Goal: Task Accomplishment & Management: Use online tool/utility

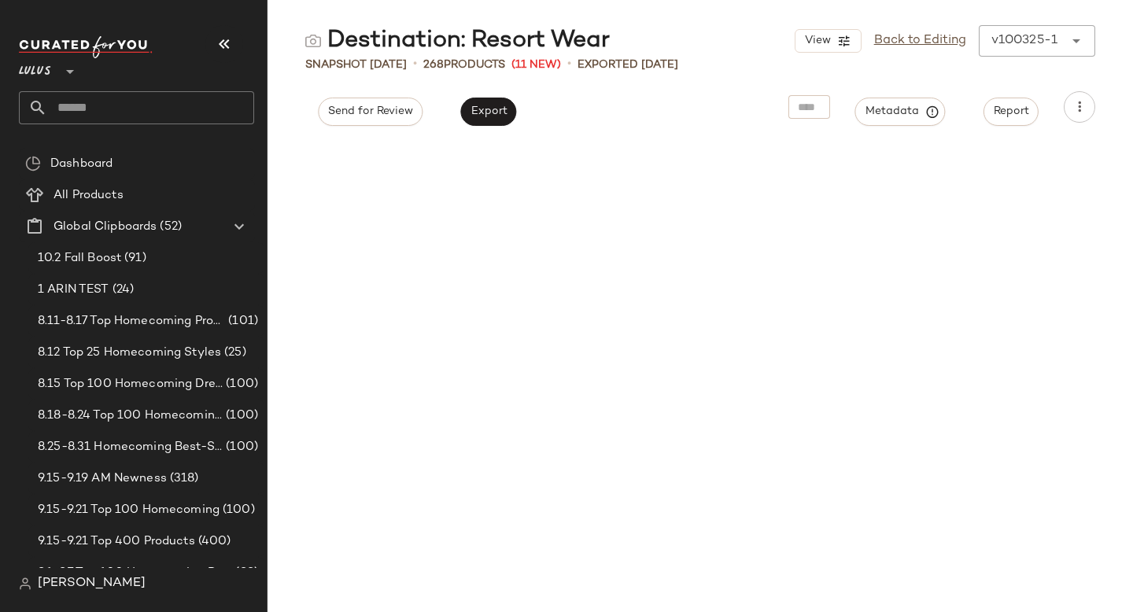
click at [162, 111] on input "text" at bounding box center [150, 107] width 207 height 33
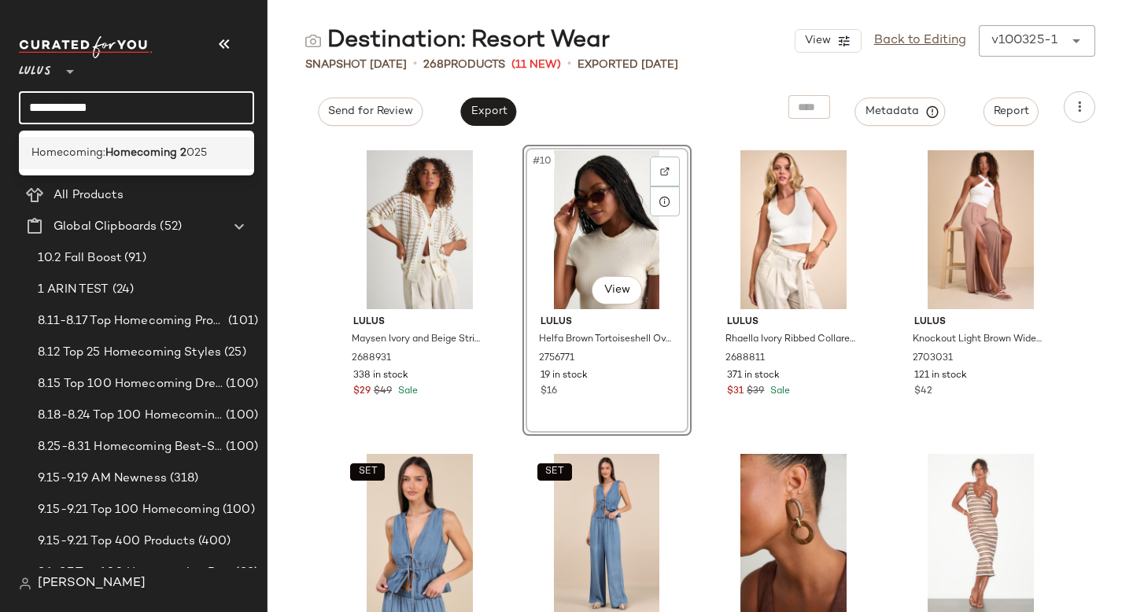
type input "**********"
click at [152, 149] on b "Homecoming 2" at bounding box center [145, 153] width 81 height 17
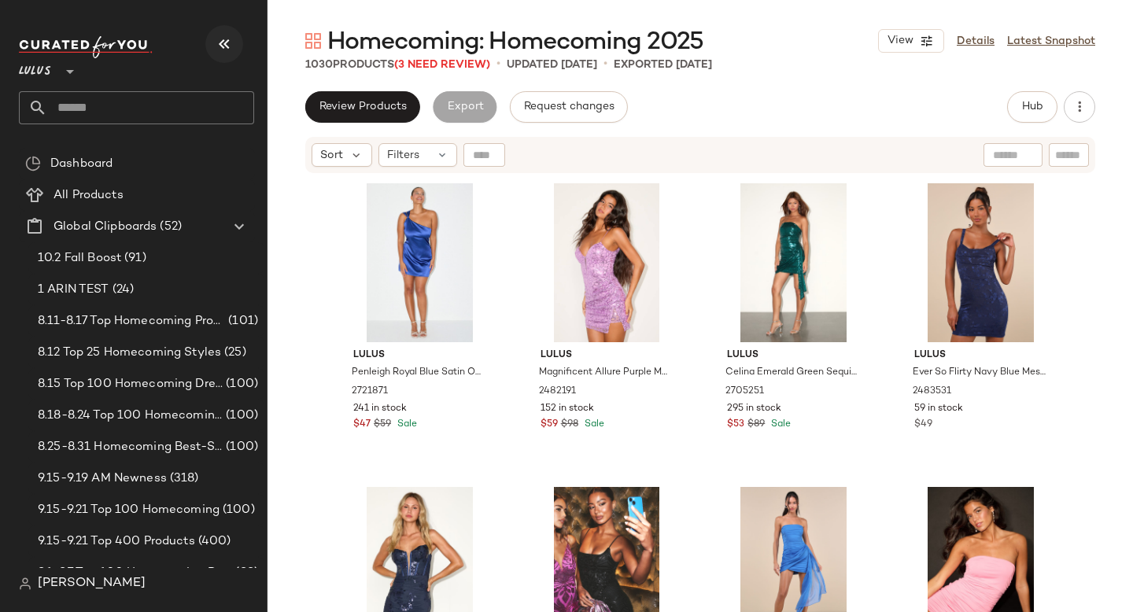
click at [216, 53] on icon "button" at bounding box center [224, 44] width 19 height 19
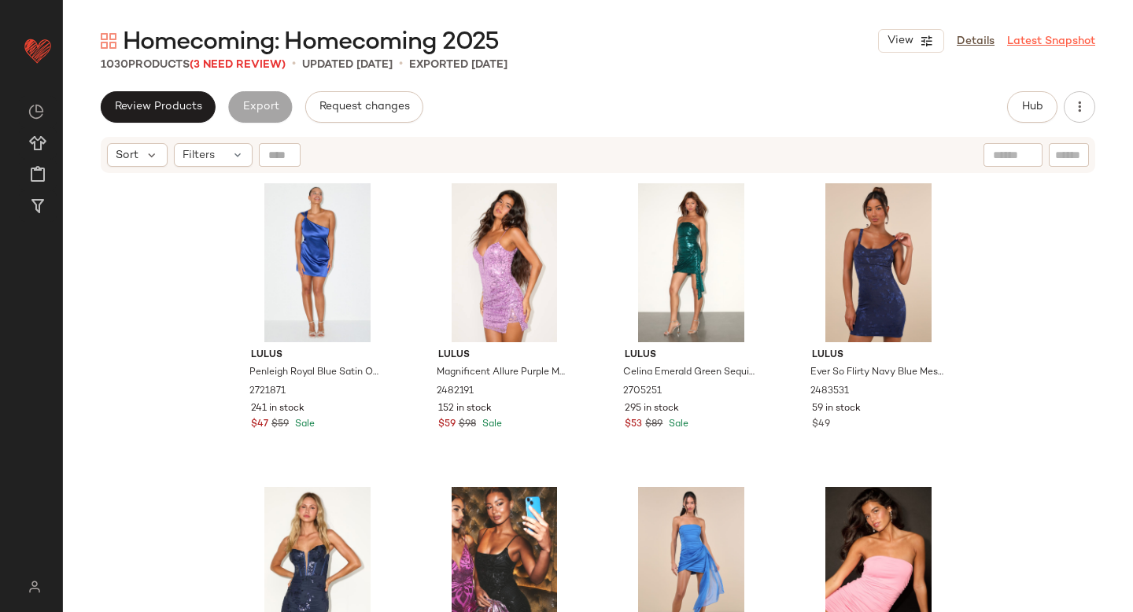
click at [1028, 44] on link "Latest Snapshot" at bounding box center [1051, 41] width 88 height 17
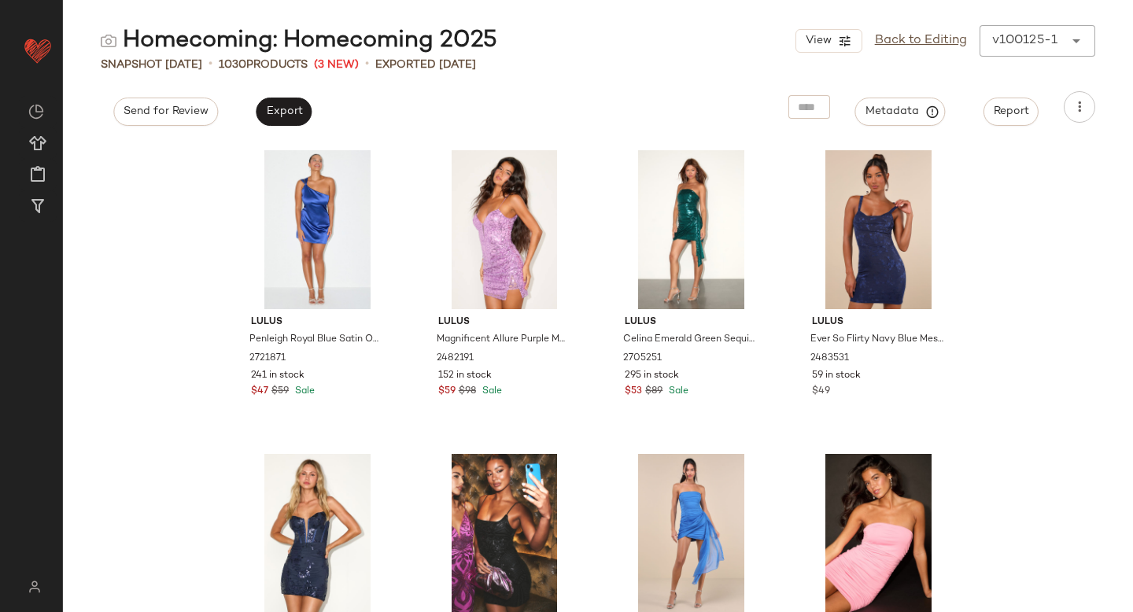
click at [1063, 27] on div "v100125-1 ******" at bounding box center [1022, 40] width 84 height 31
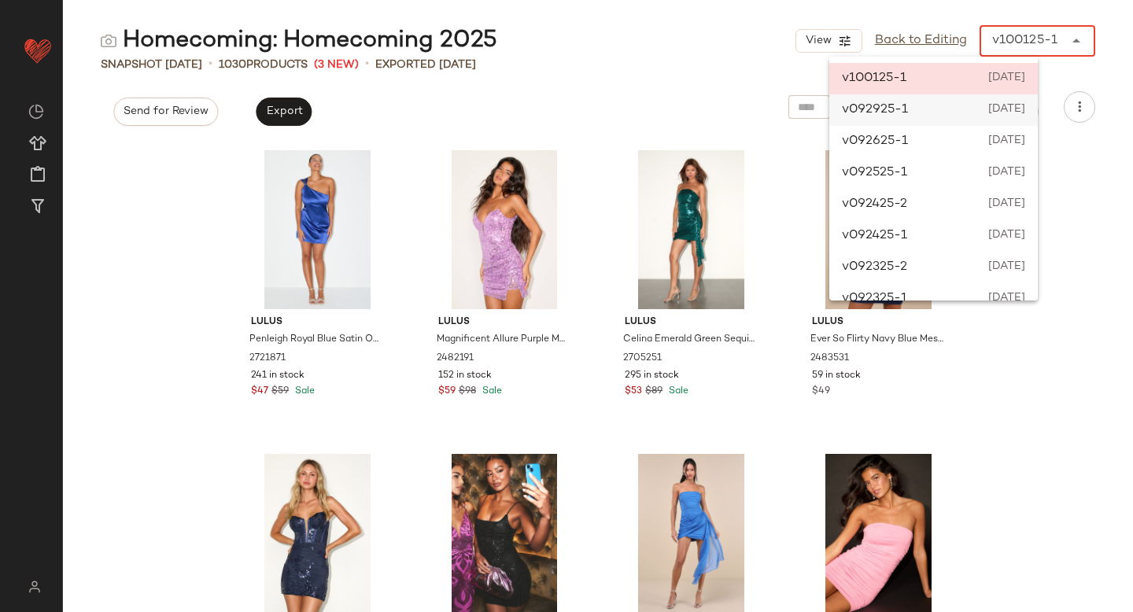
click at [1009, 106] on span "[DATE]" at bounding box center [1006, 110] width 39 height 19
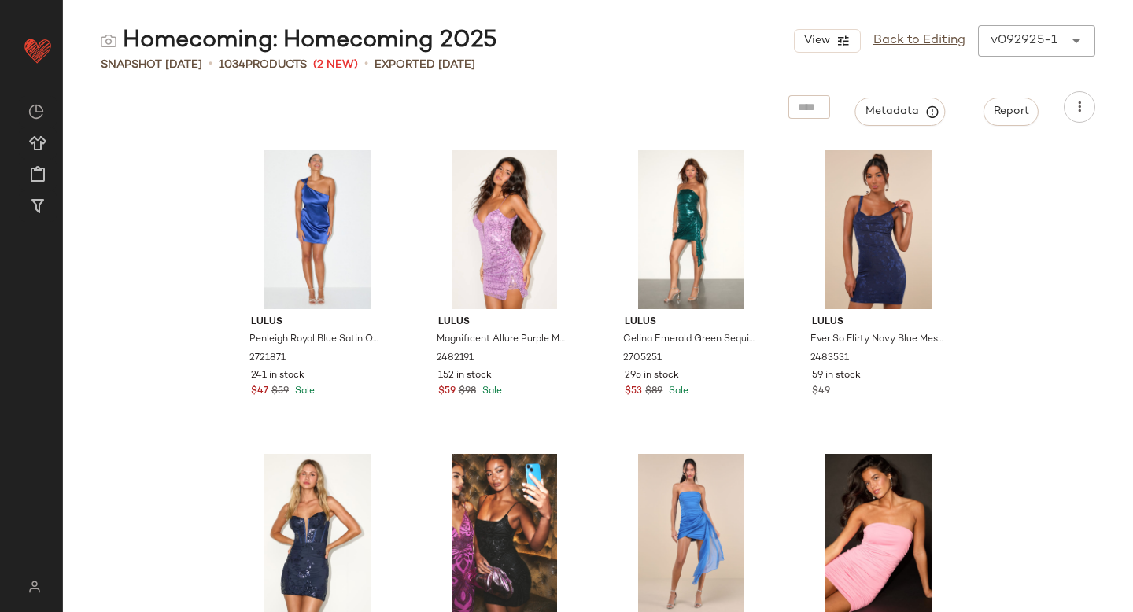
click at [1050, 20] on main "Homecoming: Homecoming 2025 View Back to Editing v092925-1 ****** Snapshot [DAT…" at bounding box center [566, 306] width 1133 height 612
click at [1039, 47] on div "v092925-1" at bounding box center [1024, 40] width 67 height 19
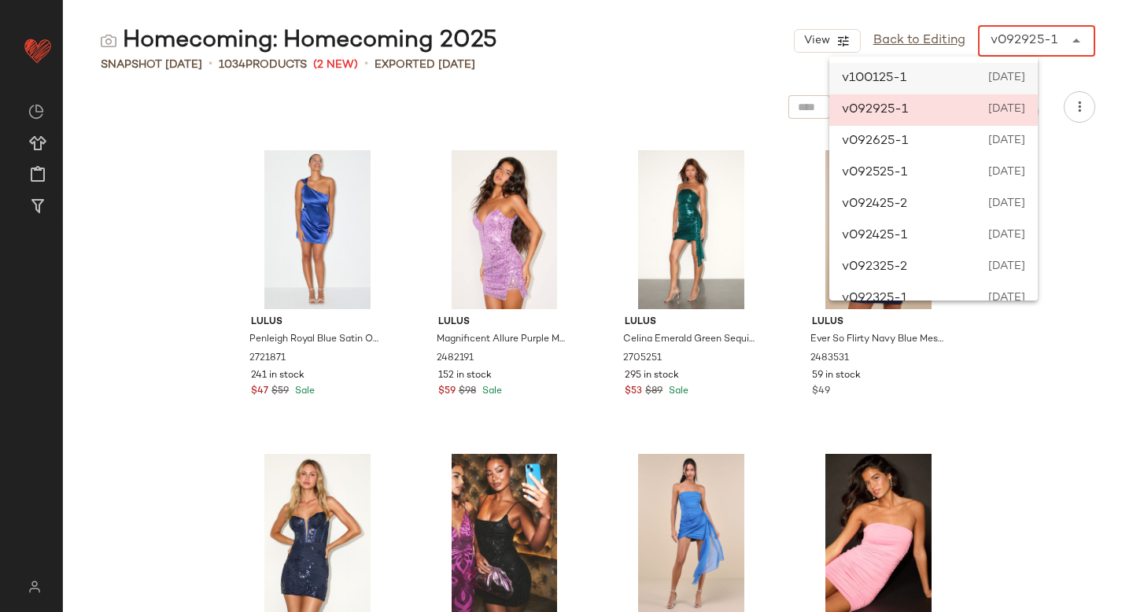
click at [967, 90] on div "v100125-1 [DATE]" at bounding box center [933, 78] width 209 height 31
type input "******"
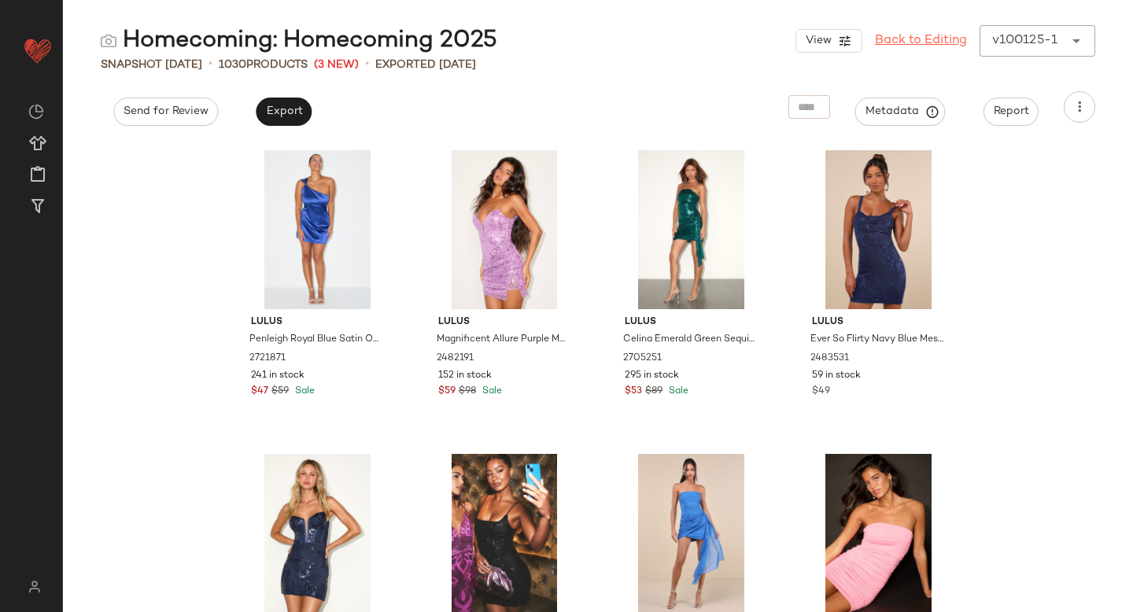
click at [935, 40] on link "Back to Editing" at bounding box center [921, 40] width 92 height 19
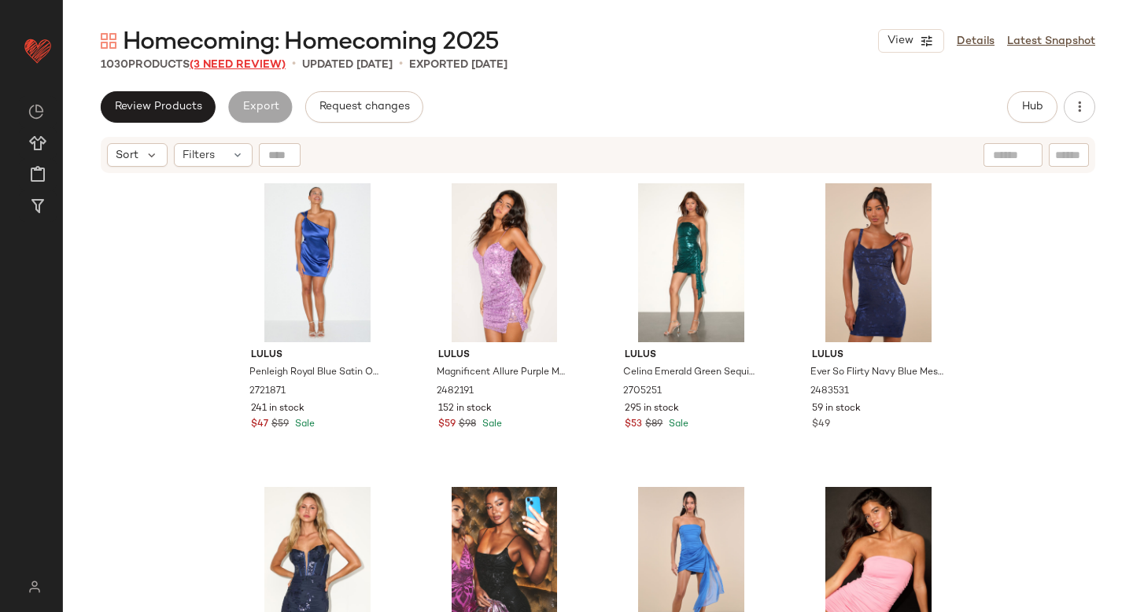
click at [262, 65] on span "(3 Need Review)" at bounding box center [238, 65] width 96 height 12
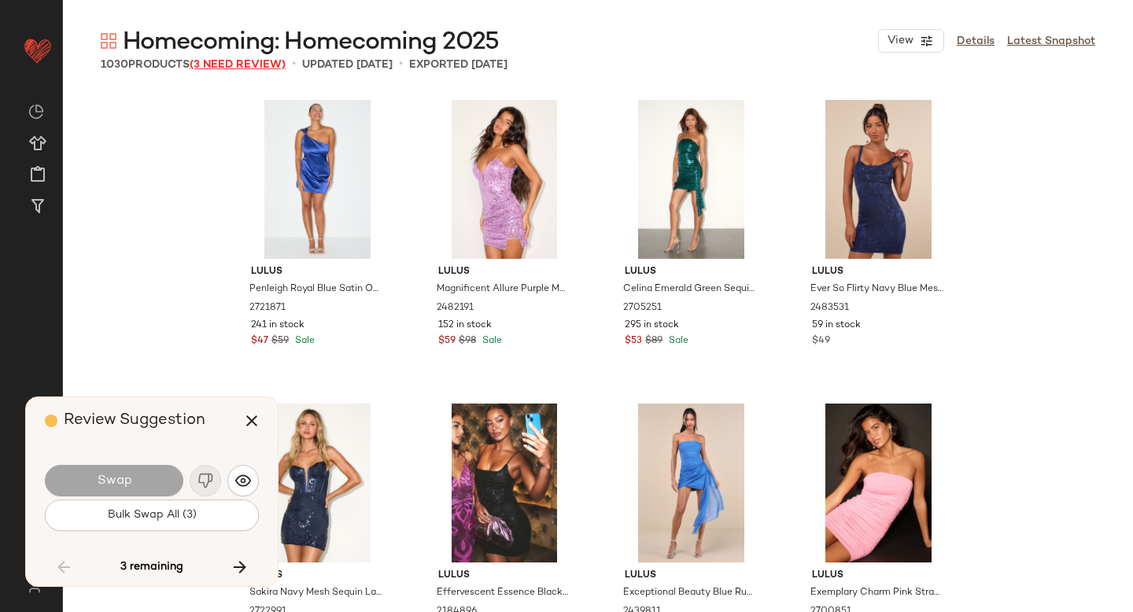
scroll to position [61957, 0]
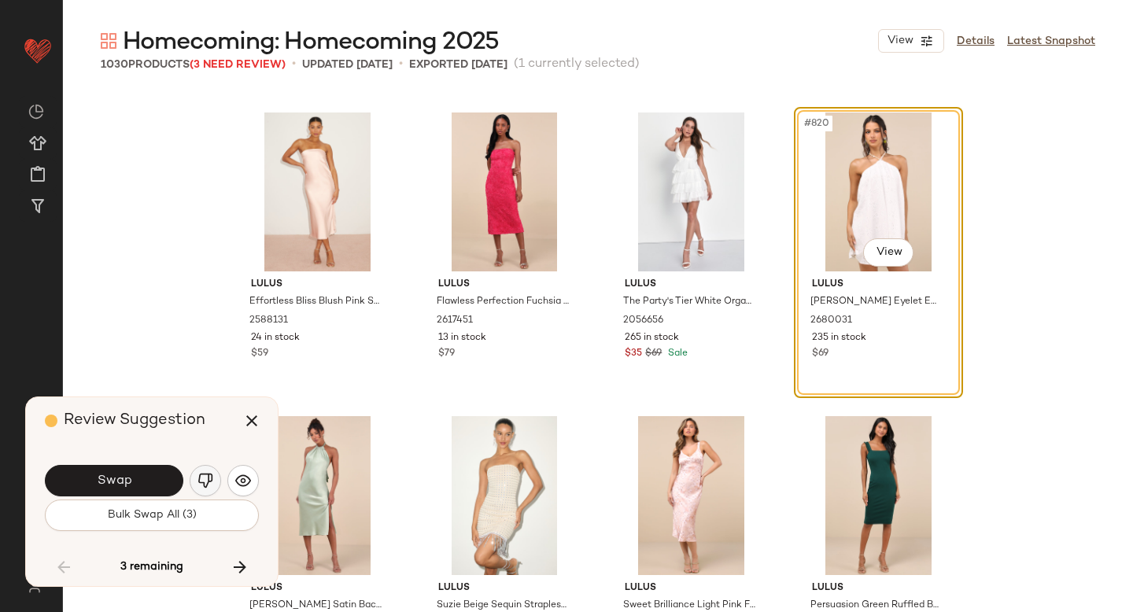
click at [207, 470] on button "button" at bounding box center [205, 480] width 31 height 31
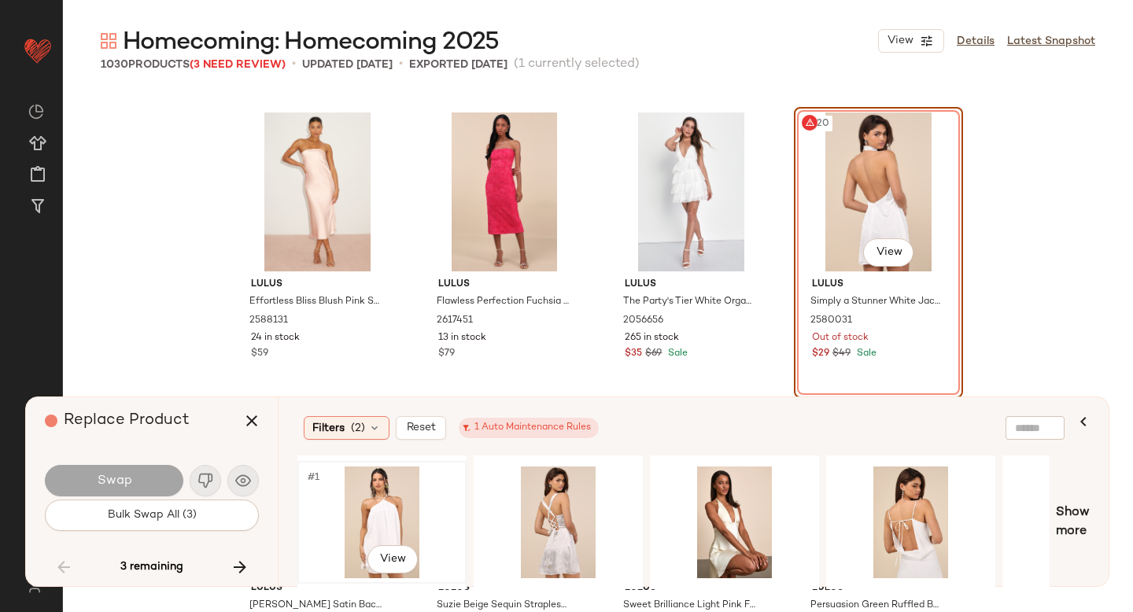
click at [408, 504] on div "#1 View" at bounding box center [382, 523] width 158 height 112
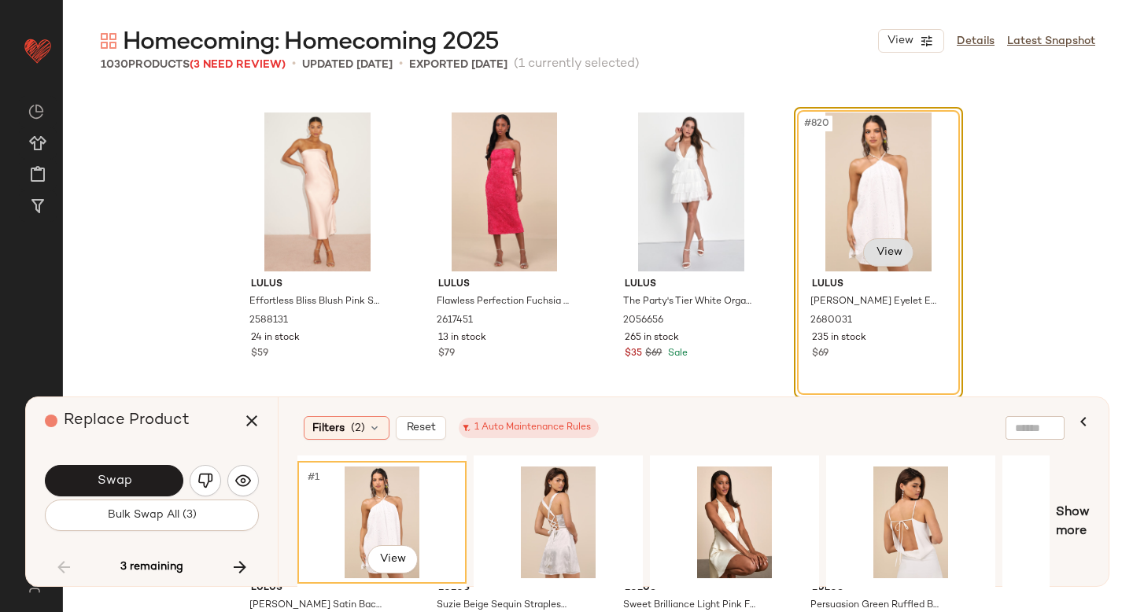
click at [878, 257] on body "Lulus ** Dashboard All Products Global Clipboards (52) Curations (815) Anjali A…" at bounding box center [566, 306] width 1133 height 612
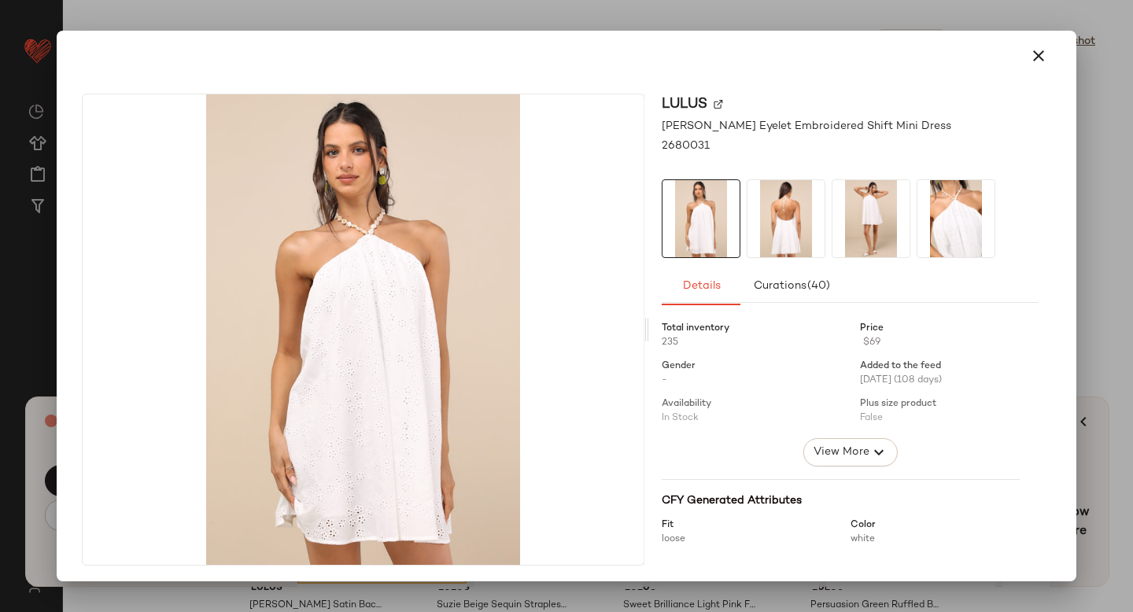
click at [1087, 147] on div at bounding box center [566, 306] width 1133 height 612
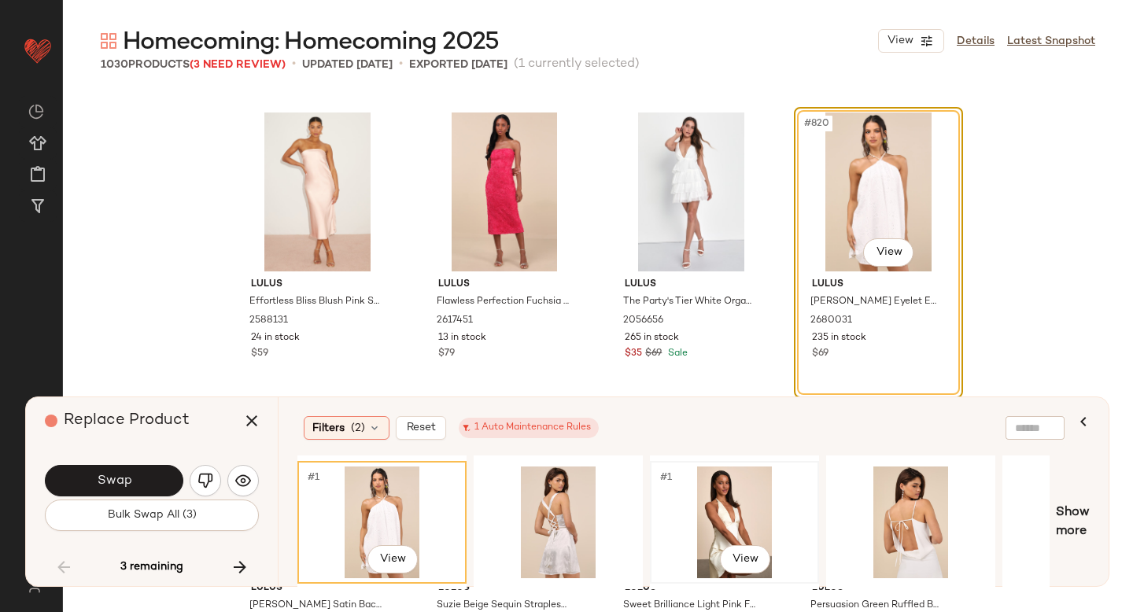
click at [733, 517] on div "#1 View" at bounding box center [734, 523] width 158 height 112
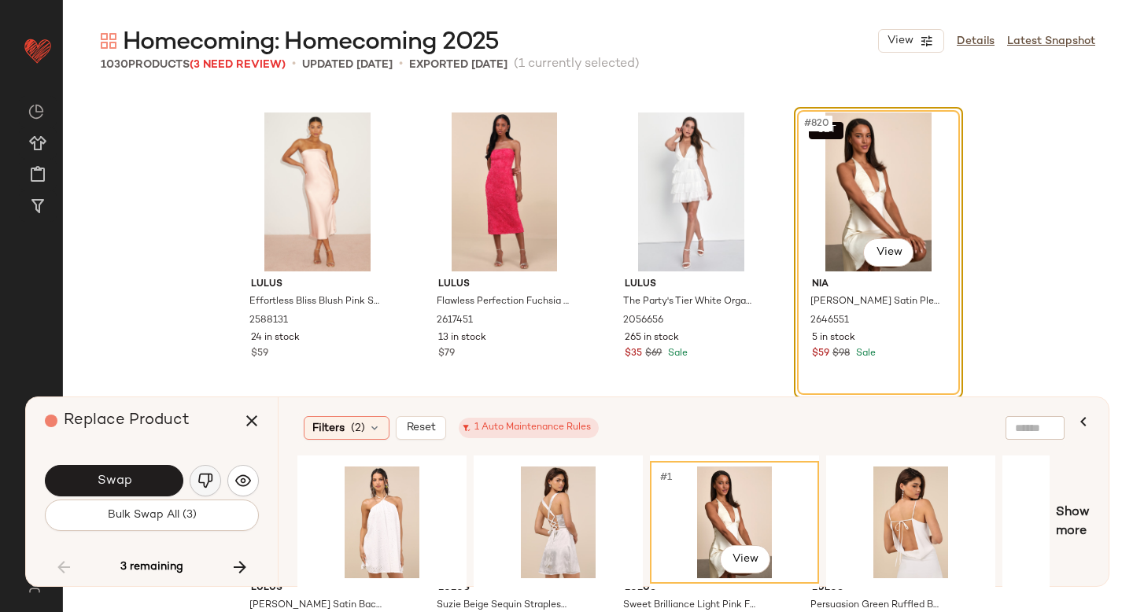
click at [205, 483] on img "button" at bounding box center [205, 481] width 16 height 16
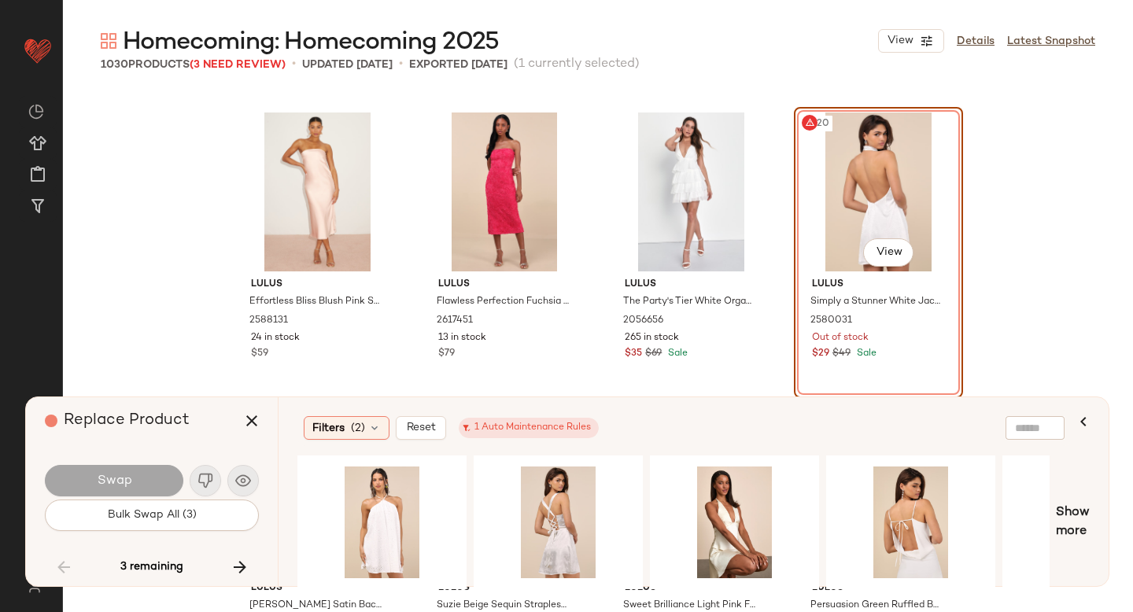
click at [884, 211] on div "#820 View" at bounding box center [878, 192] width 158 height 159
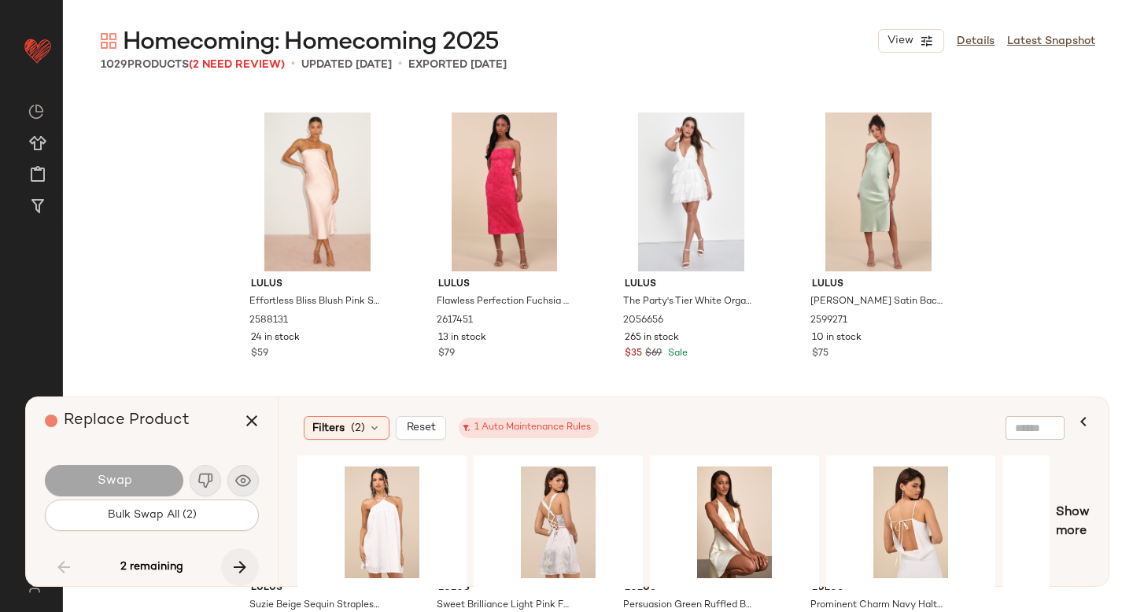
click at [240, 553] on button "button" at bounding box center [240, 567] width 38 height 38
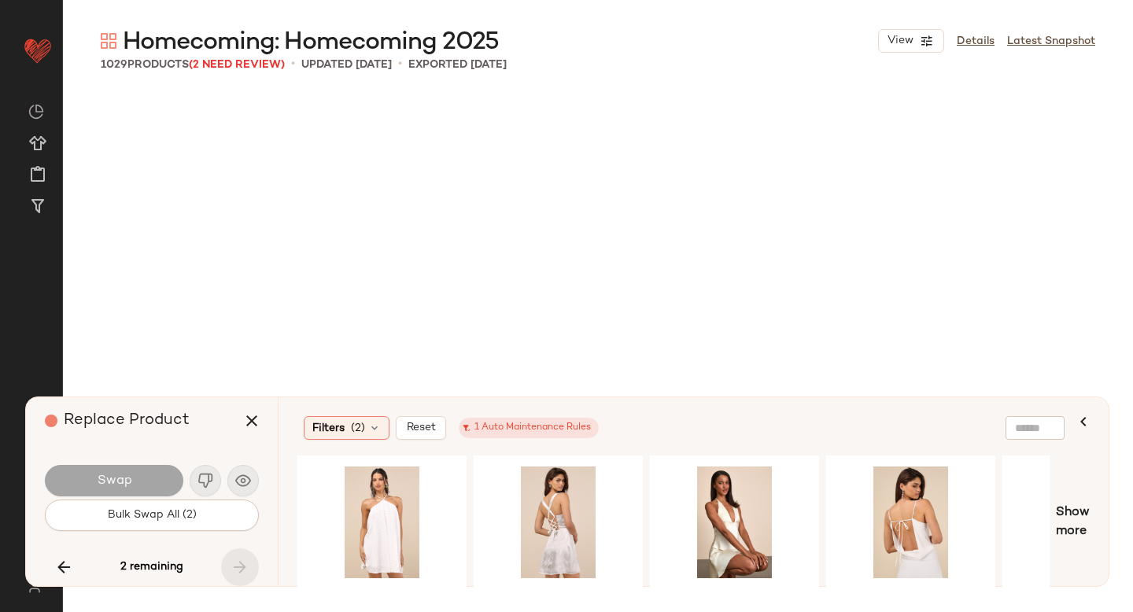
scroll to position [65602, 0]
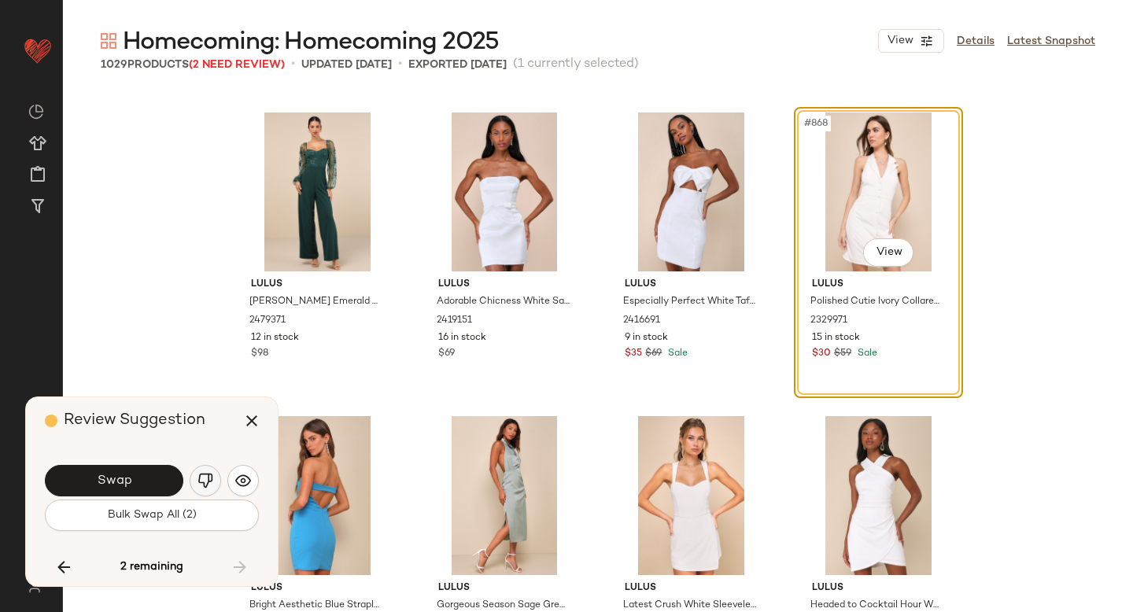
click at [210, 483] on img "button" at bounding box center [205, 481] width 16 height 16
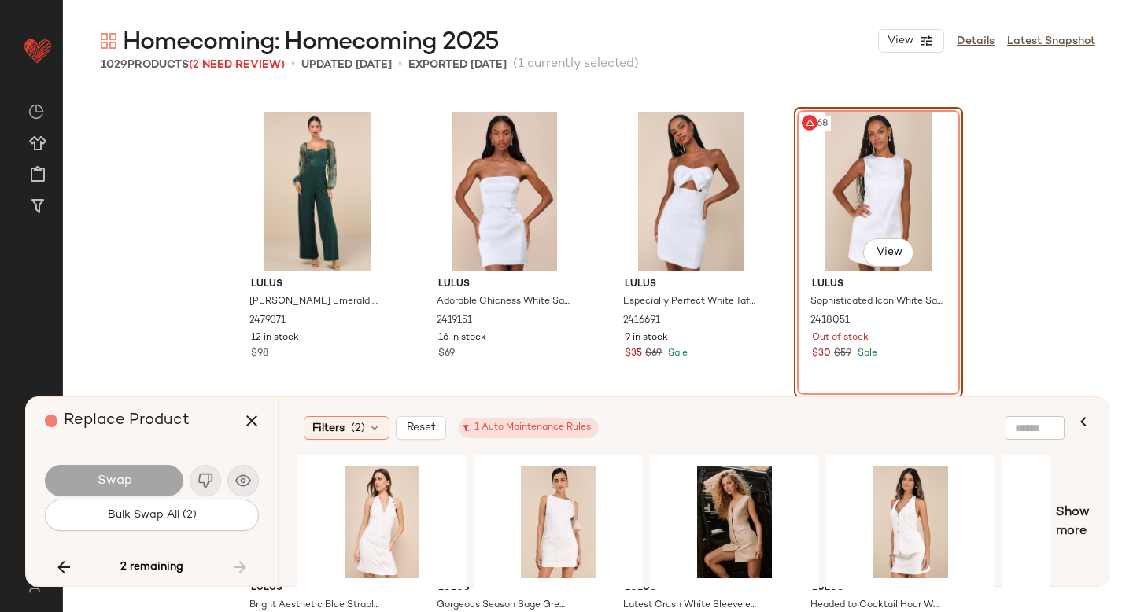
click at [865, 166] on div "#868 View" at bounding box center [878, 192] width 158 height 159
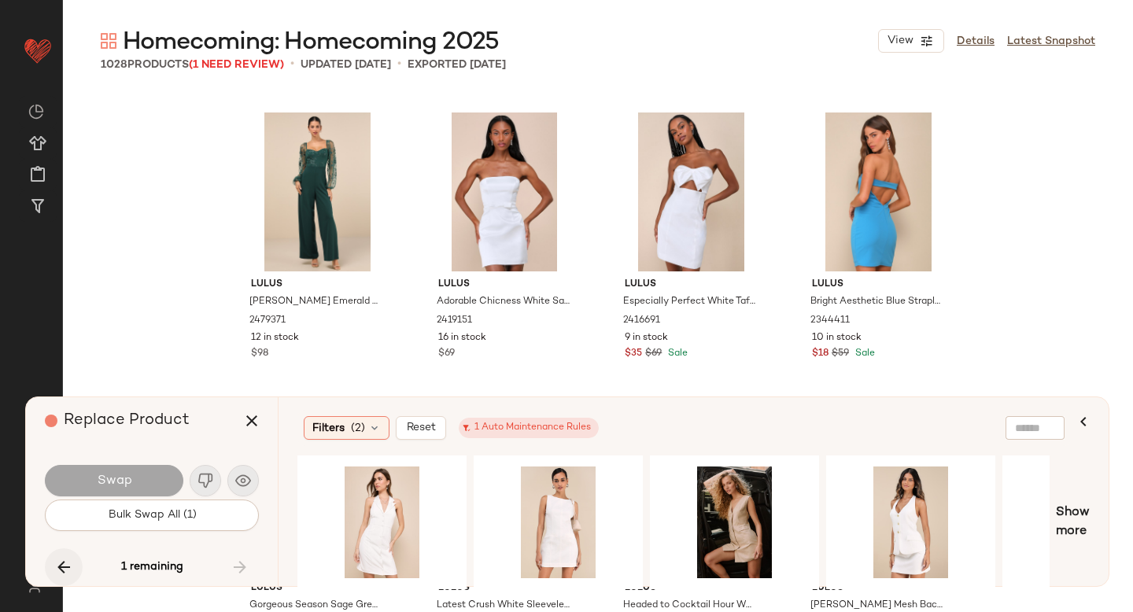
click at [72, 559] on icon "button" at bounding box center [63, 567] width 19 height 19
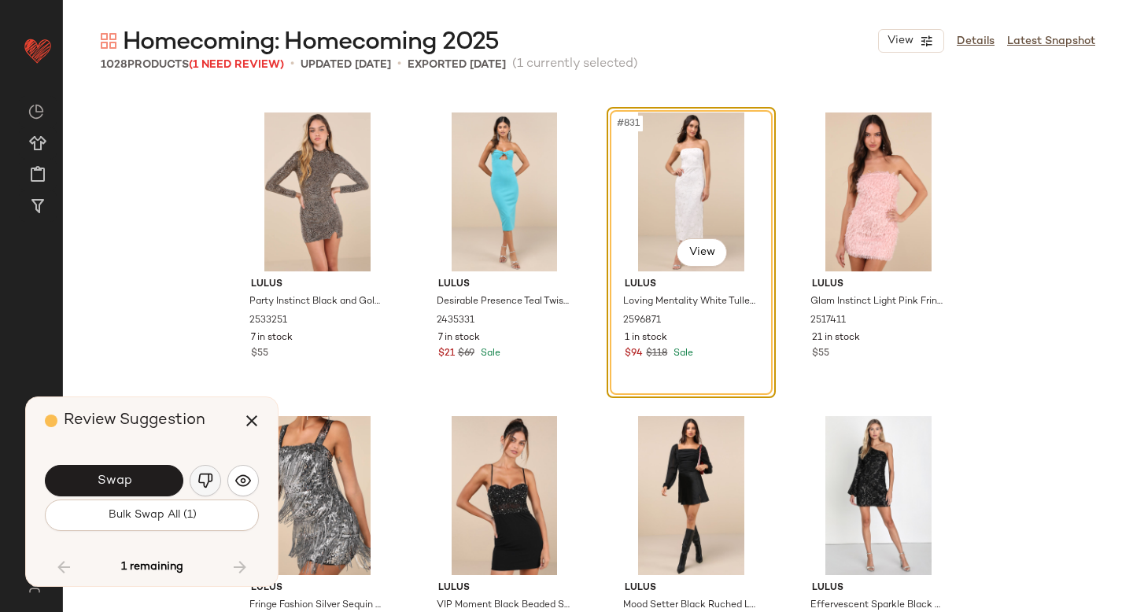
click at [195, 474] on button "button" at bounding box center [205, 480] width 31 height 31
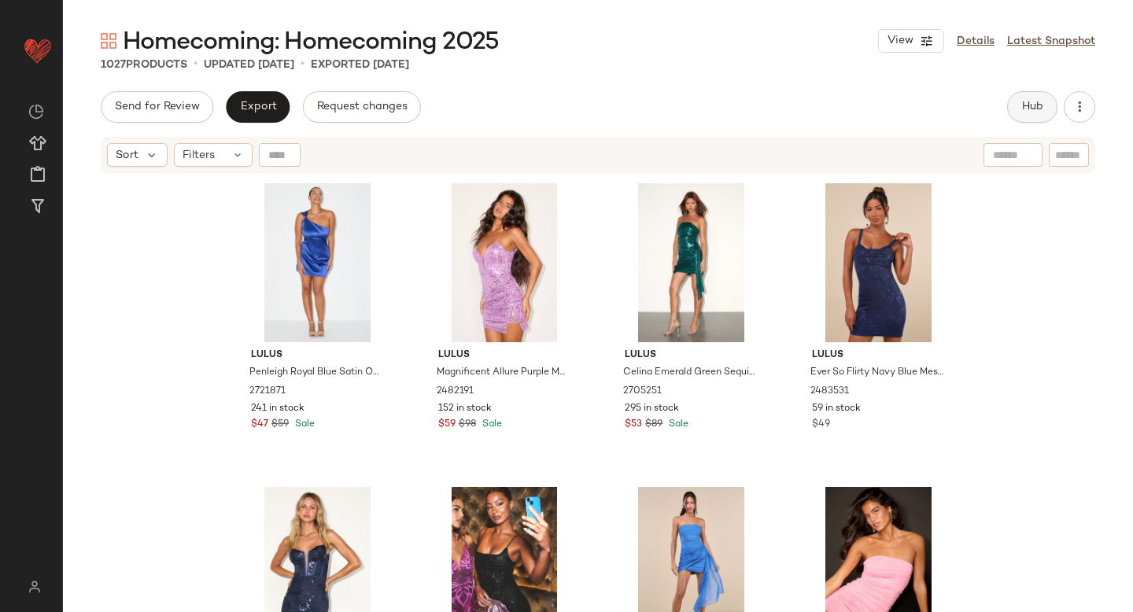
click at [1029, 103] on span "Hub" at bounding box center [1032, 107] width 22 height 13
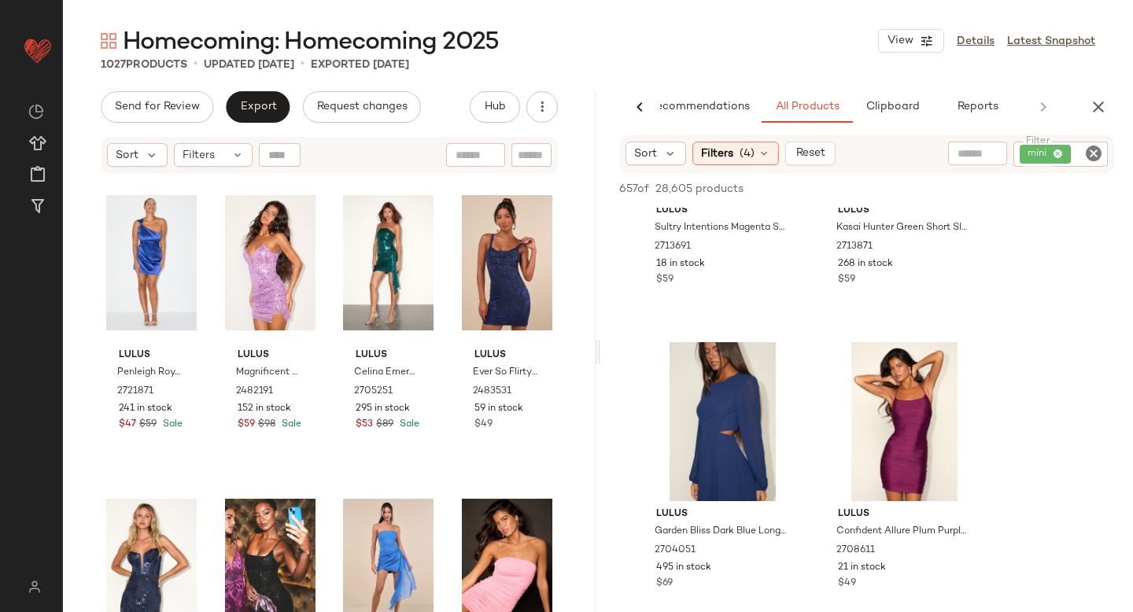
scroll to position [5138, 0]
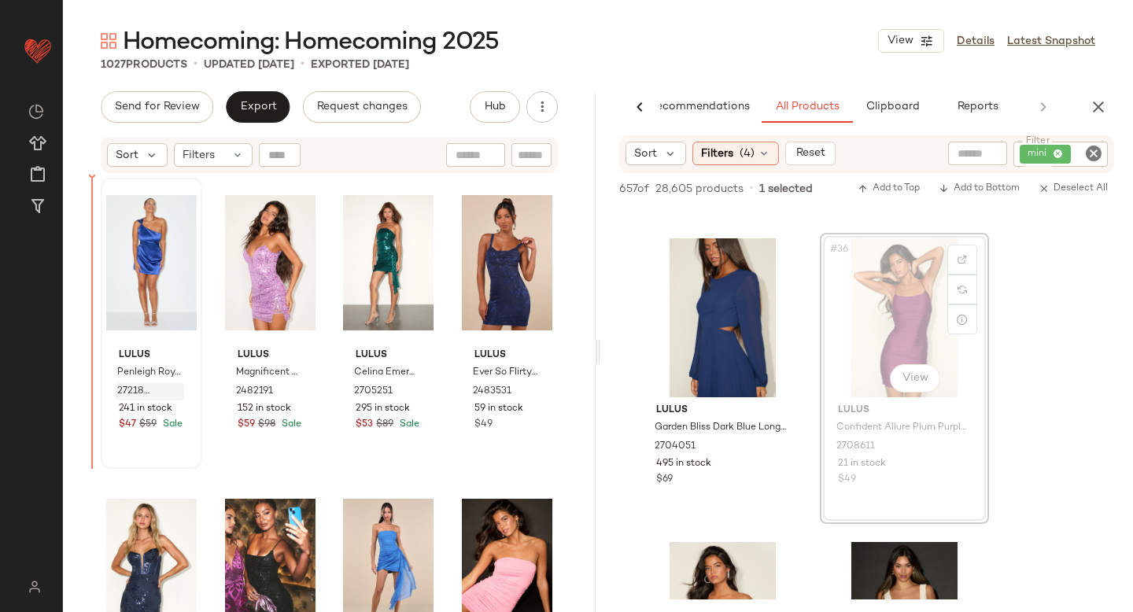
drag, startPoint x: 919, startPoint y: 309, endPoint x: 127, endPoint y: 388, distance: 795.4
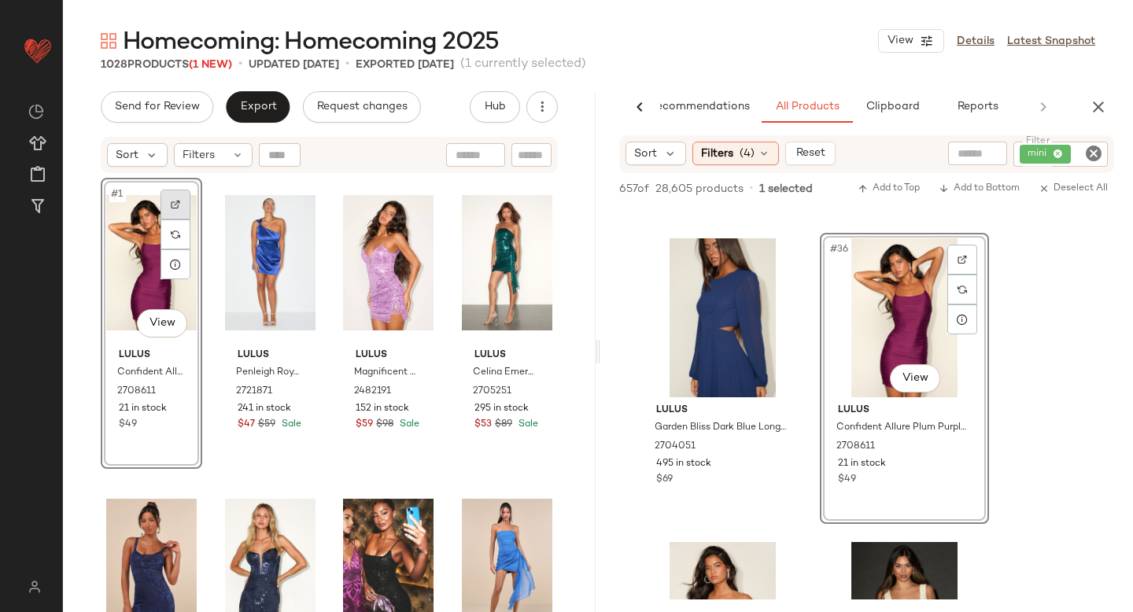
click at [168, 211] on div at bounding box center [176, 205] width 30 height 30
click at [130, 286] on div "#1 View" at bounding box center [151, 262] width 90 height 159
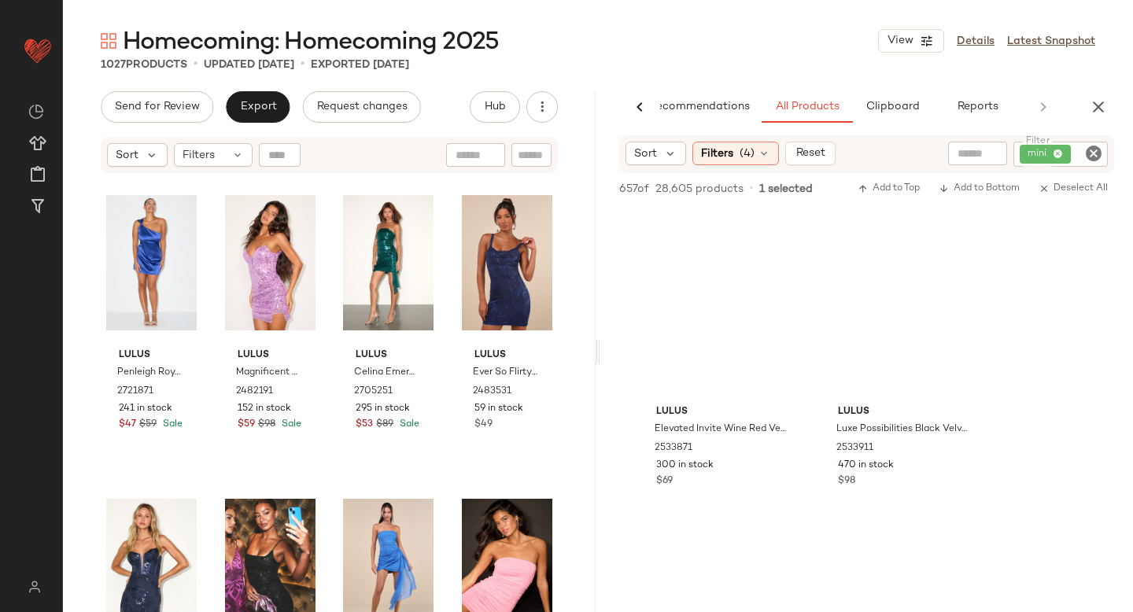
scroll to position [8905, 0]
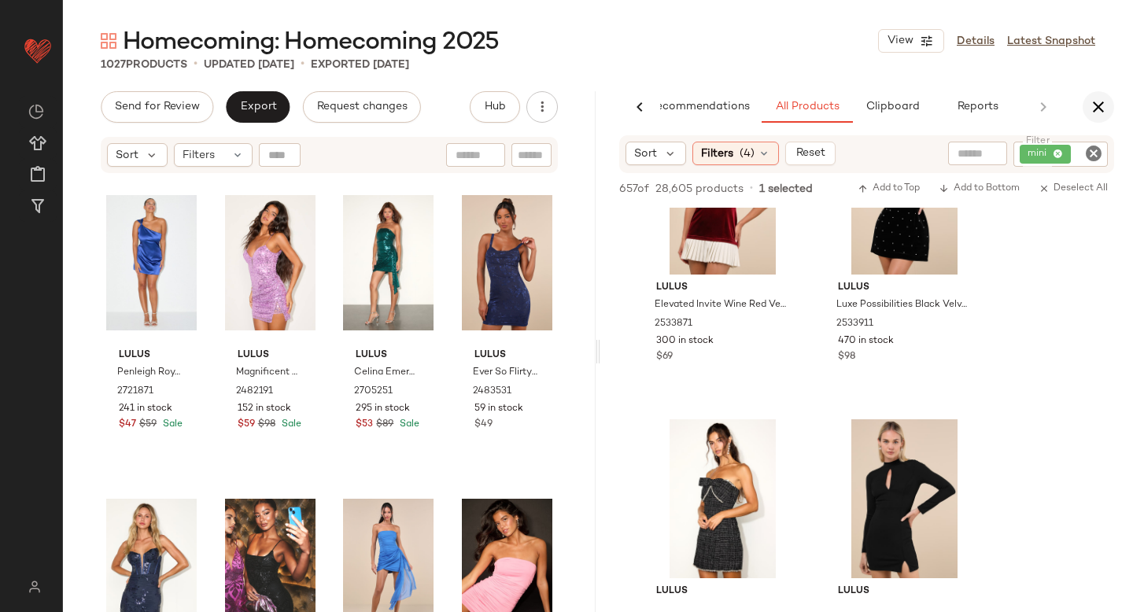
click at [1098, 109] on icon "button" at bounding box center [1098, 107] width 19 height 19
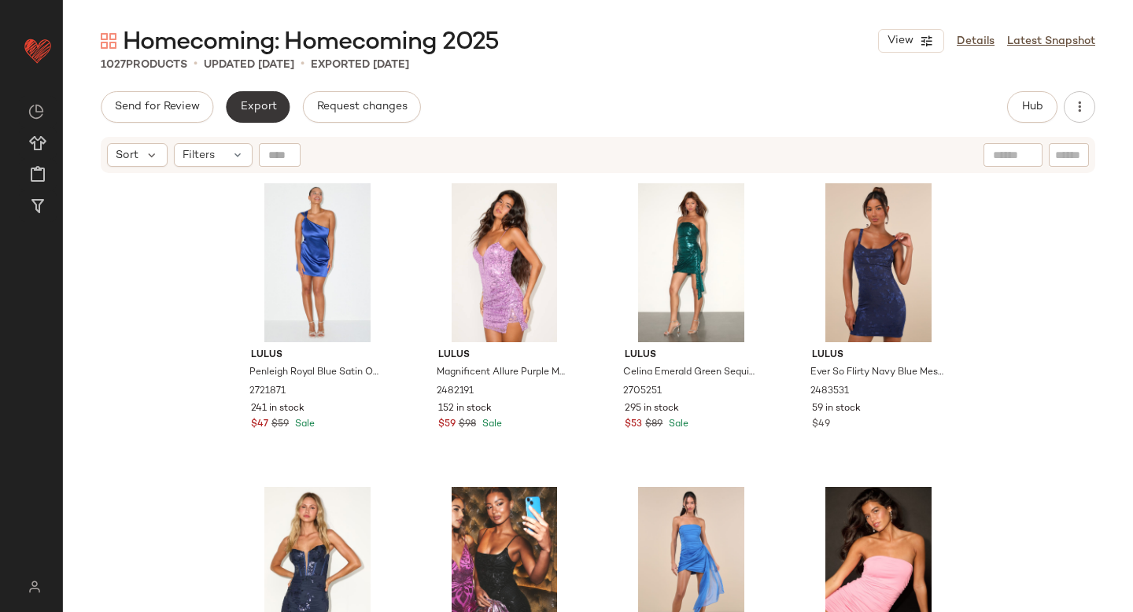
click at [277, 101] on button "Export" at bounding box center [258, 106] width 64 height 31
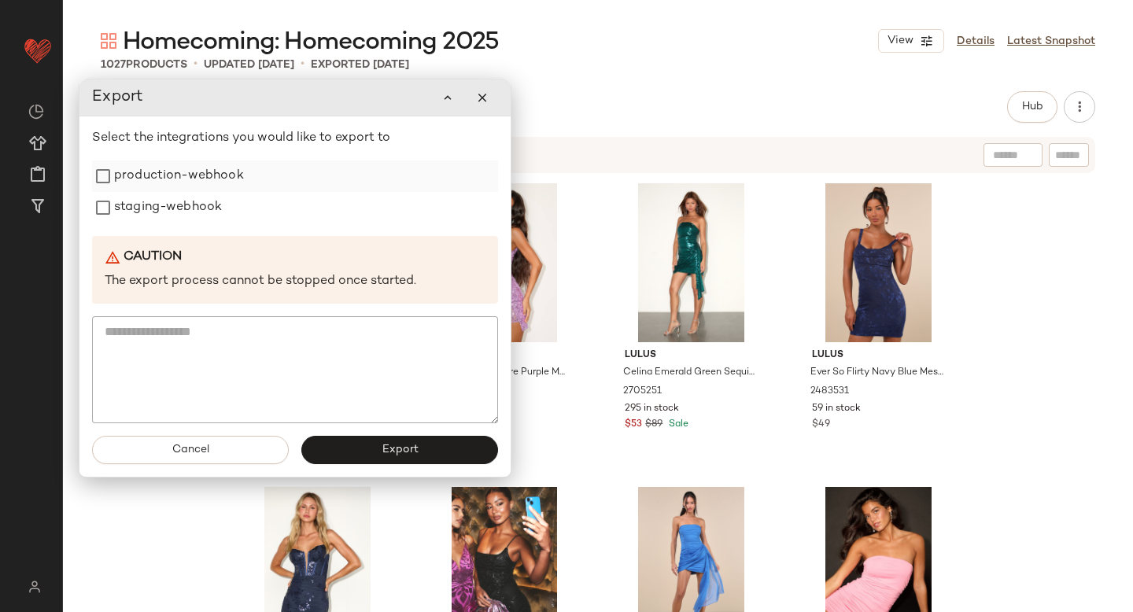
click at [212, 182] on label "production-webhook" at bounding box center [179, 176] width 130 height 31
click at [196, 214] on label "staging-webhook" at bounding box center [168, 207] width 108 height 31
click at [347, 449] on button "Export" at bounding box center [399, 450] width 197 height 28
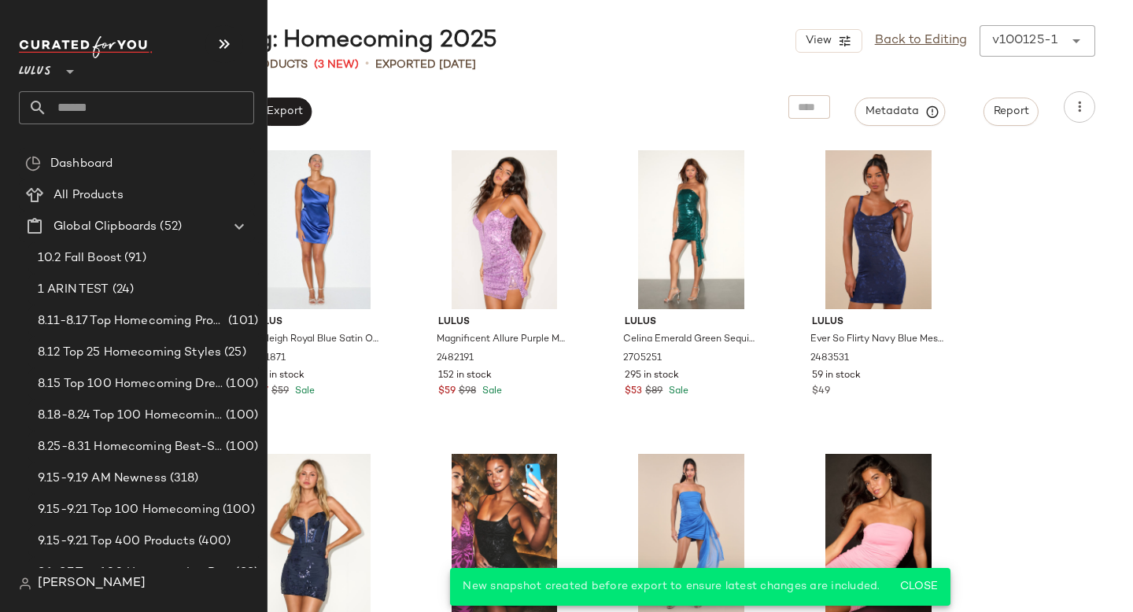
click at [94, 115] on input "text" at bounding box center [150, 107] width 207 height 33
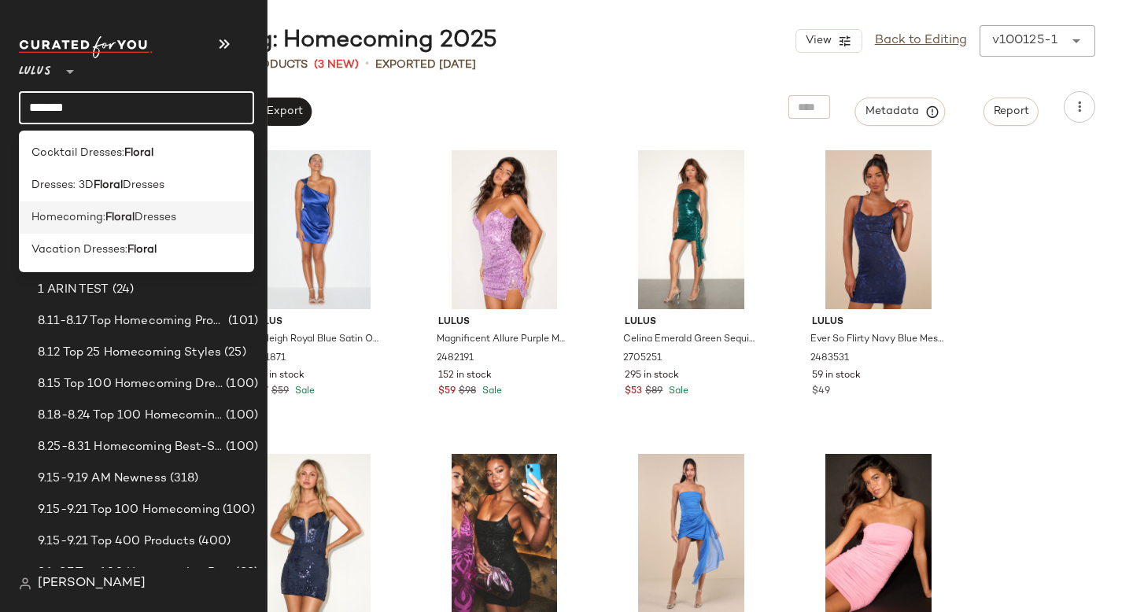
type input "******"
click at [113, 219] on b "Floral" at bounding box center [119, 217] width 29 height 17
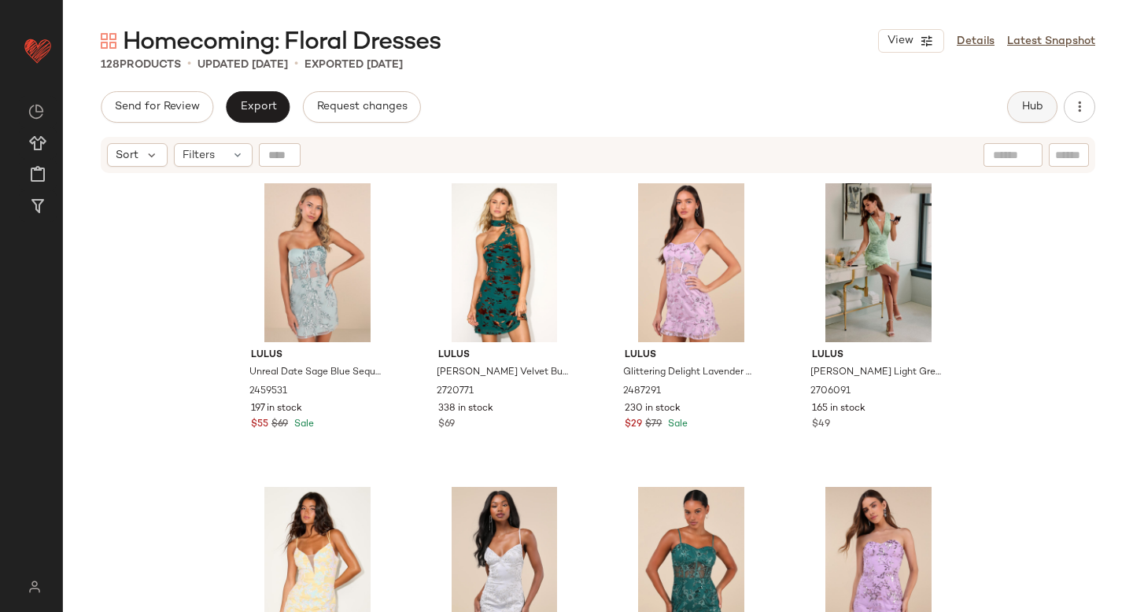
click at [1033, 97] on button "Hub" at bounding box center [1032, 106] width 50 height 31
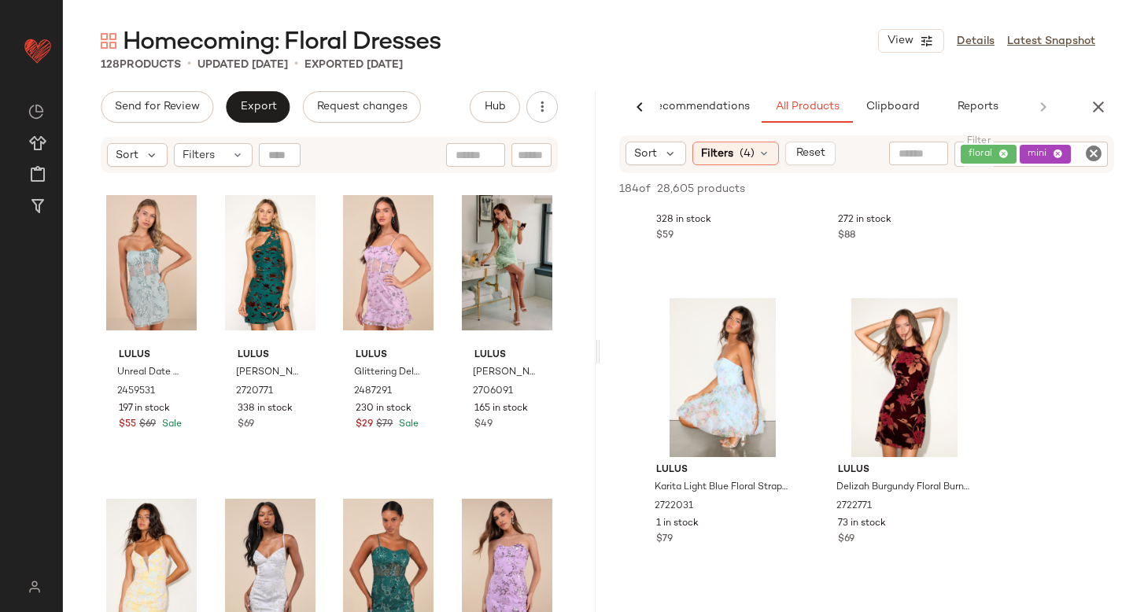
scroll to position [230, 0]
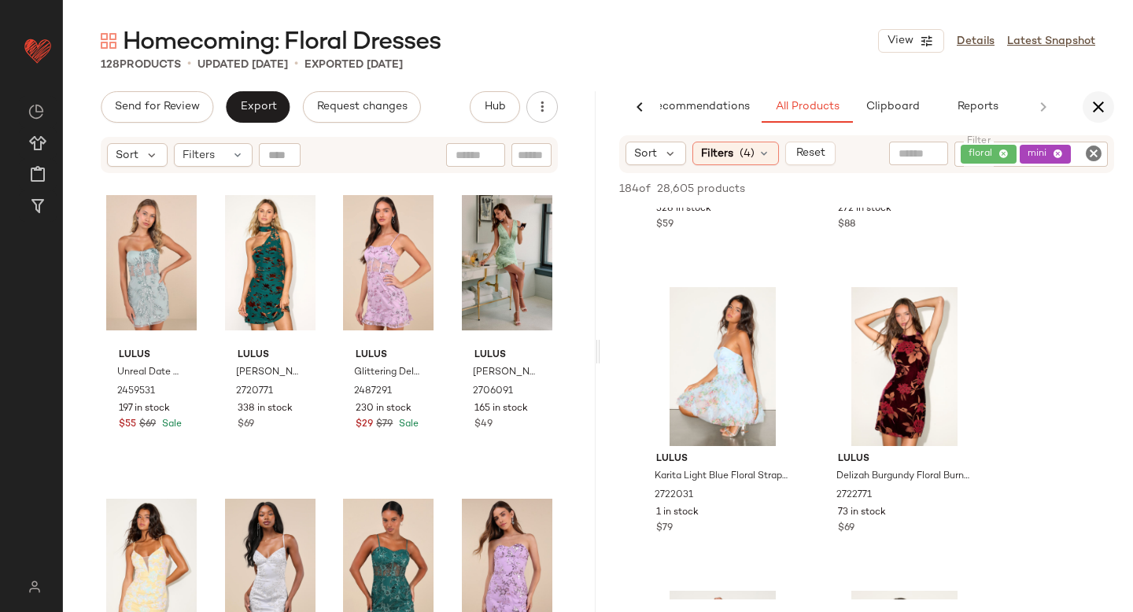
click at [1098, 107] on icon "button" at bounding box center [1098, 107] width 19 height 19
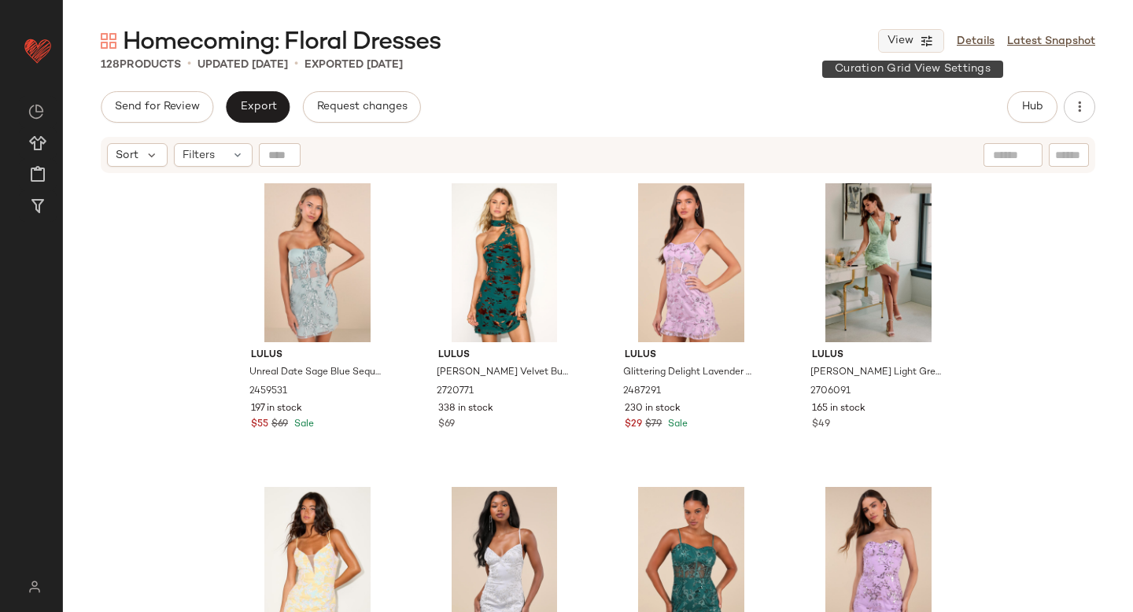
click at [927, 47] on icon "button" at bounding box center [927, 41] width 14 height 14
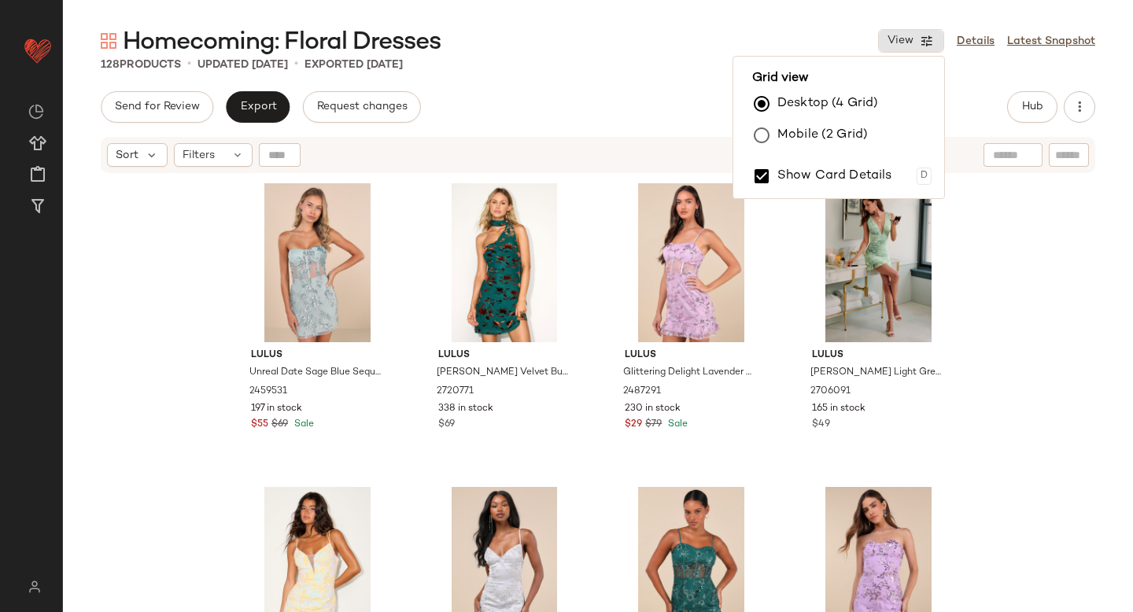
click at [1033, 69] on div "128 Products • updated [DATE] • Exported [DATE]" at bounding box center [598, 65] width 1070 height 16
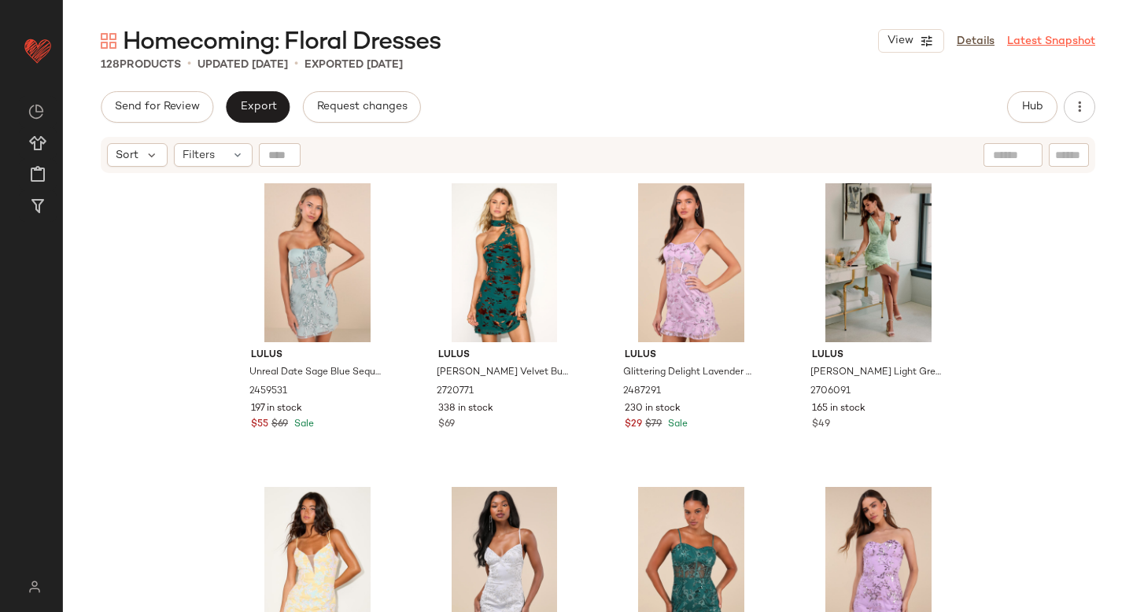
click at [1019, 41] on link "Latest Snapshot" at bounding box center [1051, 41] width 88 height 17
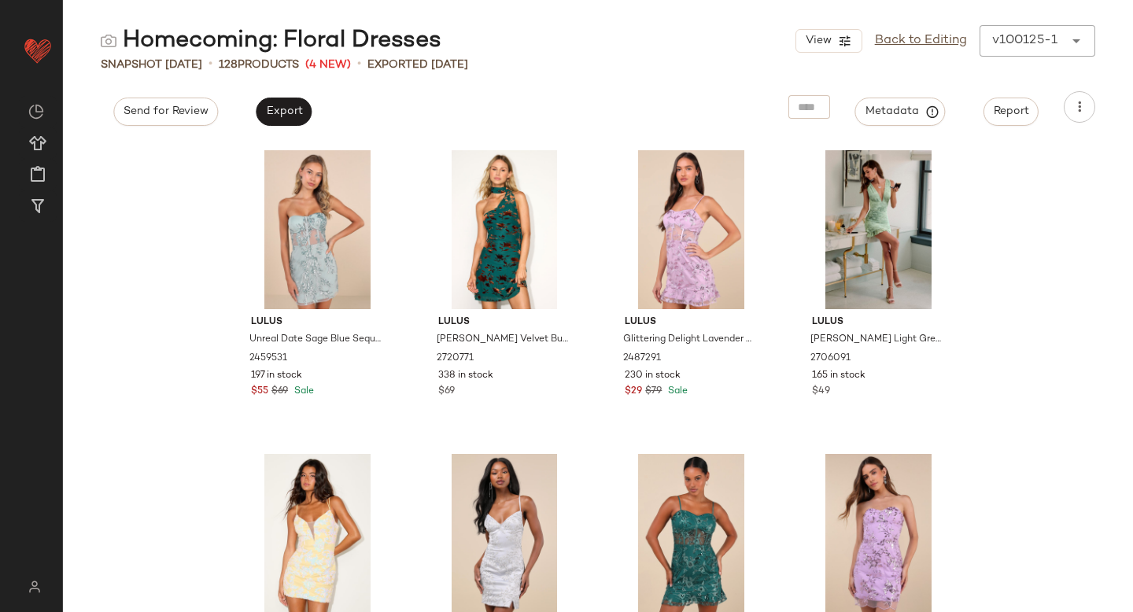
click at [1009, 41] on div "View Back to Editing v100125-1 ******" at bounding box center [945, 40] width 300 height 31
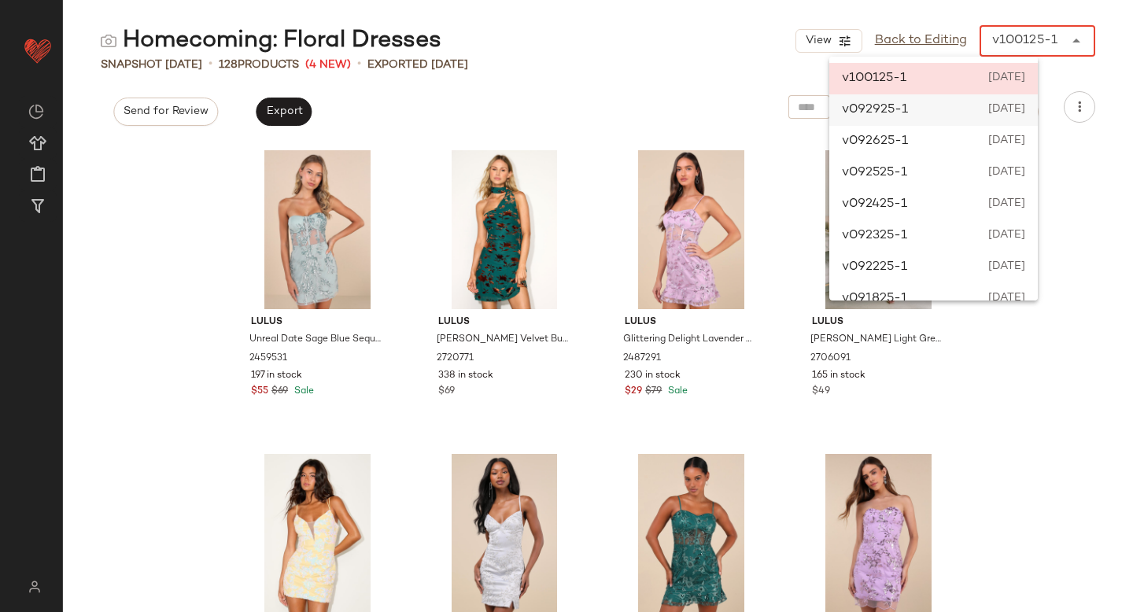
click at [993, 120] on div "v092925-1 [DATE]" at bounding box center [933, 109] width 209 height 31
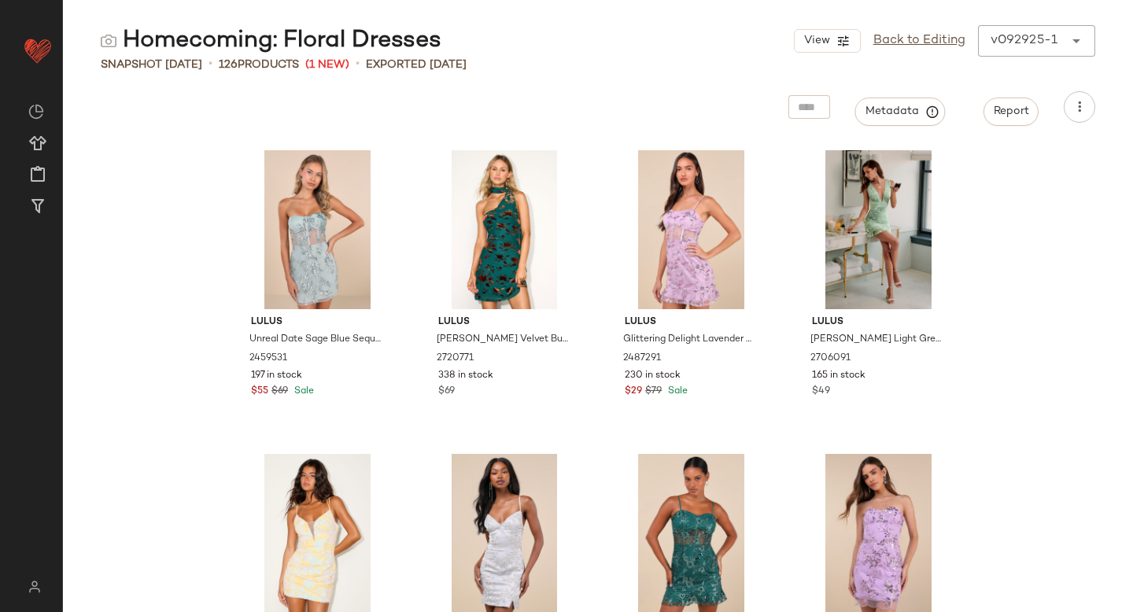
click at [1028, 42] on div "v092925-1" at bounding box center [1024, 40] width 67 height 19
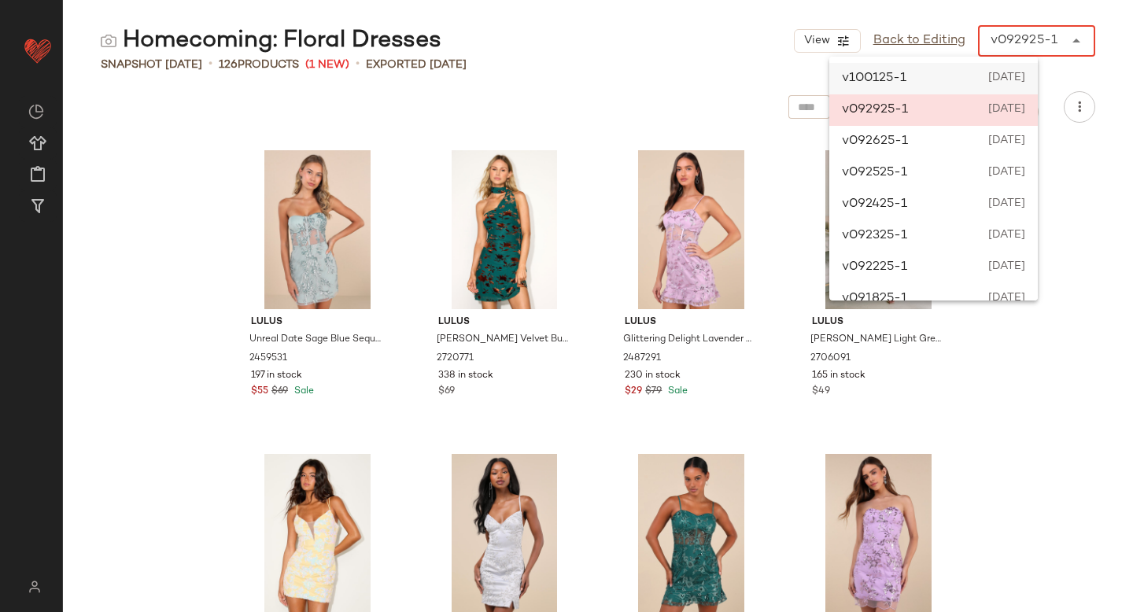
click at [1016, 82] on span "[DATE]" at bounding box center [1005, 78] width 40 height 19
type input "******"
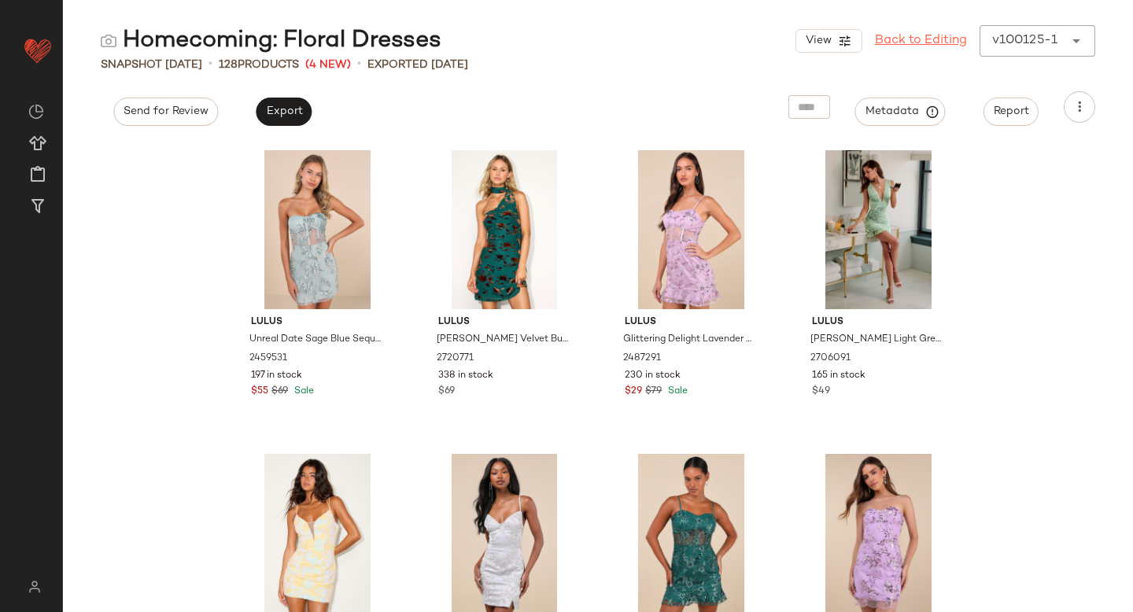
click at [921, 46] on link "Back to Editing" at bounding box center [921, 40] width 92 height 19
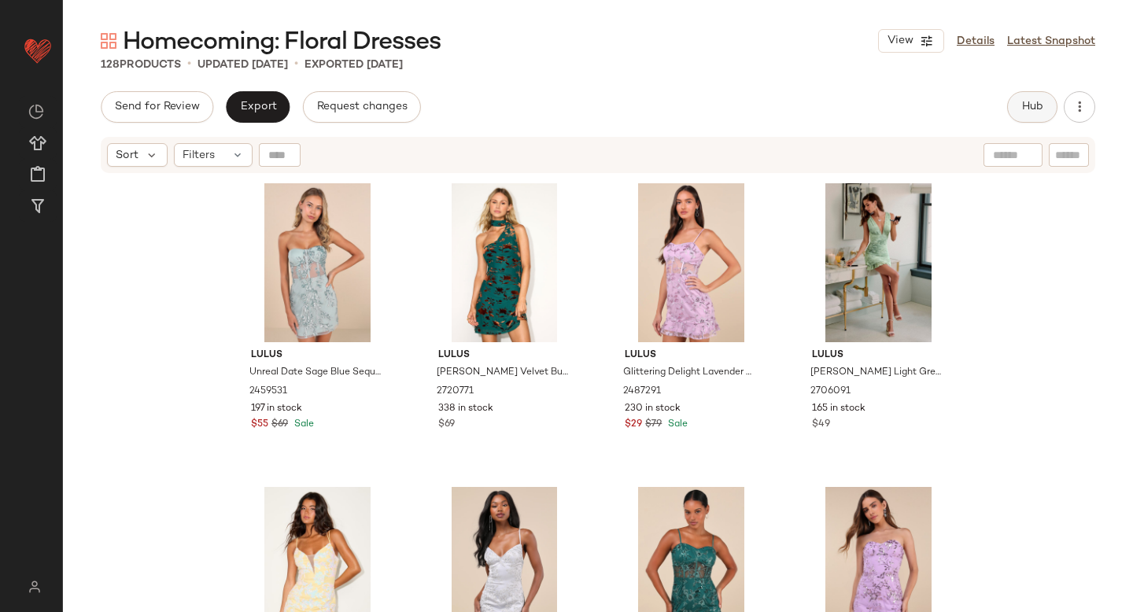
click at [1008, 109] on button "Hub" at bounding box center [1032, 106] width 50 height 31
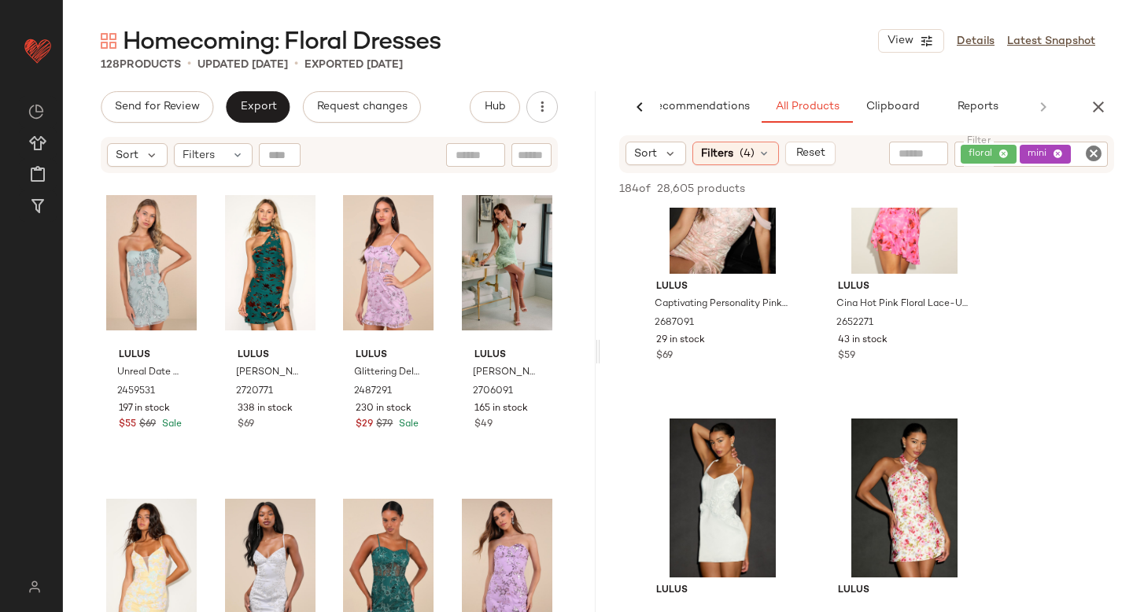
scroll to position [4173, 0]
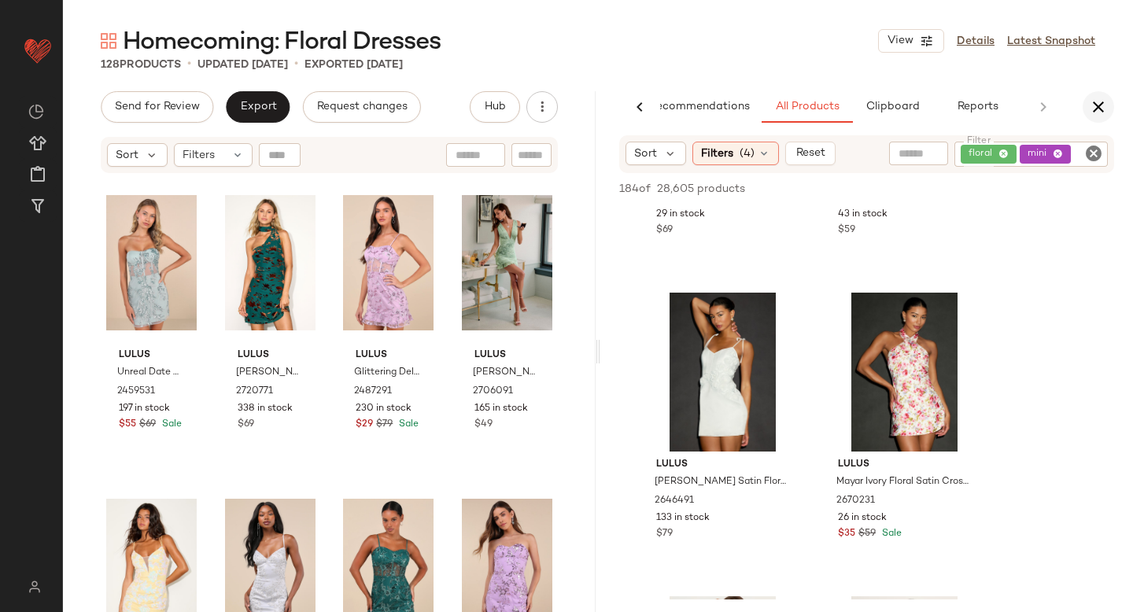
click at [1094, 113] on icon "button" at bounding box center [1098, 107] width 19 height 19
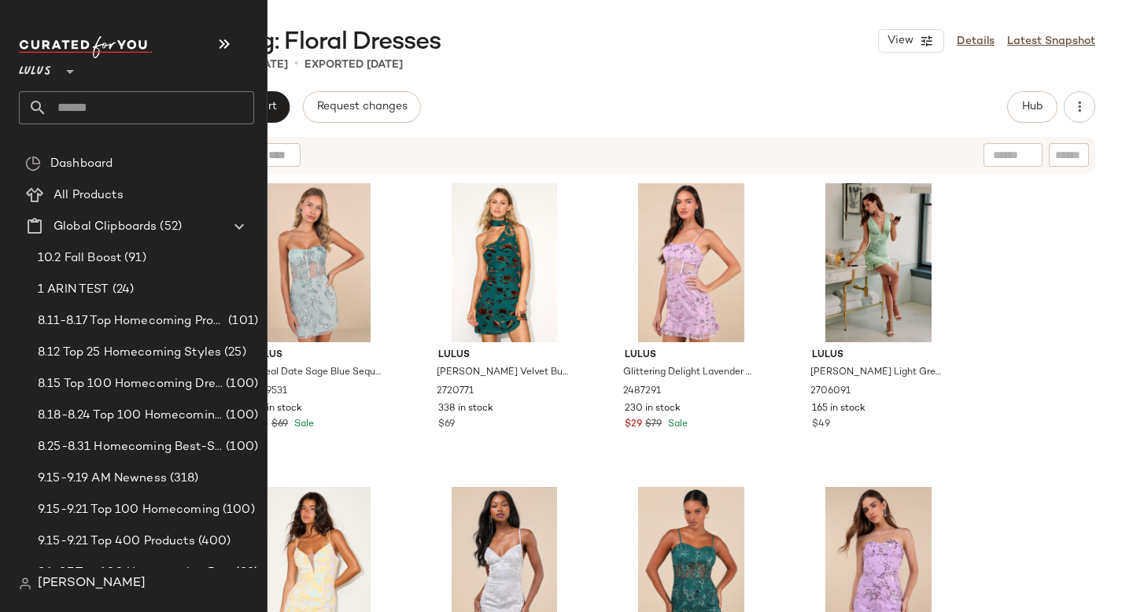
click at [124, 109] on input "text" at bounding box center [150, 107] width 207 height 33
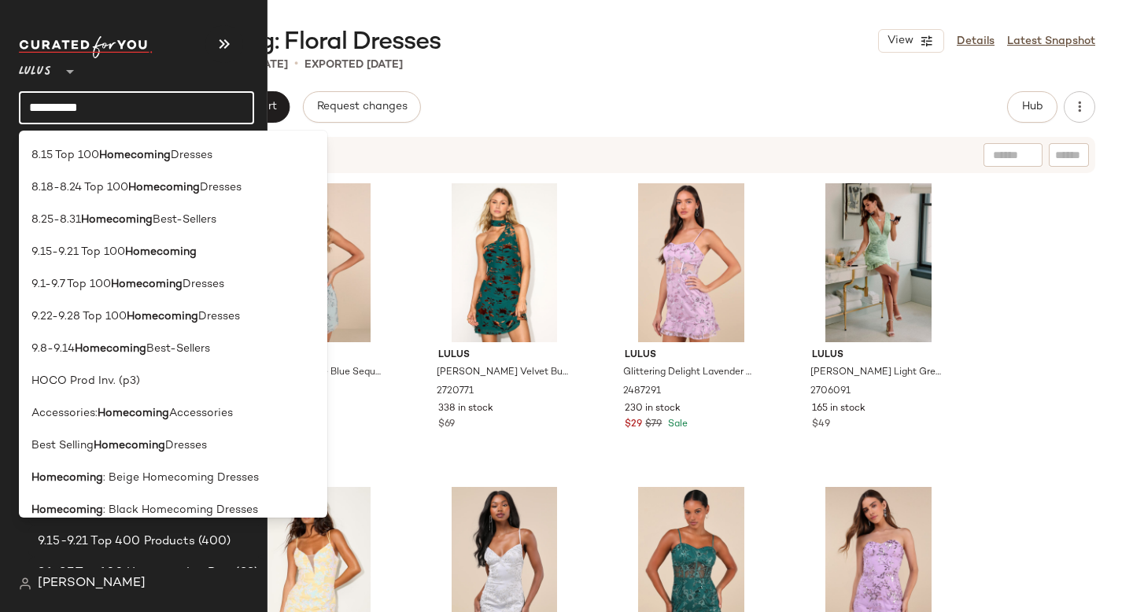
scroll to position [0, 0]
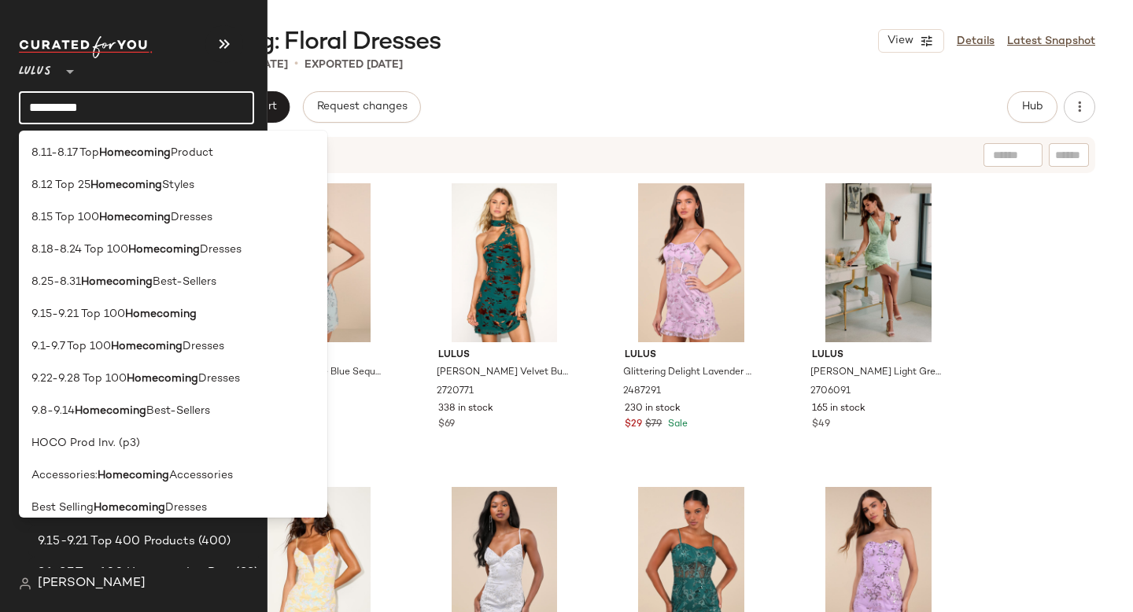
click at [130, 101] on input "**********" at bounding box center [136, 107] width 235 height 33
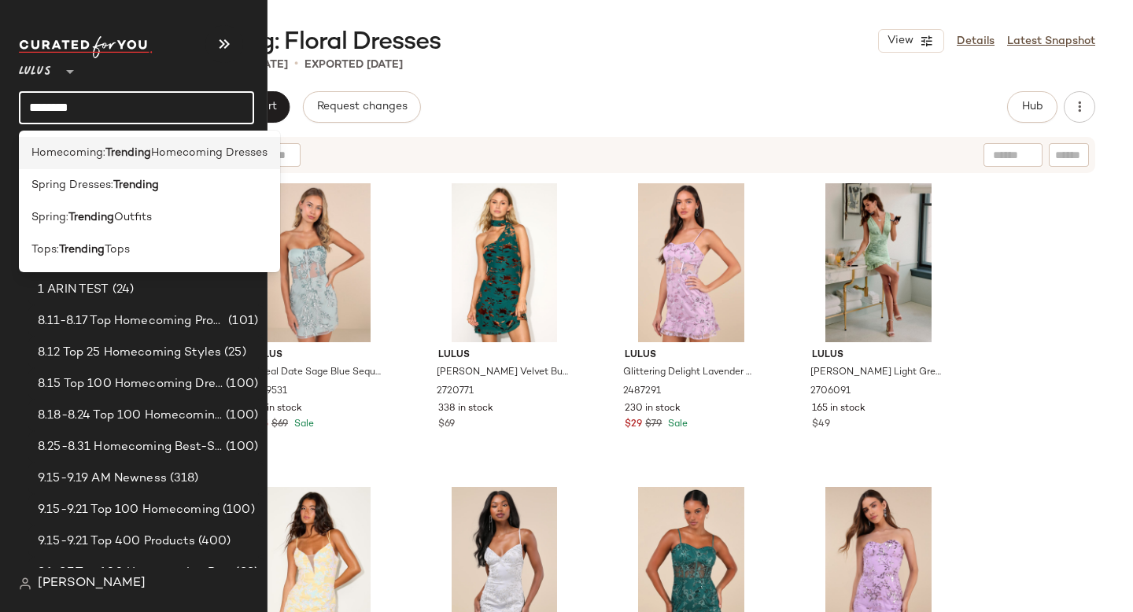
type input "********"
click at [130, 143] on div "Homecoming: Trending Homecoming Dresses" at bounding box center [149, 153] width 261 height 32
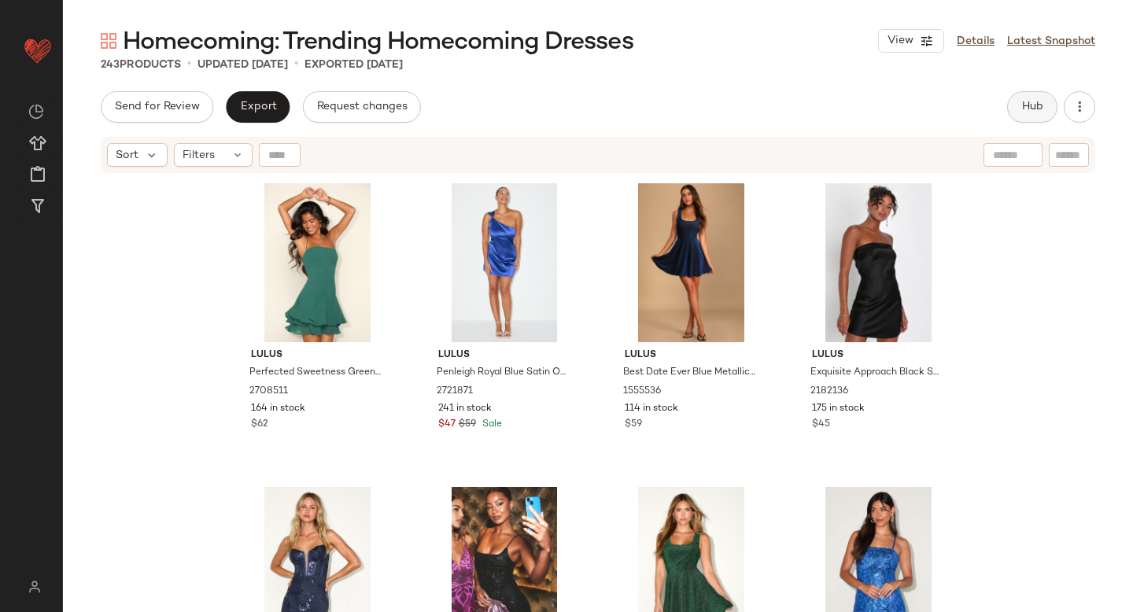
click at [1043, 106] on button "Hub" at bounding box center [1032, 106] width 50 height 31
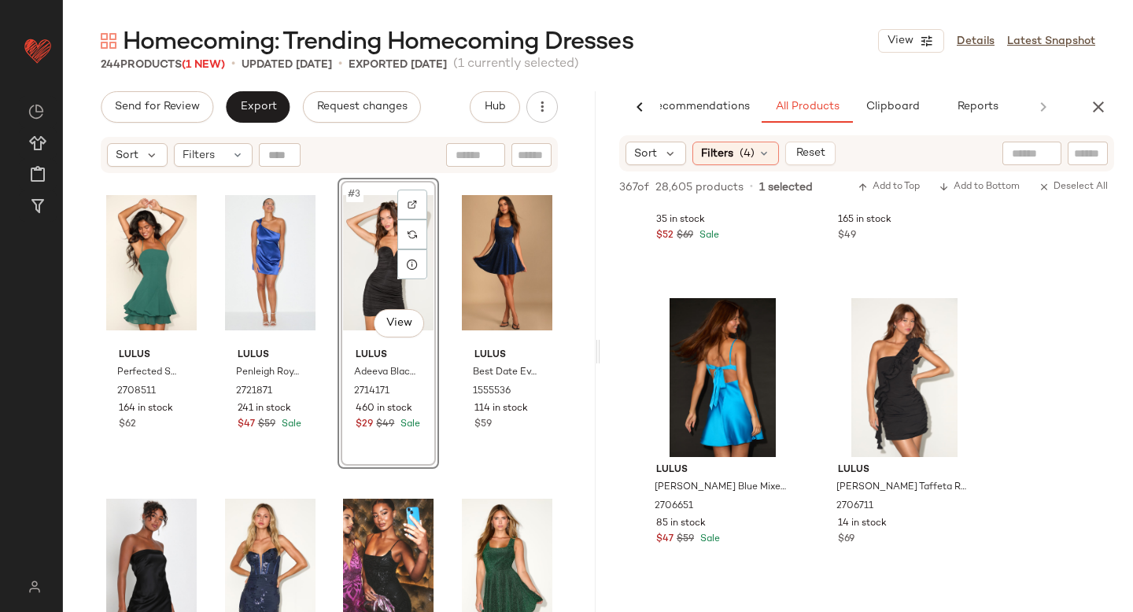
scroll to position [5985, 0]
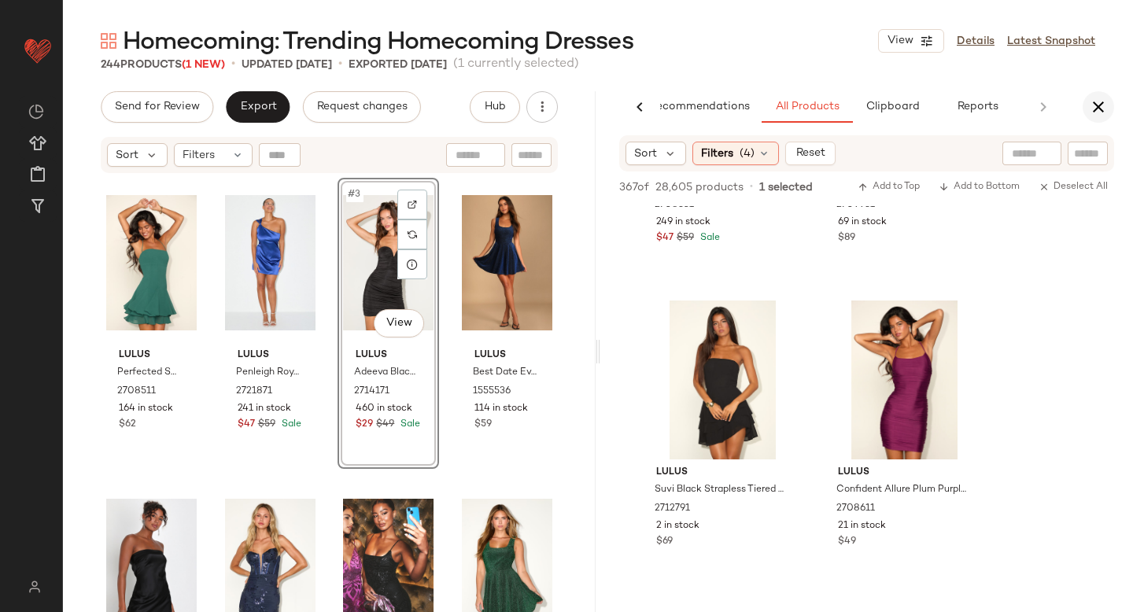
click at [1098, 101] on icon "button" at bounding box center [1098, 107] width 19 height 19
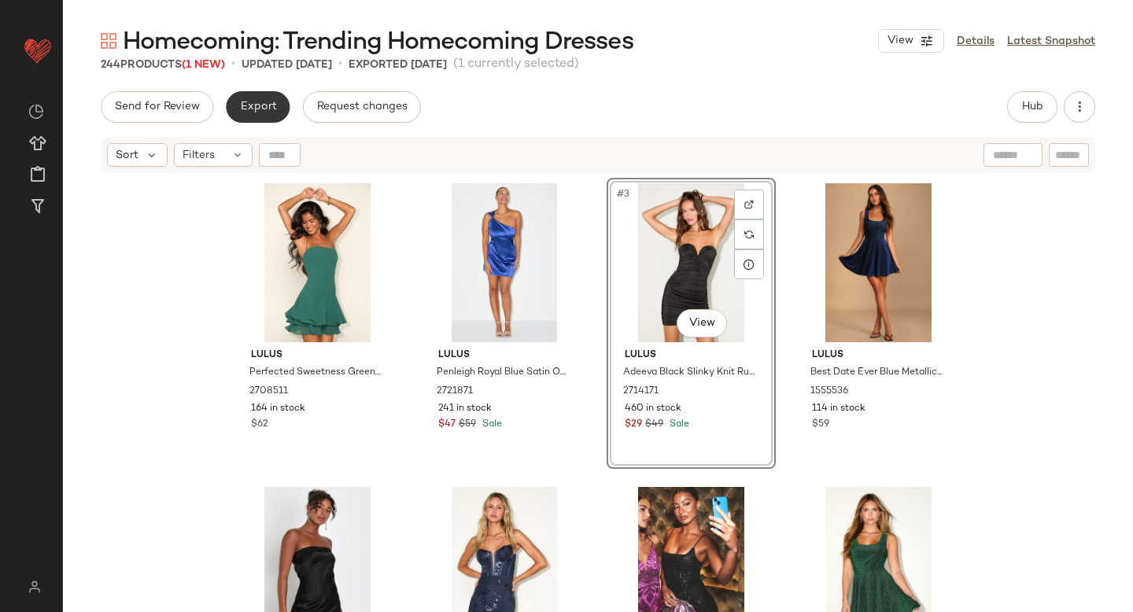
click at [273, 105] on span "Export" at bounding box center [257, 107] width 37 height 13
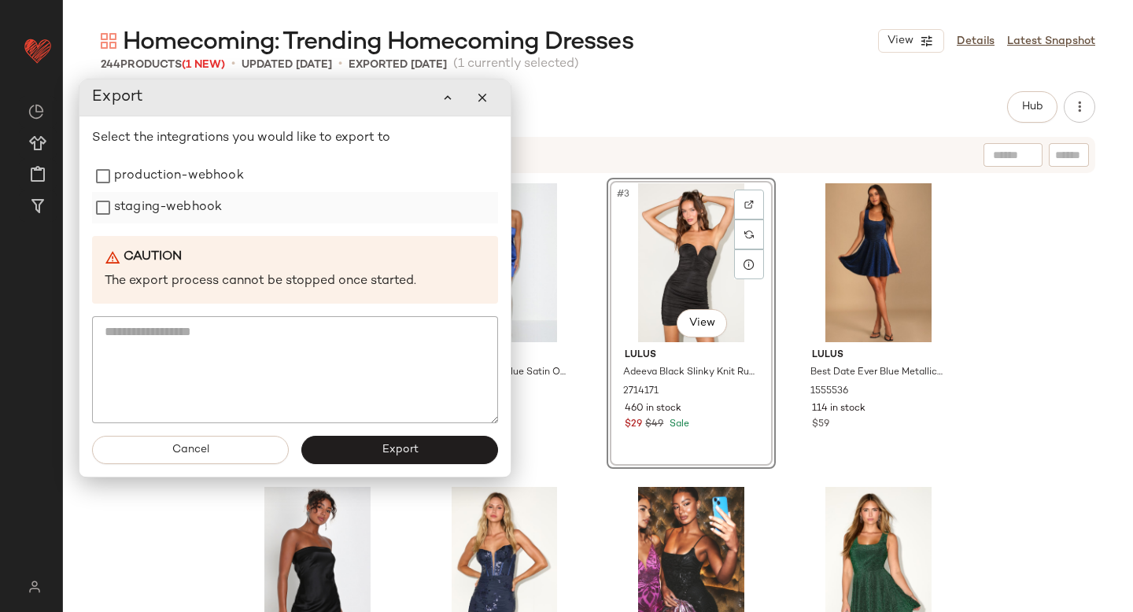
click at [194, 209] on label "staging-webhook" at bounding box center [168, 207] width 108 height 31
click at [186, 168] on label "production-webhook" at bounding box center [179, 176] width 130 height 31
click at [342, 467] on div "Cancel Export" at bounding box center [294, 450] width 431 height 54
click at [341, 453] on button "Export" at bounding box center [399, 450] width 197 height 28
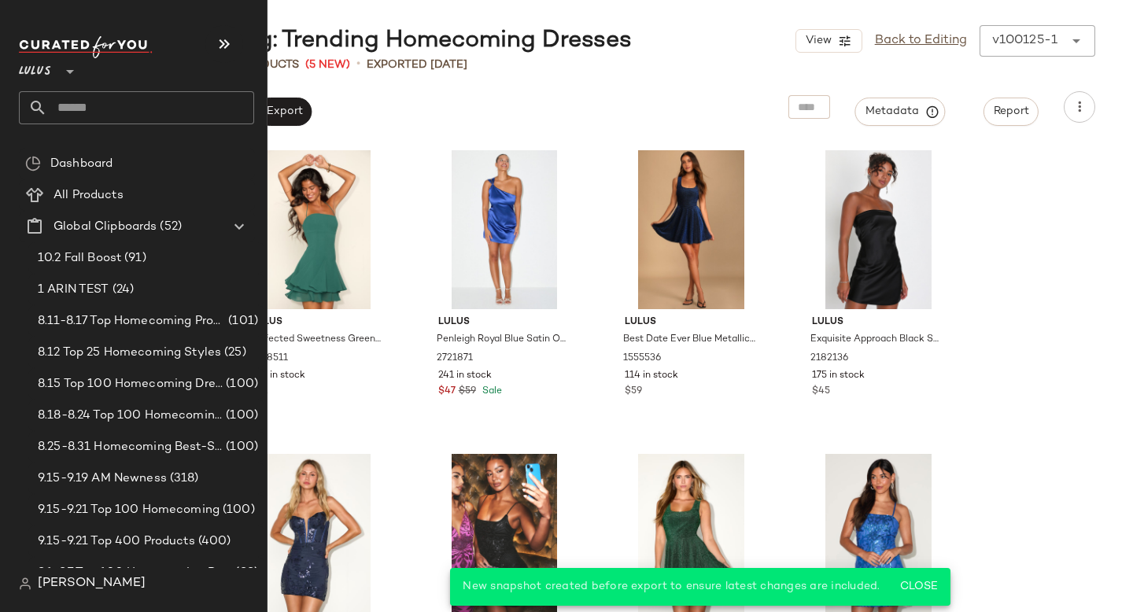
click at [131, 116] on input "text" at bounding box center [150, 107] width 207 height 33
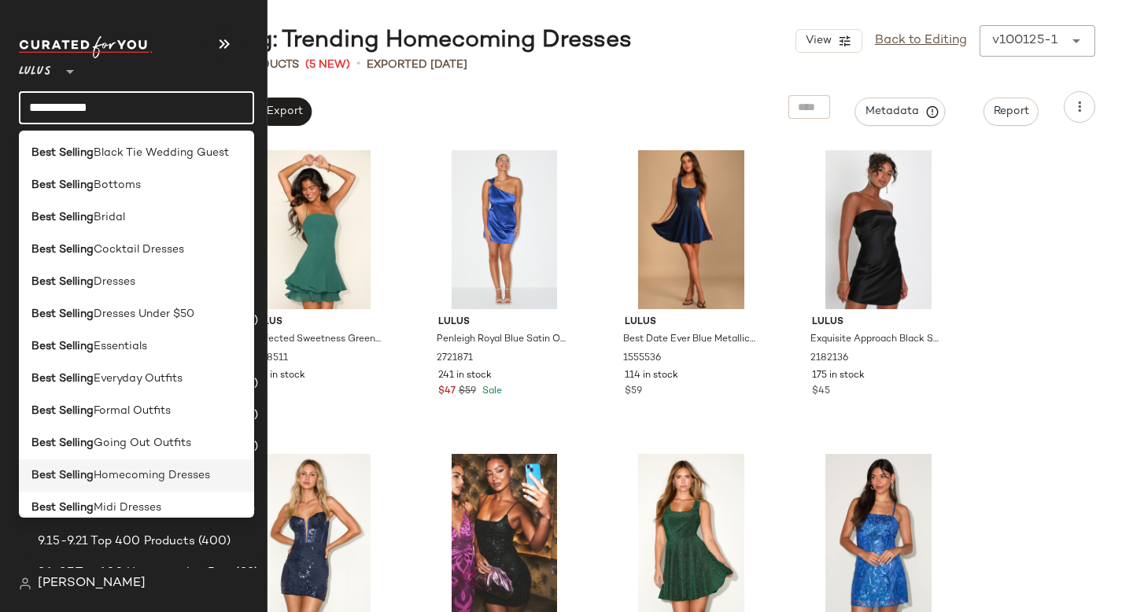
type input "**********"
click at [57, 476] on b "Best Selling" at bounding box center [62, 475] width 62 height 17
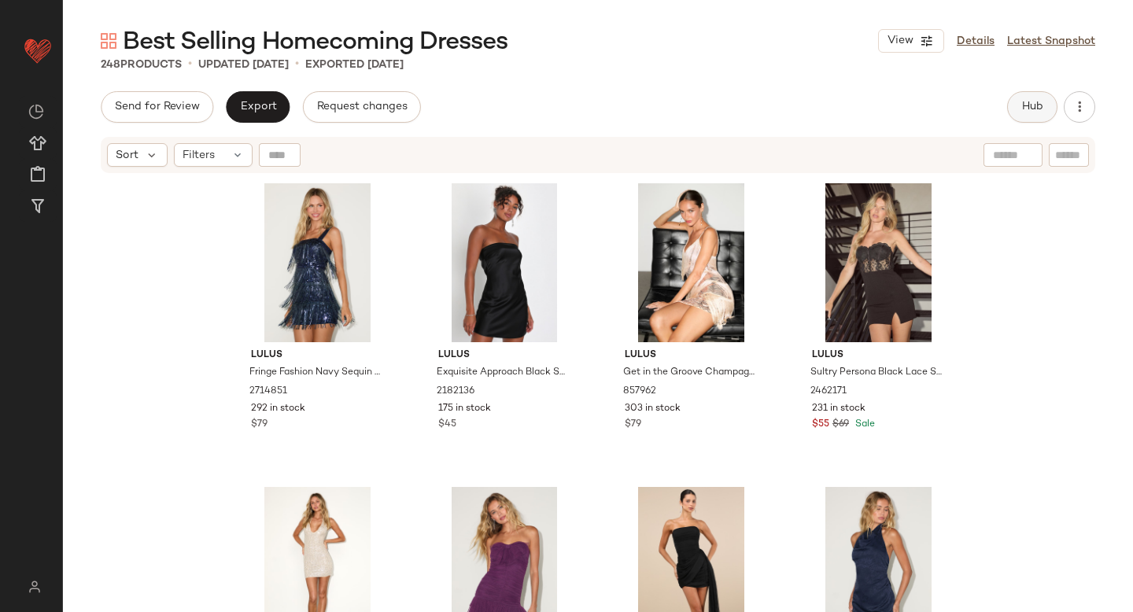
click at [1026, 103] on span "Hub" at bounding box center [1032, 107] width 22 height 13
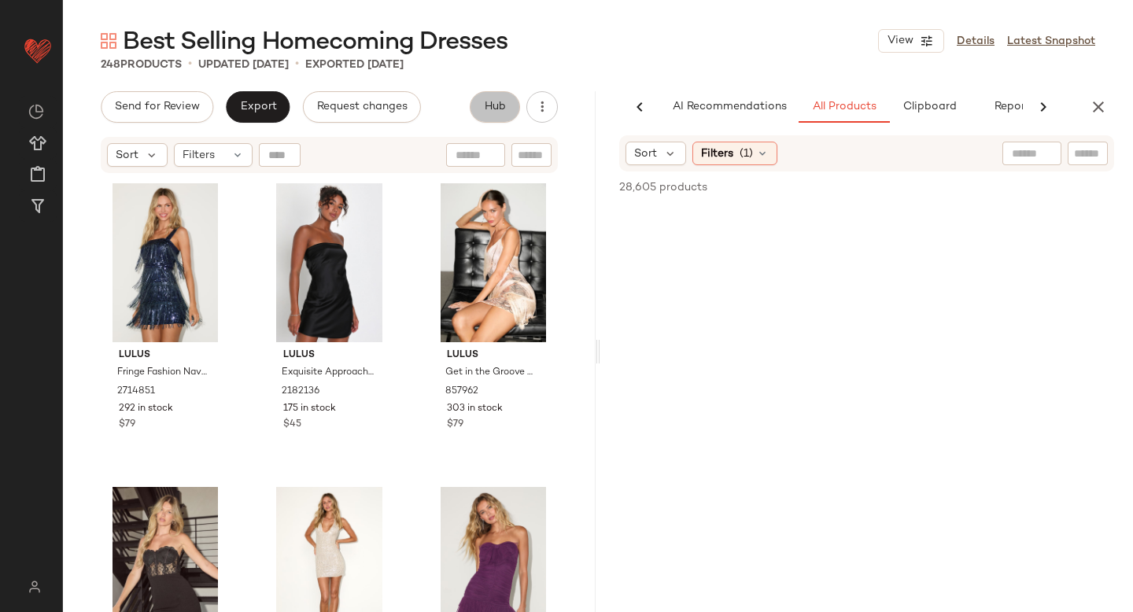
scroll to position [0, 37]
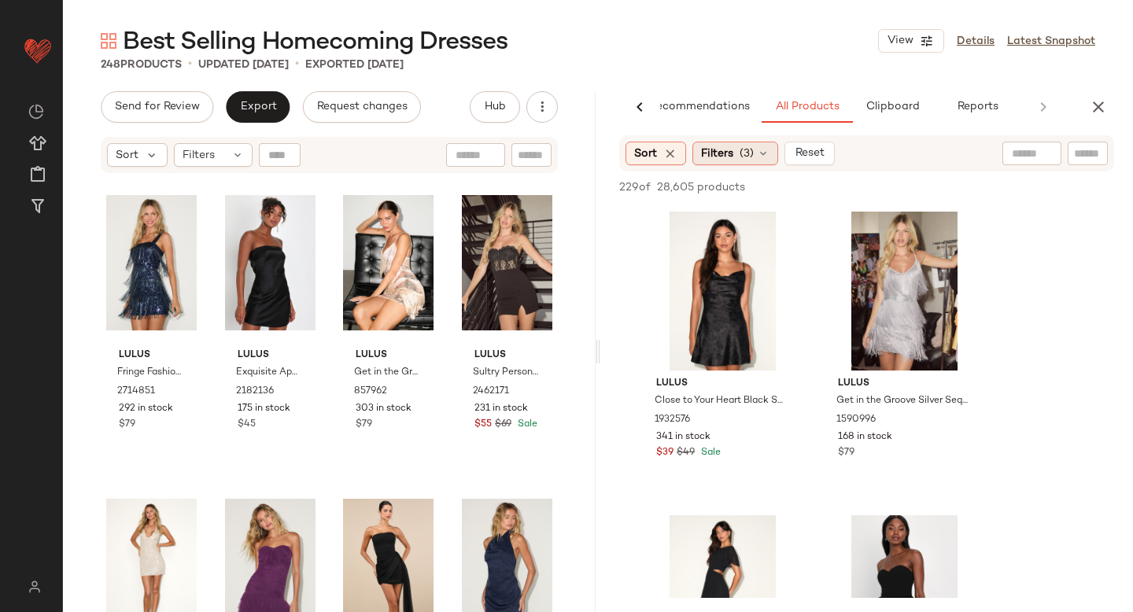
click at [722, 158] on span "Filters" at bounding box center [717, 154] width 32 height 17
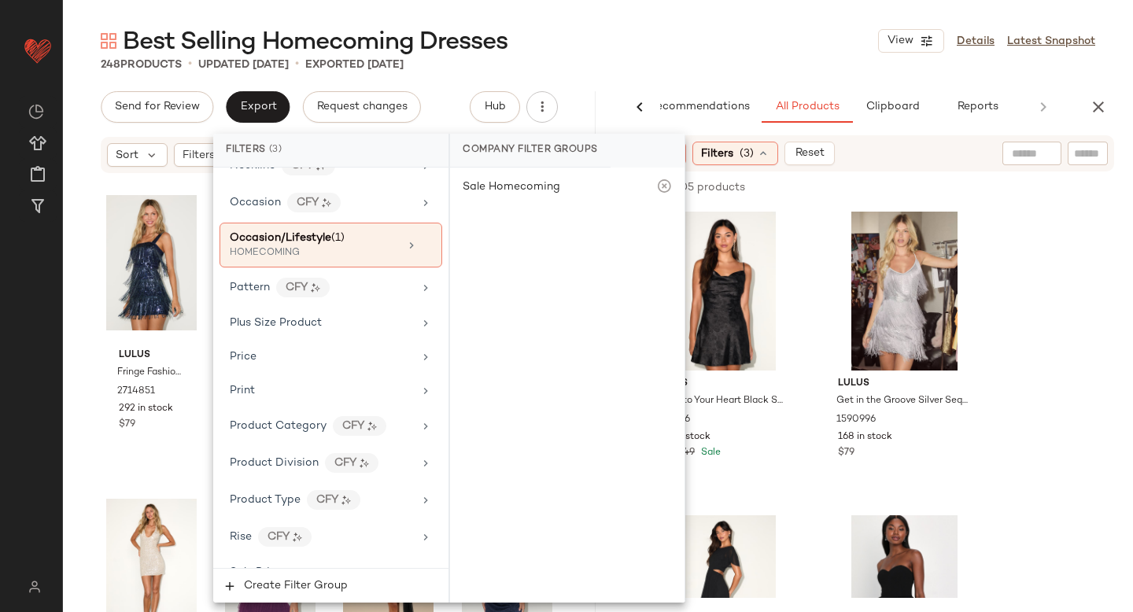
scroll to position [1227, 0]
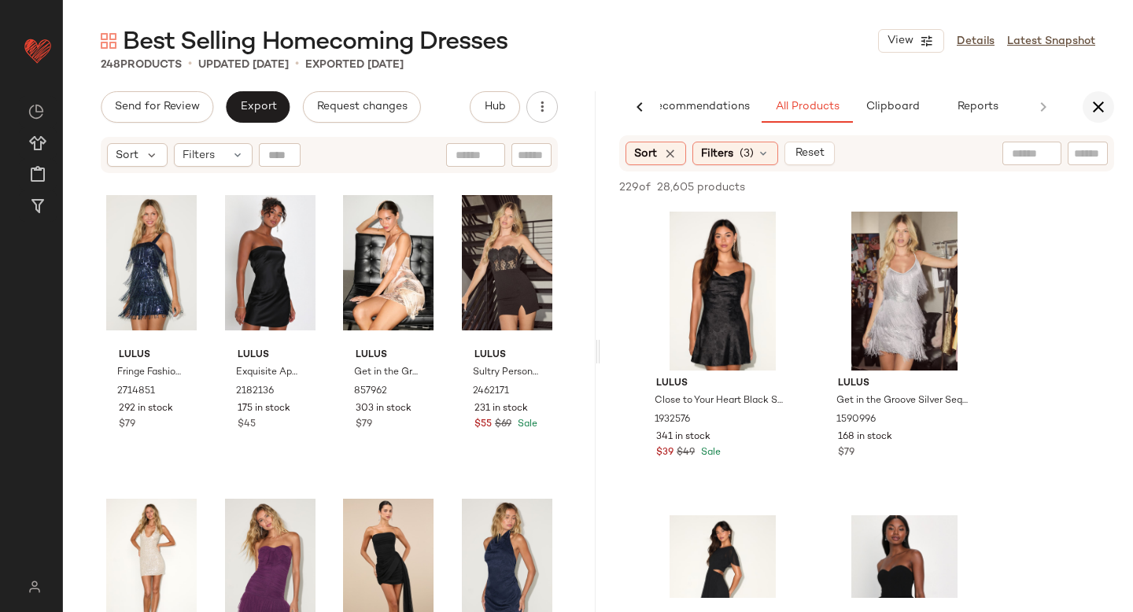
click at [1092, 98] on icon "button" at bounding box center [1098, 107] width 19 height 19
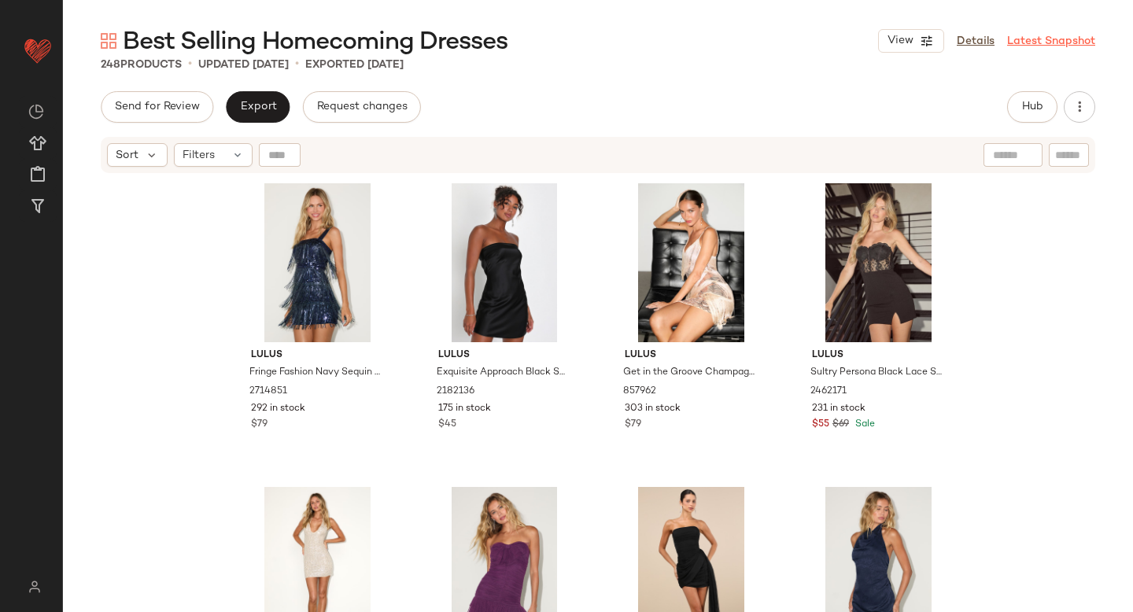
click at [1056, 44] on link "Latest Snapshot" at bounding box center [1051, 41] width 88 height 17
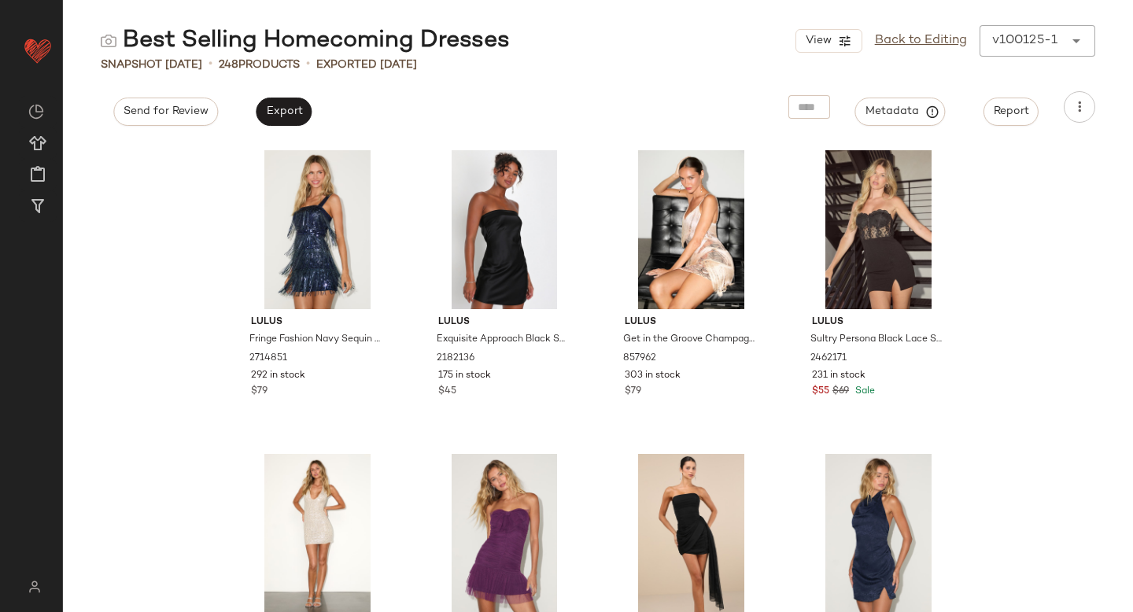
click at [1009, 50] on div "View Back to Editing v100125-1 ******" at bounding box center [945, 40] width 300 height 31
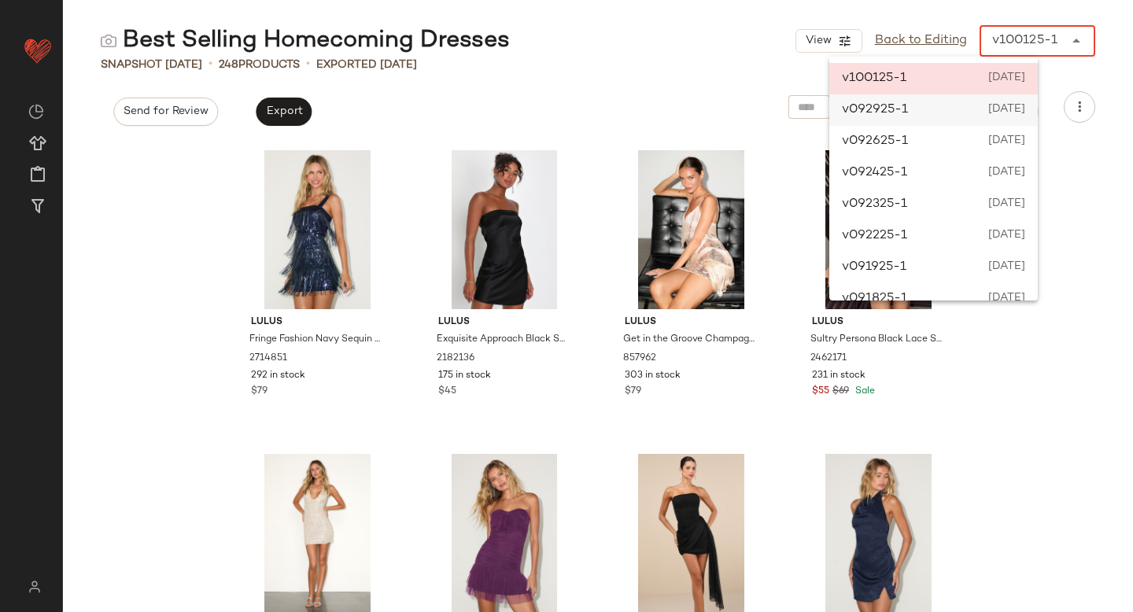
click at [936, 107] on div "v092925-1 [DATE]" at bounding box center [933, 109] width 209 height 31
type input "******"
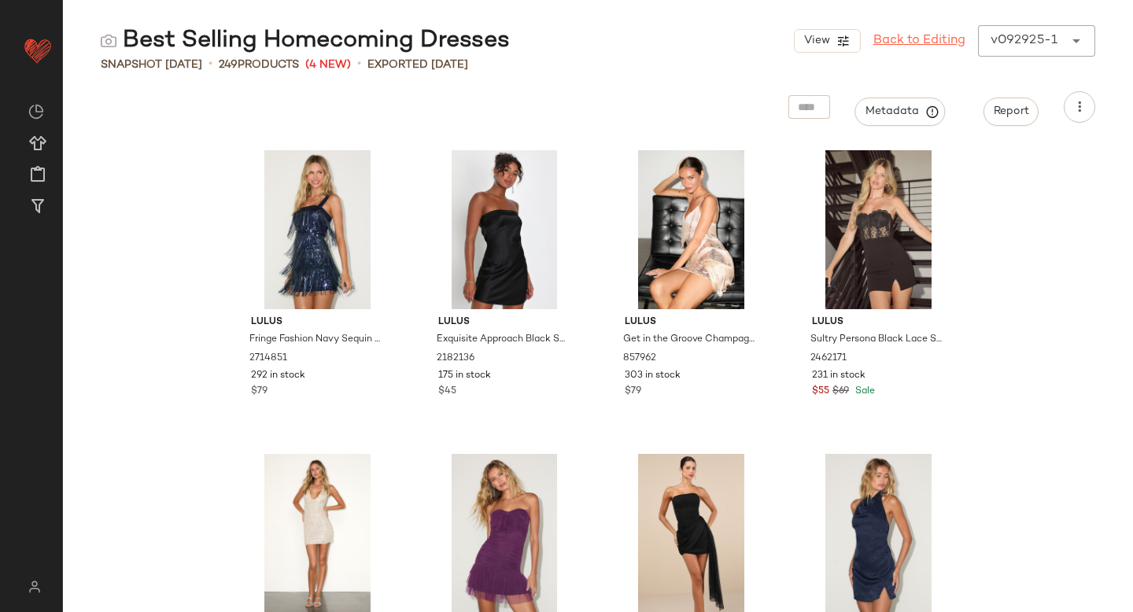
click at [939, 37] on link "Back to Editing" at bounding box center [919, 40] width 92 height 19
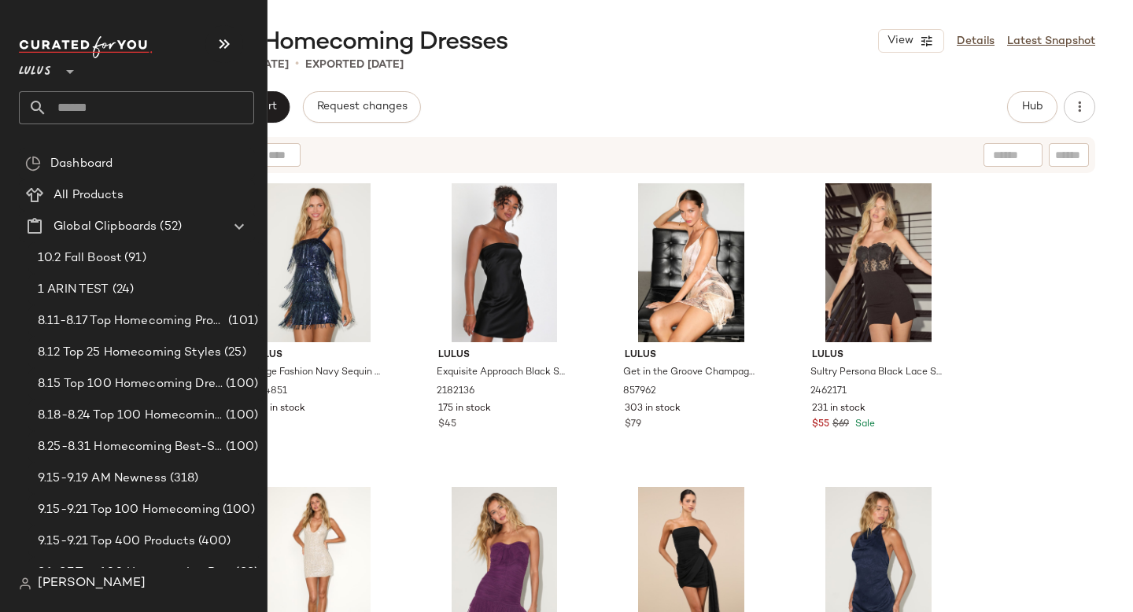
click at [94, 120] on input "text" at bounding box center [150, 107] width 207 height 33
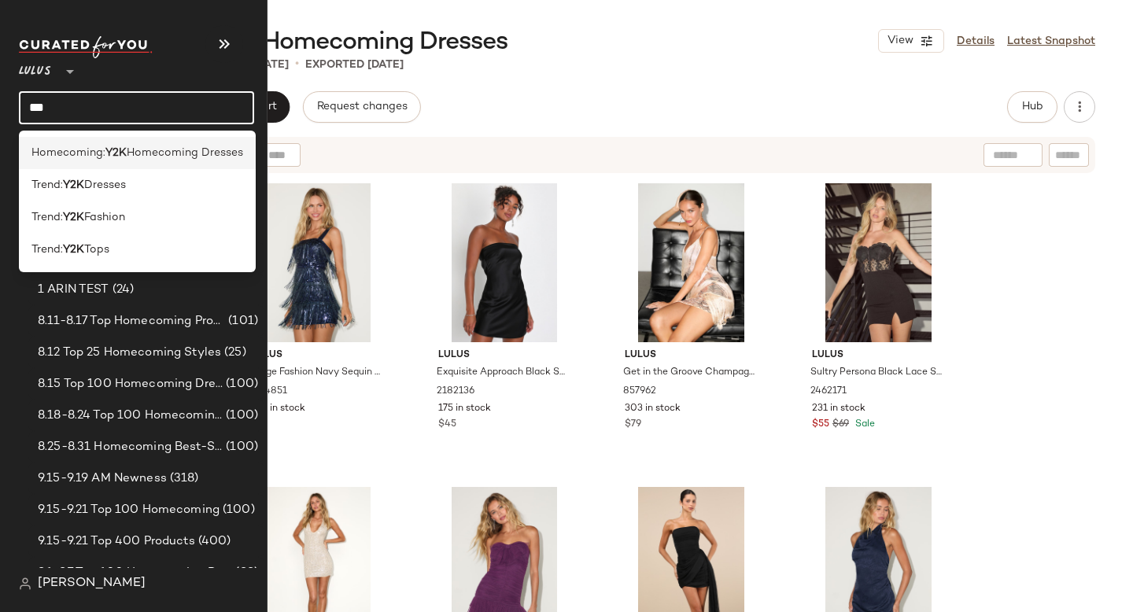
type input "***"
click at [119, 157] on b "Y2K" at bounding box center [115, 153] width 21 height 17
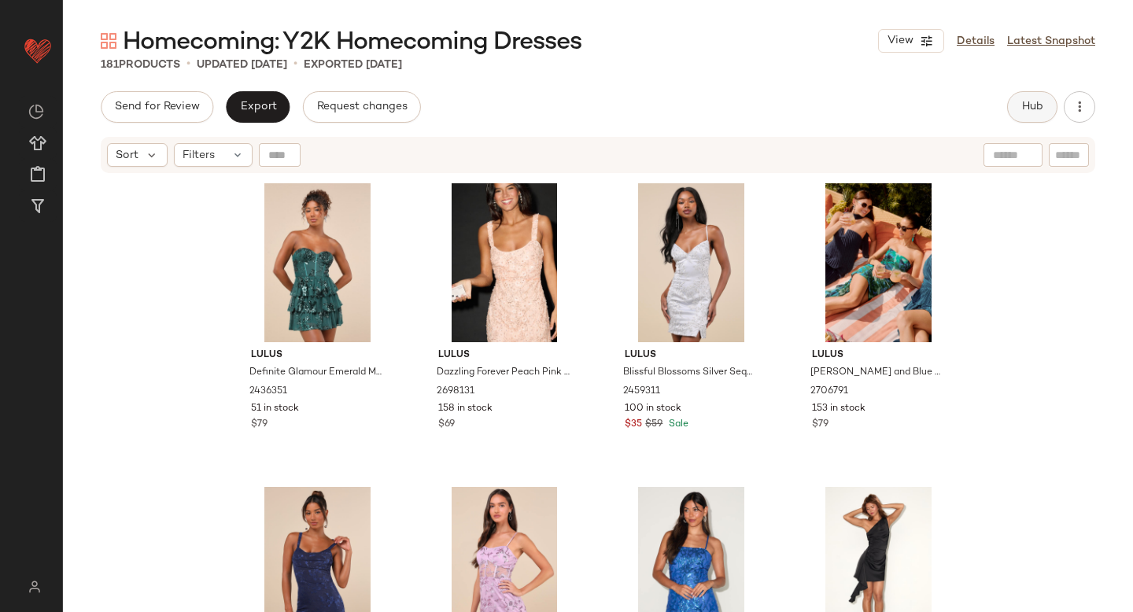
click at [1043, 111] on span "Hub" at bounding box center [1032, 107] width 22 height 13
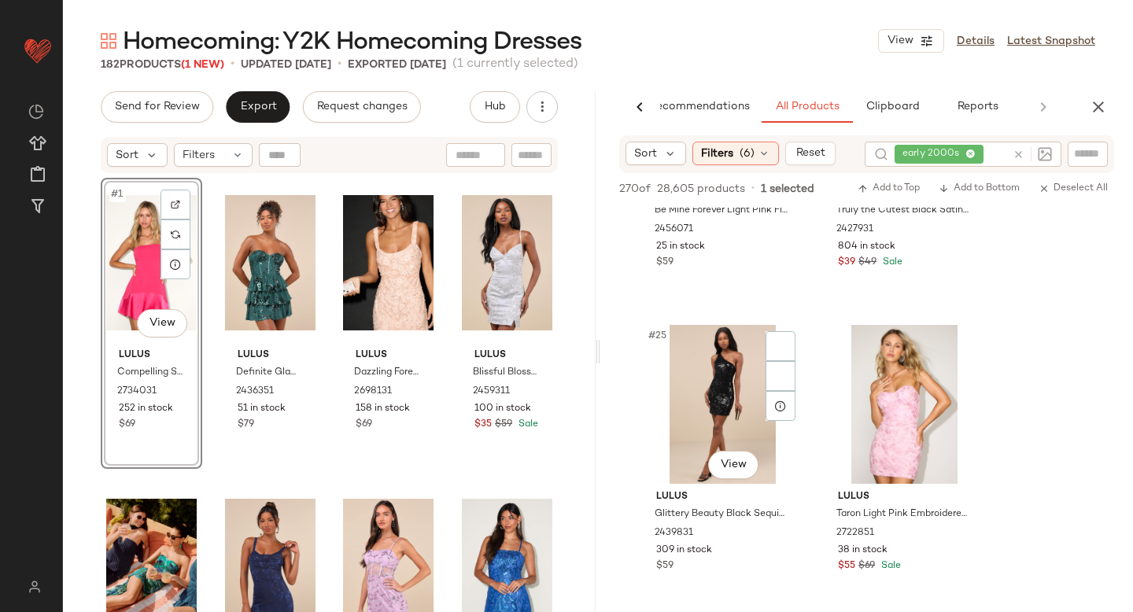
scroll to position [3545, 0]
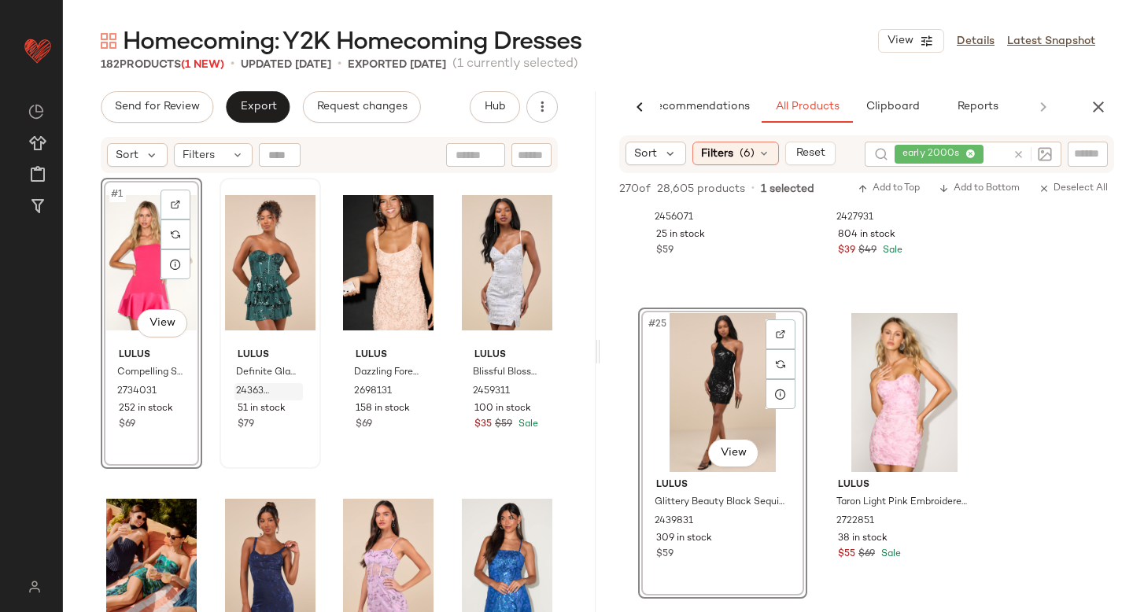
drag, startPoint x: 679, startPoint y: 396, endPoint x: 238, endPoint y: 396, distance: 441.4
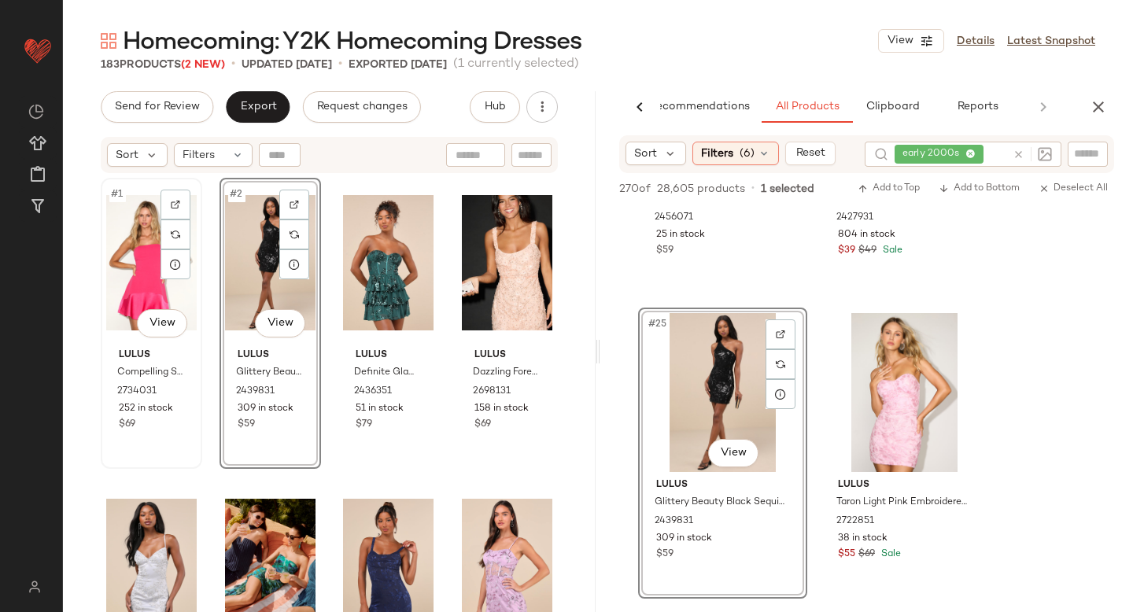
click at [135, 288] on div "#1 View" at bounding box center [151, 262] width 90 height 159
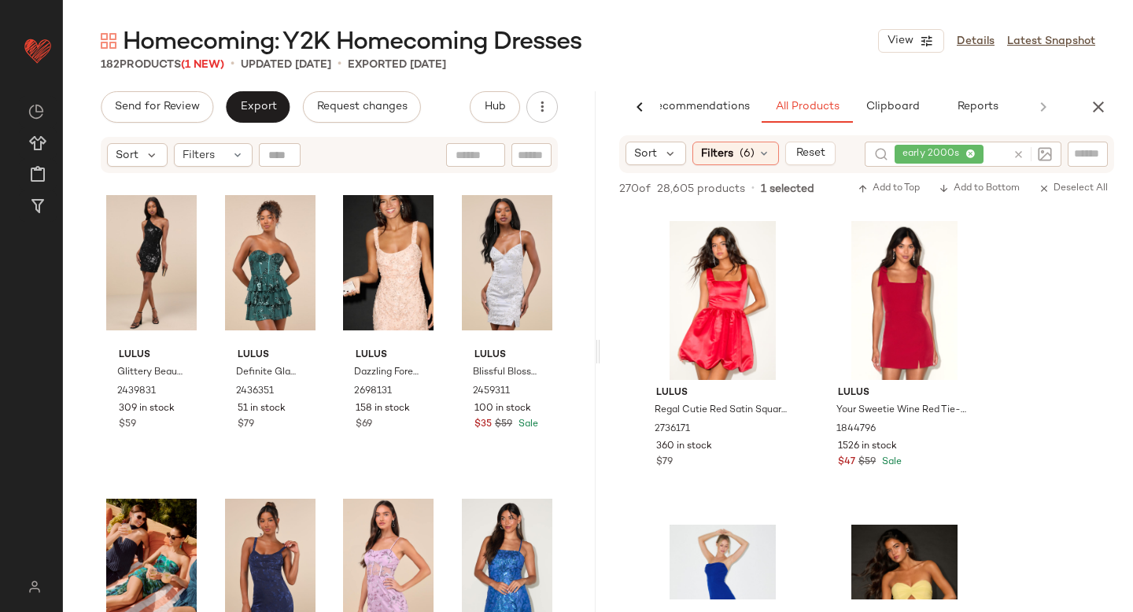
scroll to position [4675, 0]
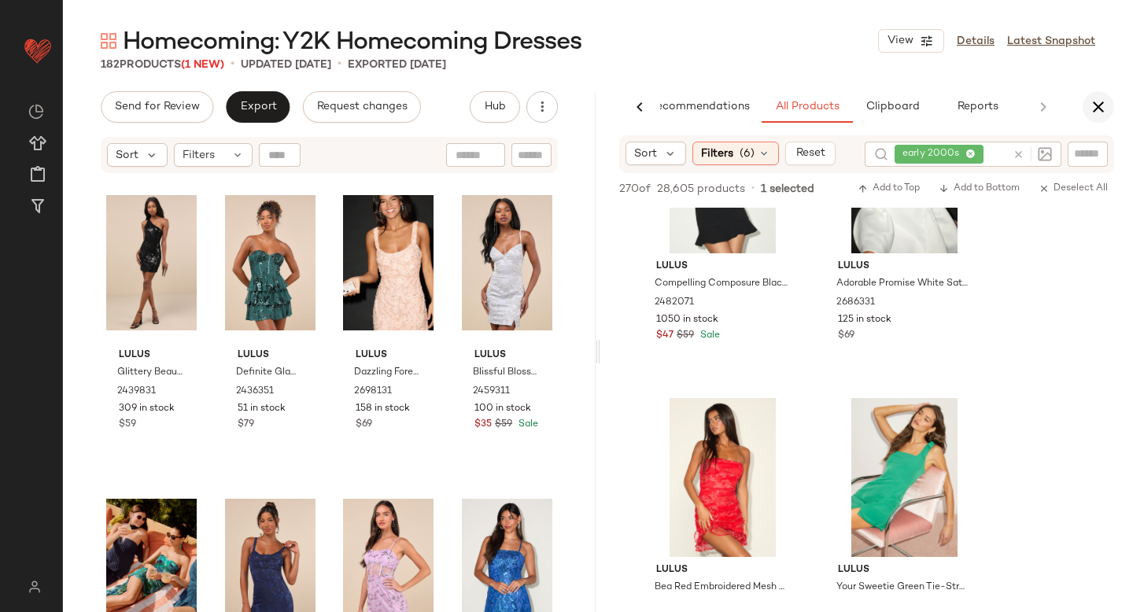
click at [1100, 109] on icon "button" at bounding box center [1098, 107] width 19 height 19
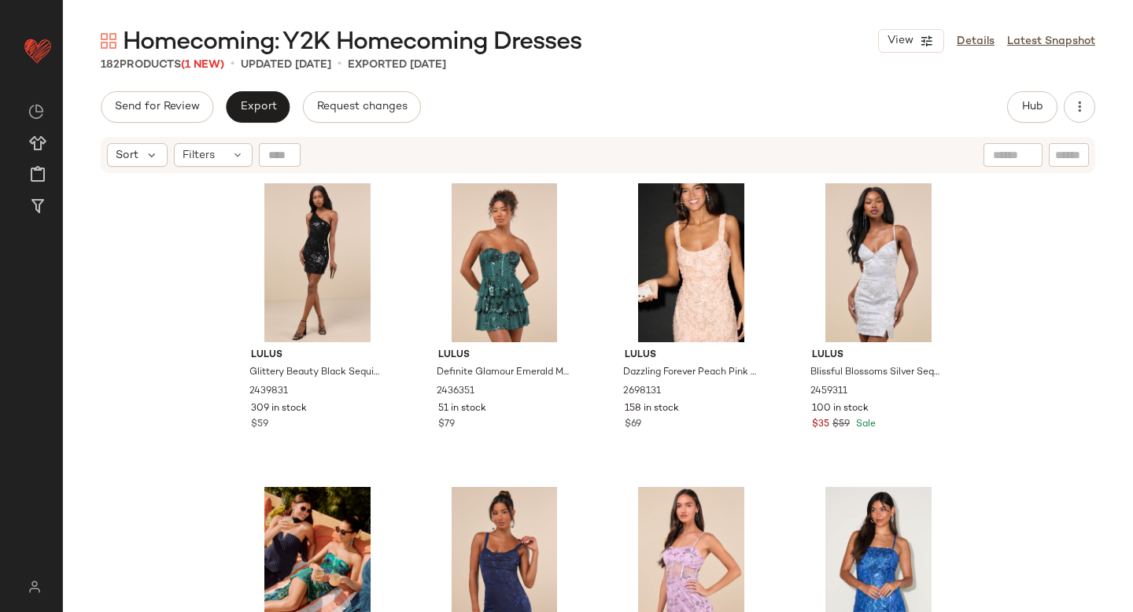
click at [262, 90] on div "Homecoming: Y2K Homecoming Dresses View Details Latest Snapshot 182 Products (1…" at bounding box center [598, 318] width 1070 height 587
click at [261, 102] on span "Export" at bounding box center [257, 107] width 37 height 13
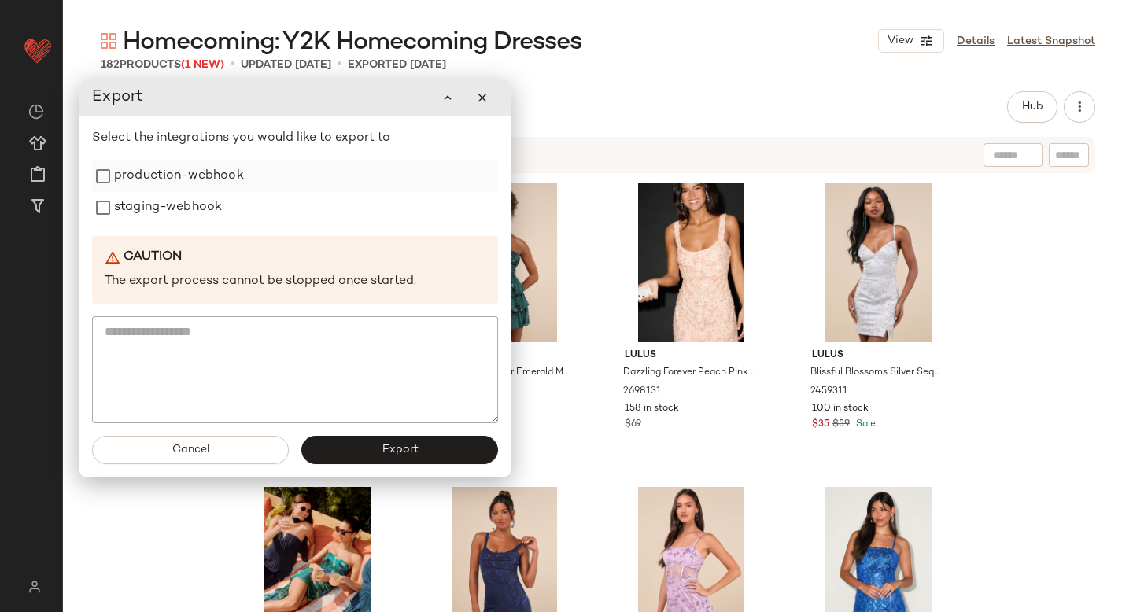
click at [191, 178] on label "production-webhook" at bounding box center [179, 176] width 130 height 31
click at [188, 197] on label "staging-webhook" at bounding box center [168, 207] width 108 height 31
click at [364, 460] on button "Export" at bounding box center [399, 450] width 197 height 28
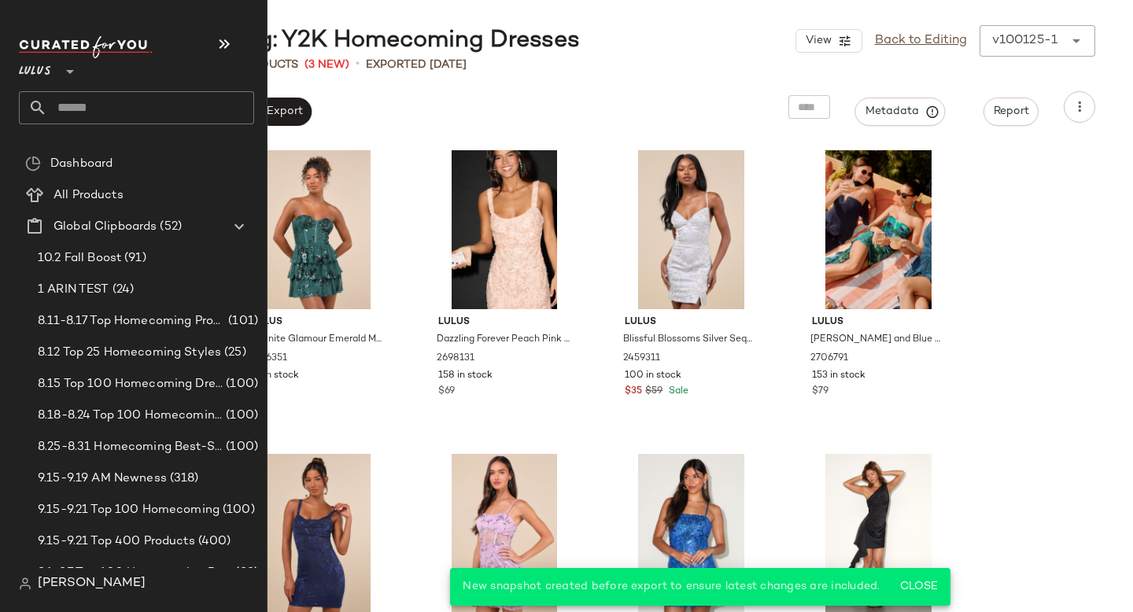
click at [79, 108] on input "text" at bounding box center [150, 107] width 207 height 33
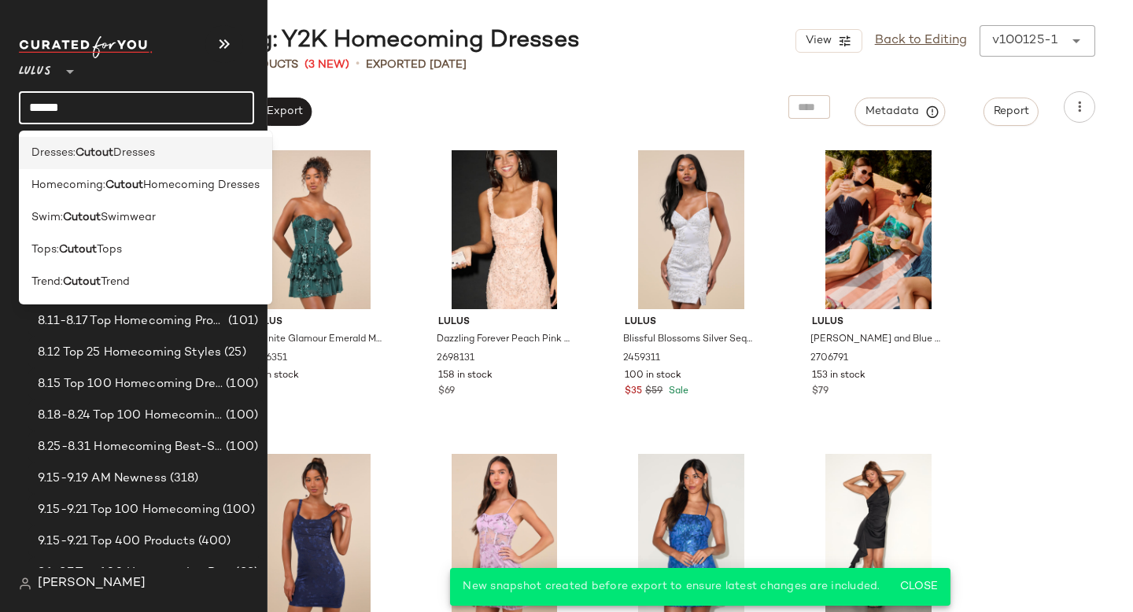
type input "******"
click at [131, 159] on span "Dresses" at bounding box center [134, 153] width 42 height 17
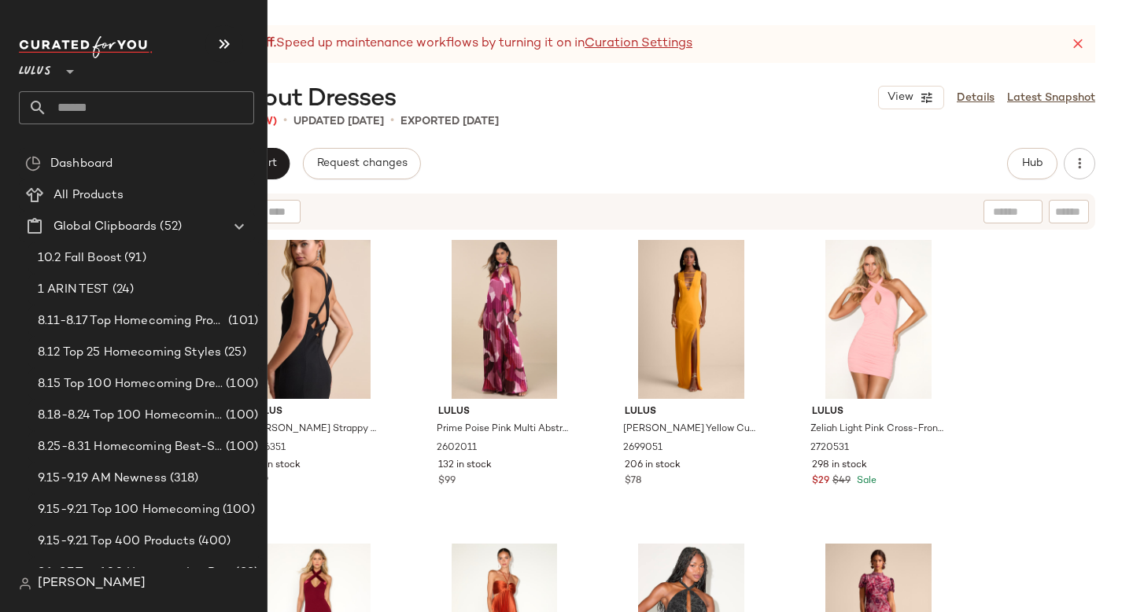
click at [113, 95] on input "text" at bounding box center [150, 107] width 207 height 33
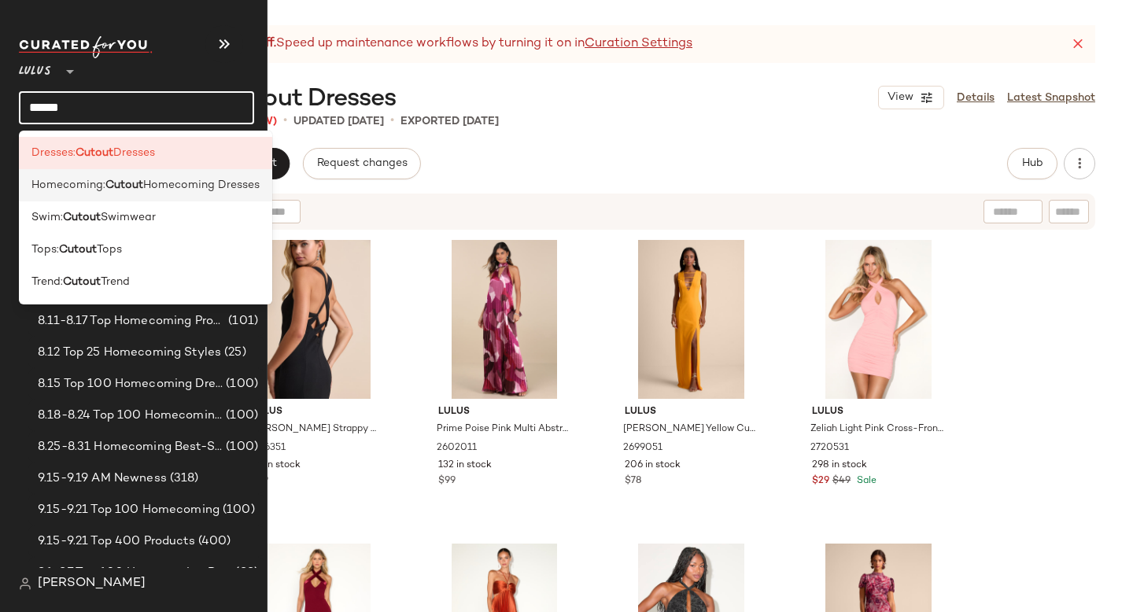
type input "******"
click at [117, 190] on b "Cutout" at bounding box center [124, 185] width 38 height 17
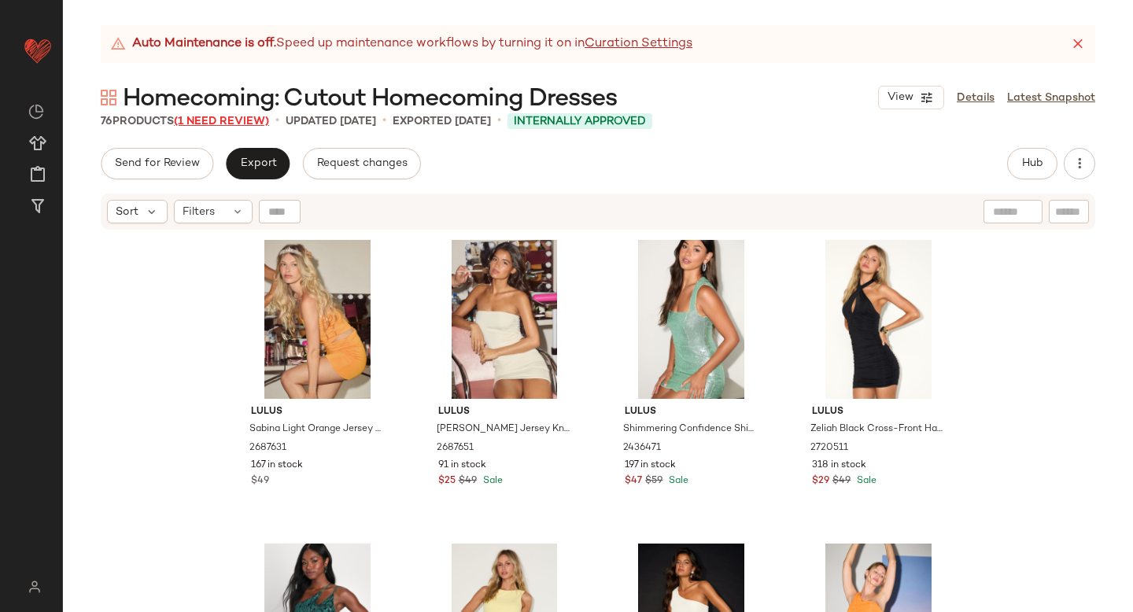
click at [204, 124] on span "(1 Need Review)" at bounding box center [221, 122] width 95 height 12
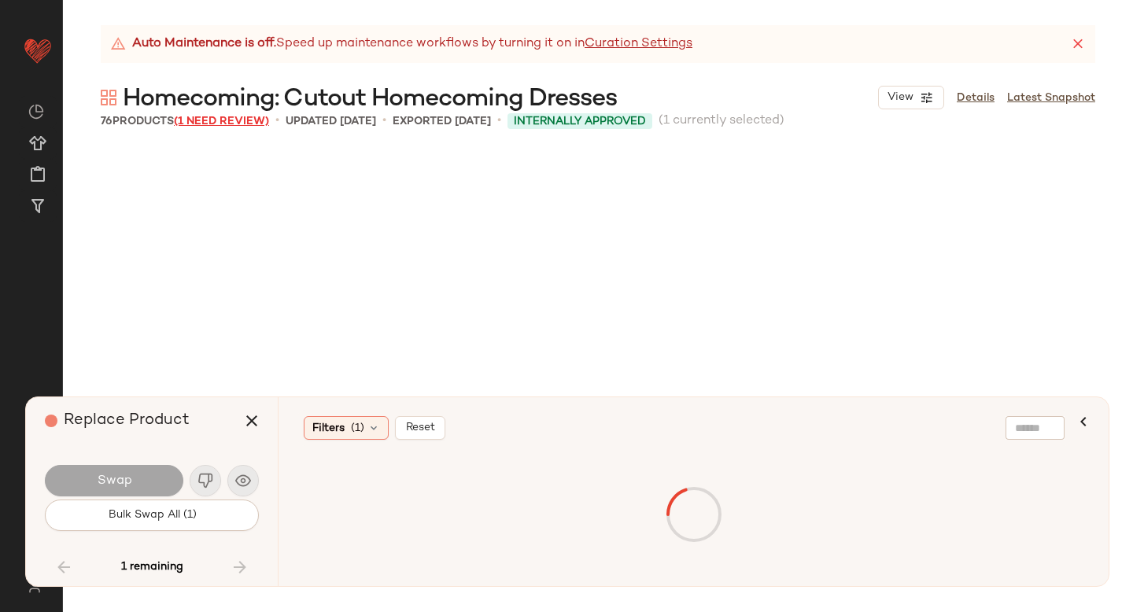
scroll to position [5309, 0]
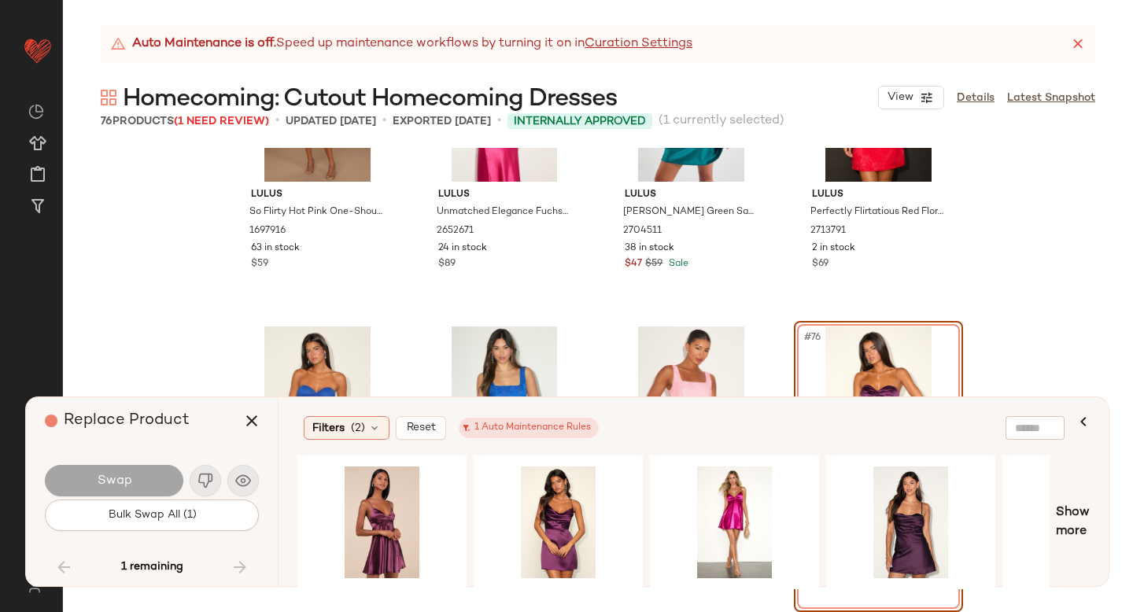
click at [854, 357] on div "#76 View" at bounding box center [878, 406] width 158 height 159
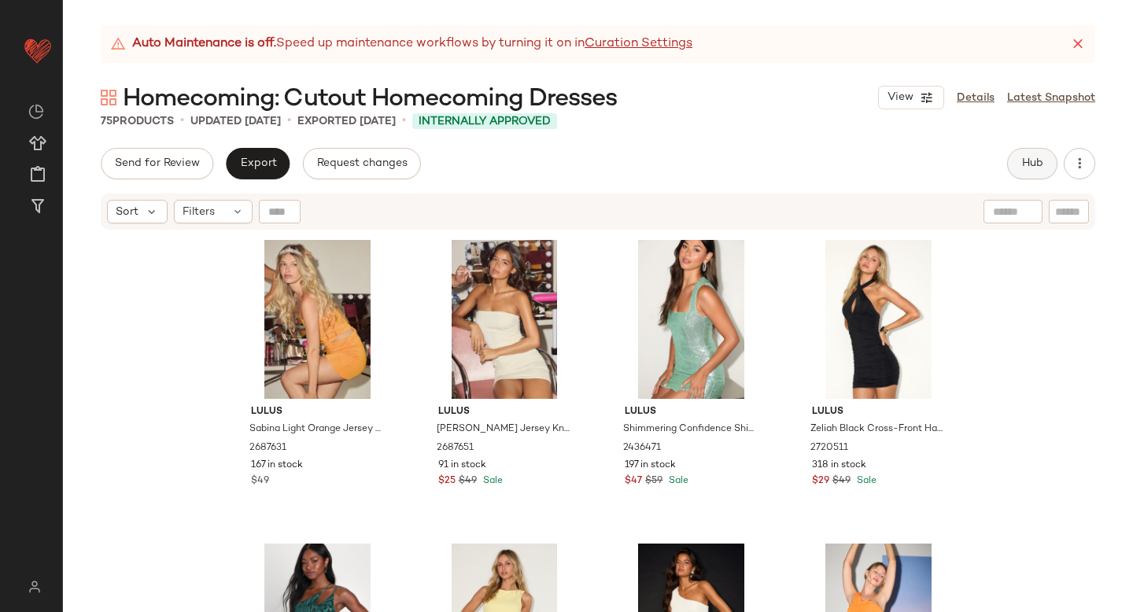
click at [1043, 178] on button "Hub" at bounding box center [1032, 163] width 50 height 31
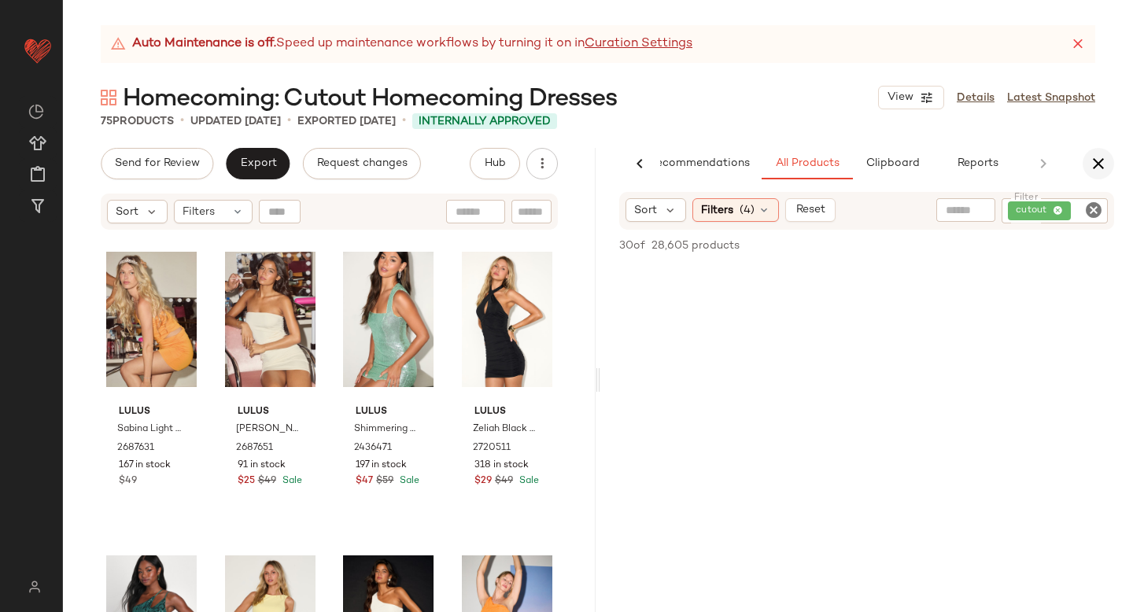
click at [1098, 167] on icon "button" at bounding box center [1098, 163] width 19 height 19
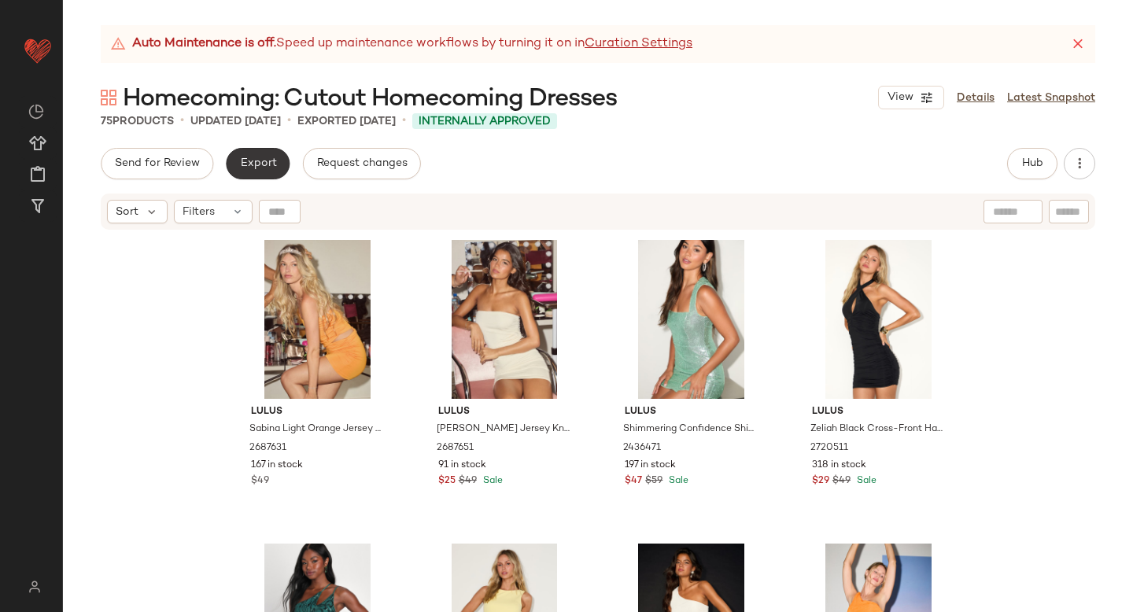
click at [268, 159] on span "Export" at bounding box center [257, 163] width 37 height 13
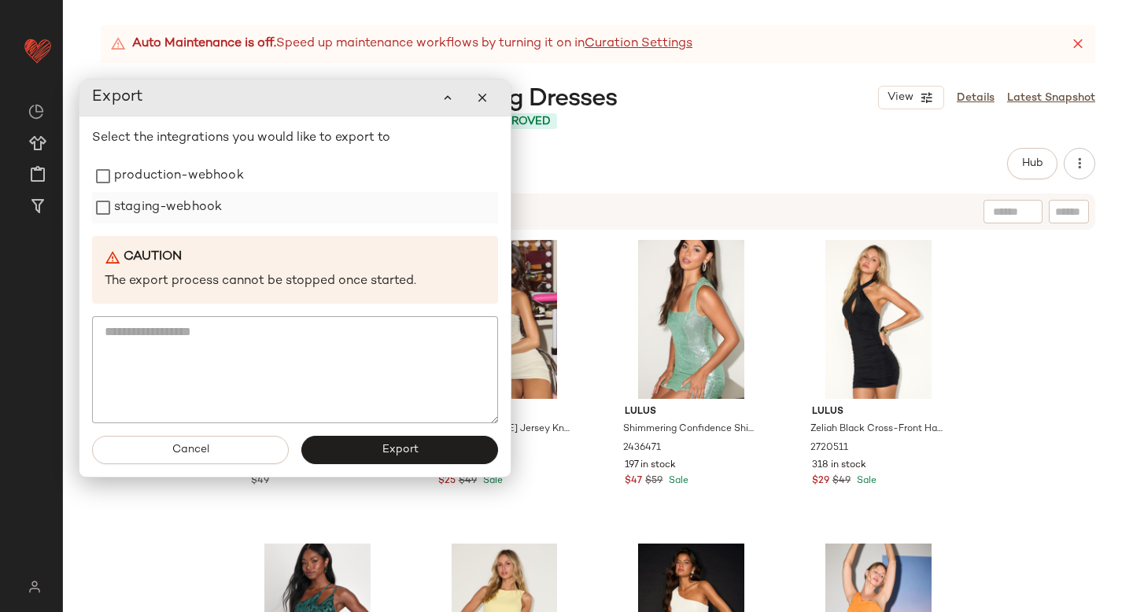
click at [183, 205] on label "staging-webhook" at bounding box center [168, 207] width 108 height 31
click at [174, 184] on label "production-webhook" at bounding box center [179, 176] width 130 height 31
click at [332, 442] on button "Export" at bounding box center [399, 450] width 197 height 28
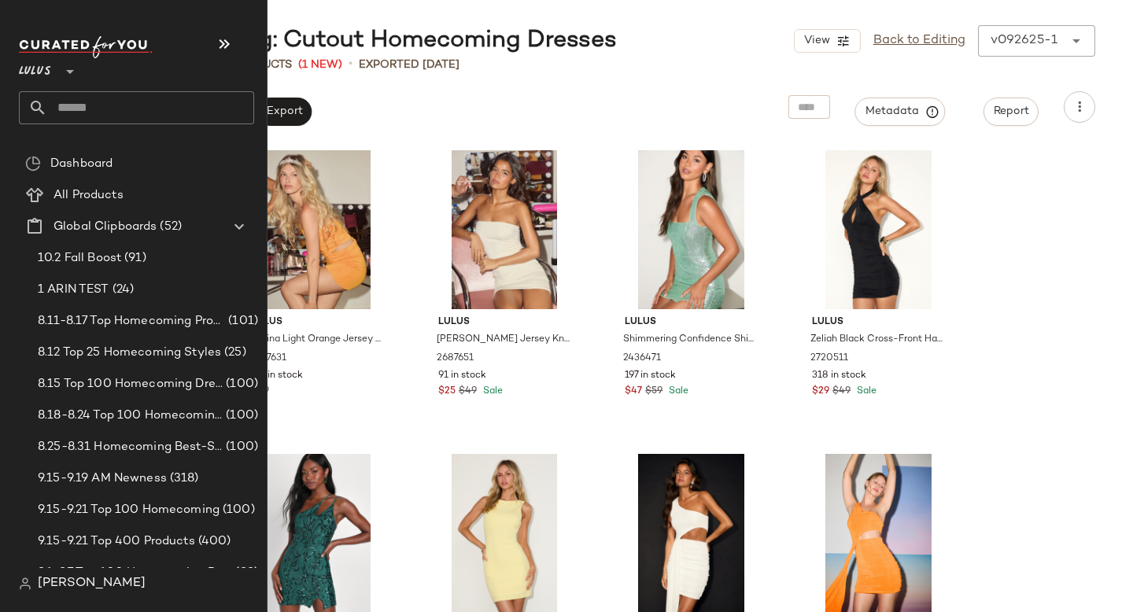
click at [128, 101] on input "text" at bounding box center [150, 107] width 207 height 33
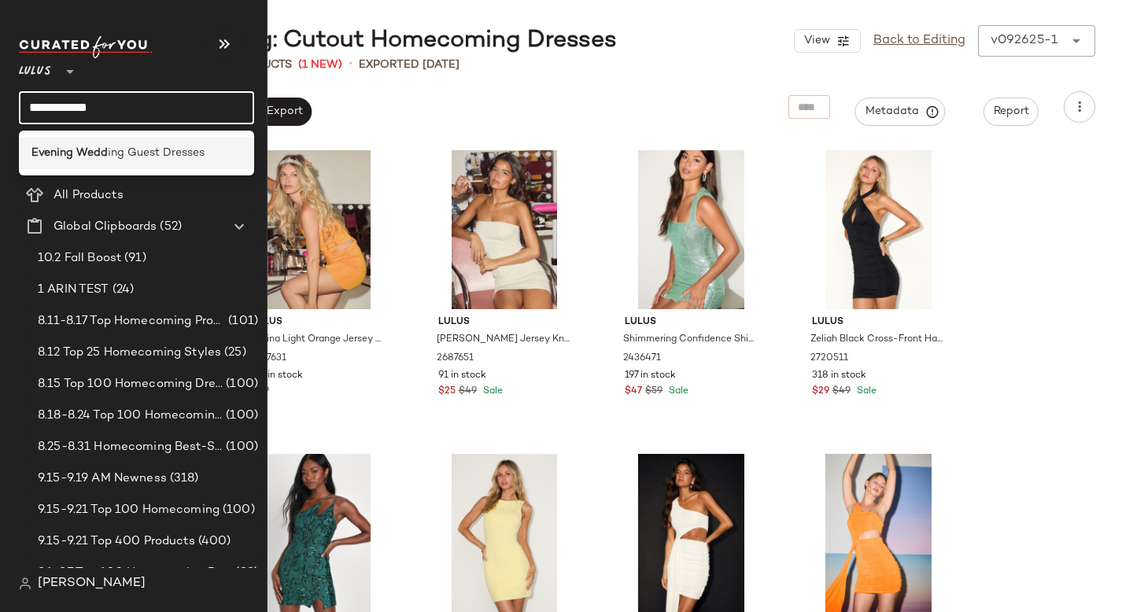
type input "**********"
click at [115, 137] on div "Evening Wedd ing Guest Dresses" at bounding box center [136, 153] width 235 height 32
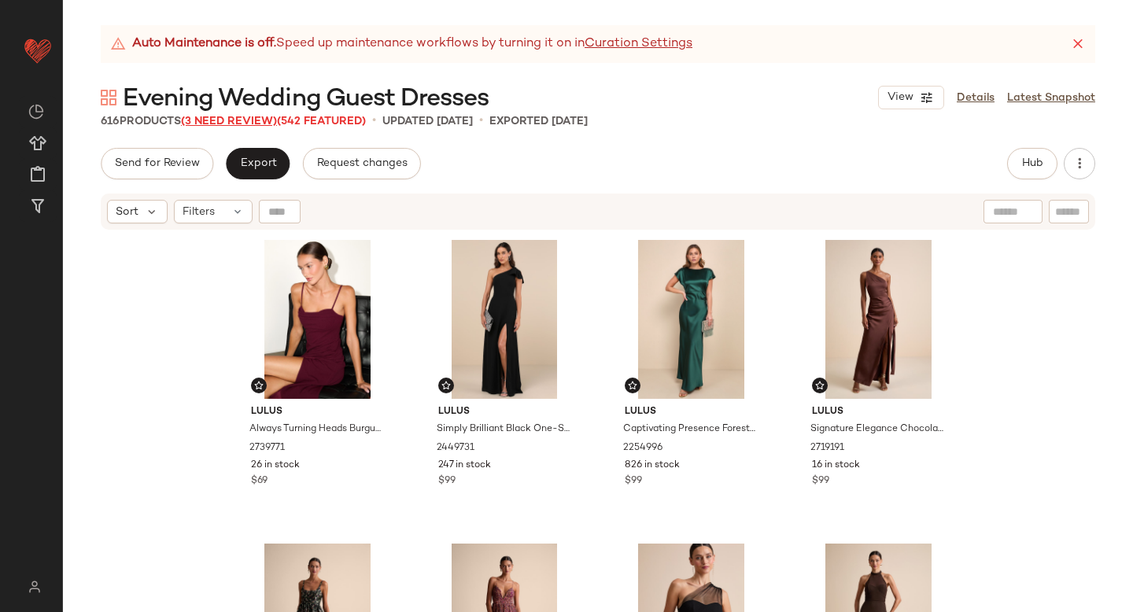
click at [242, 122] on span "(3 Need Review)" at bounding box center [229, 122] width 96 height 12
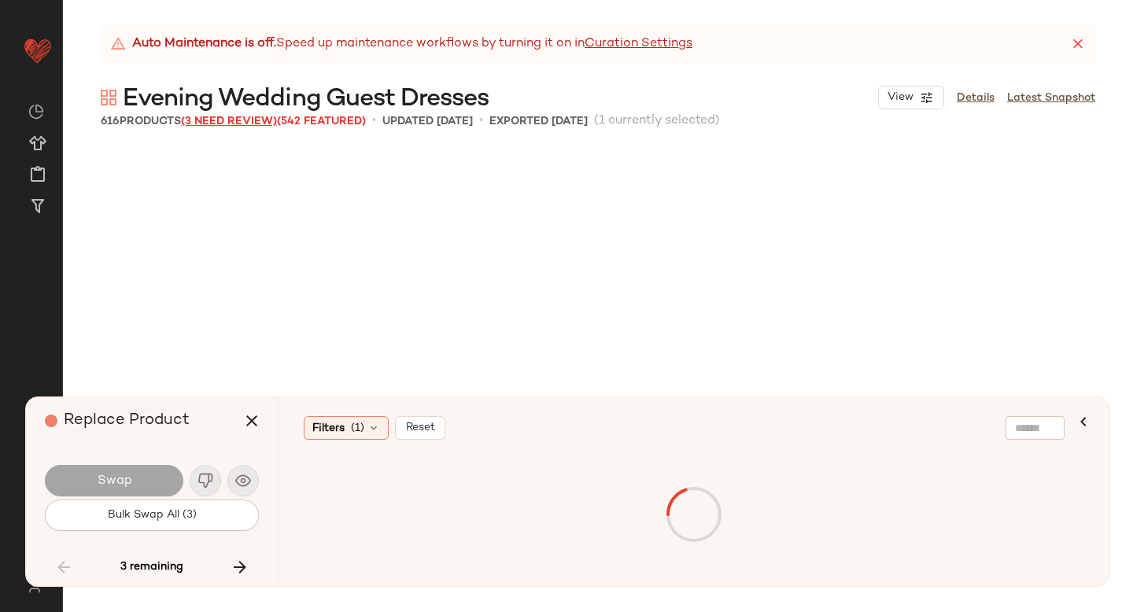
scroll to position [20349, 0]
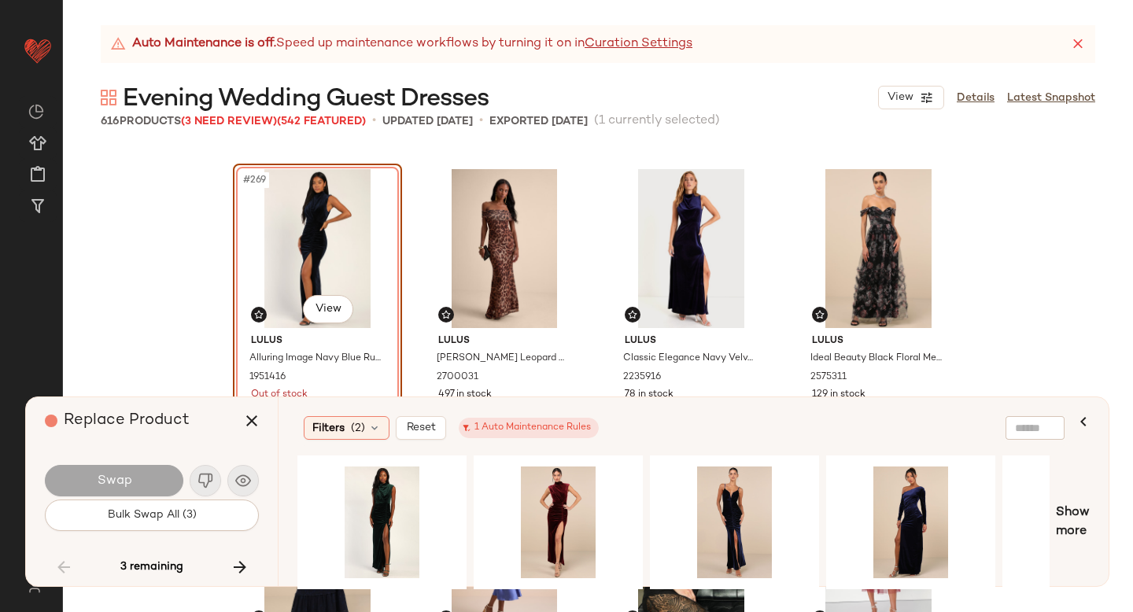
click at [297, 262] on div "#269 View" at bounding box center [317, 248] width 158 height 159
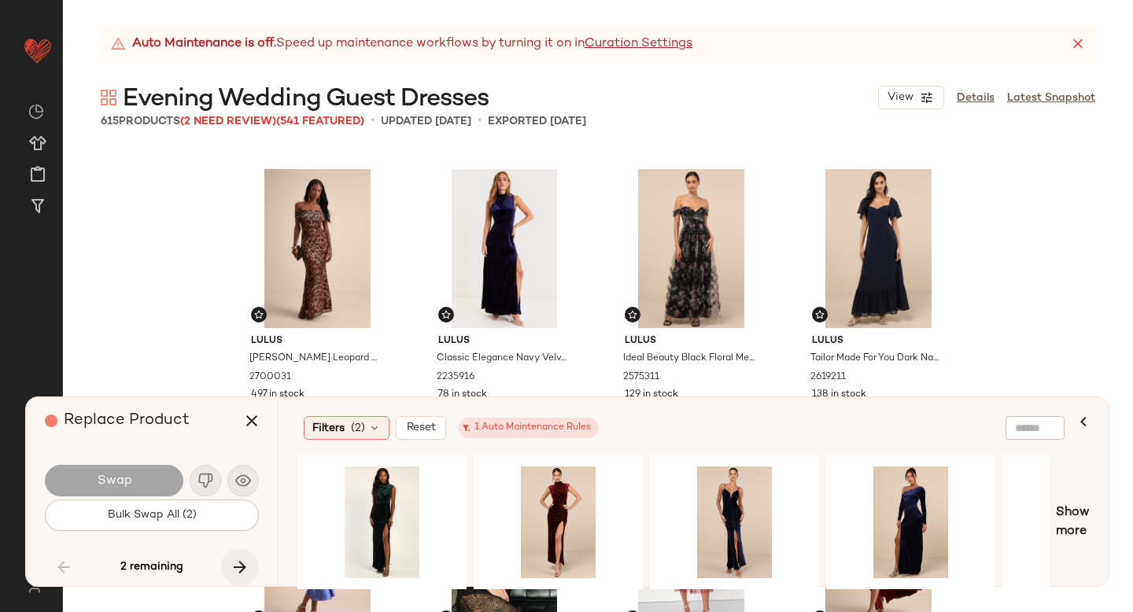
click at [238, 563] on icon "button" at bounding box center [240, 567] width 19 height 19
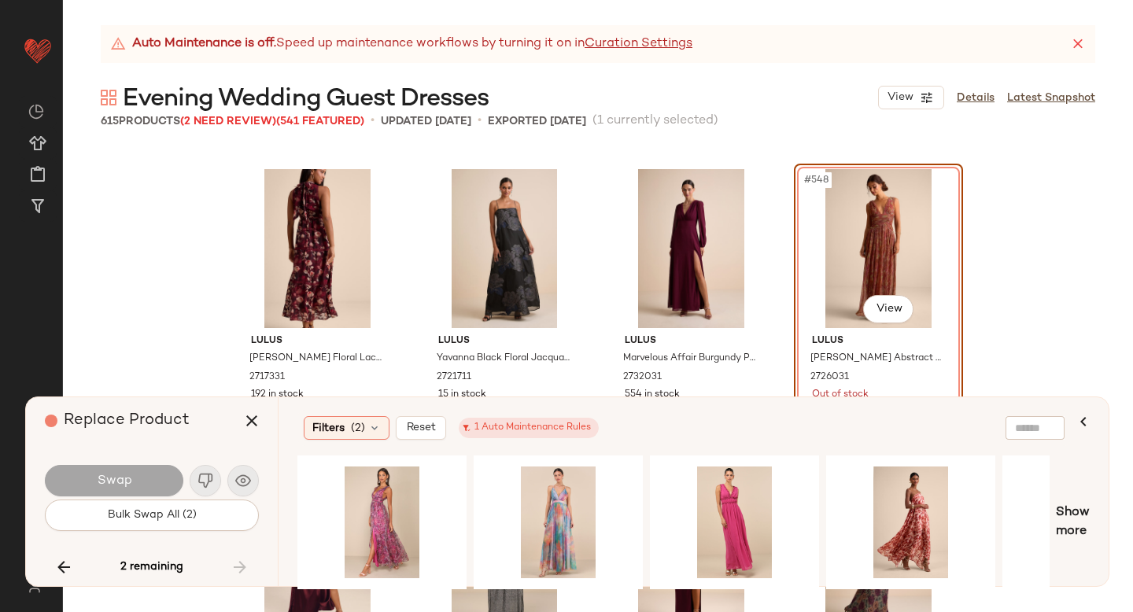
click at [832, 247] on div "#548 View" at bounding box center [878, 248] width 158 height 159
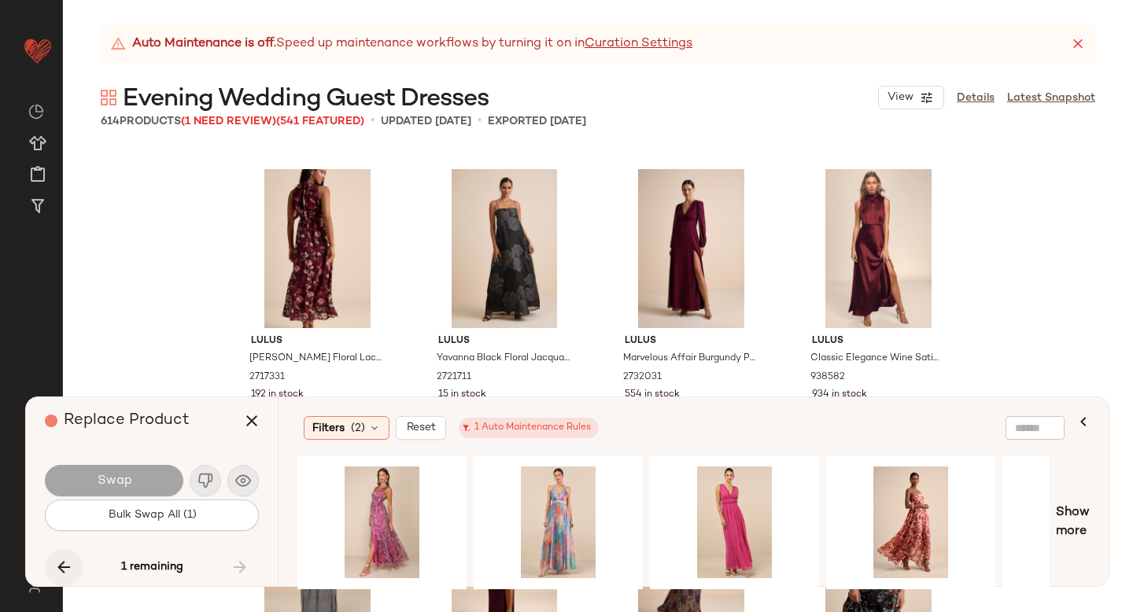
click at [58, 564] on icon "button" at bounding box center [63, 567] width 19 height 19
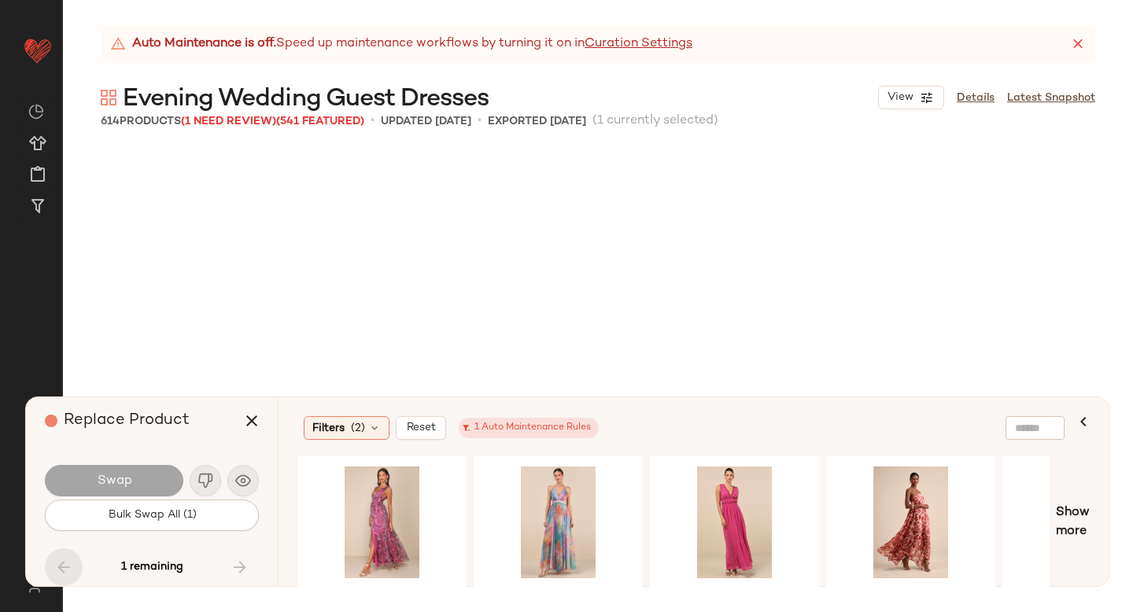
scroll to position [37964, 0]
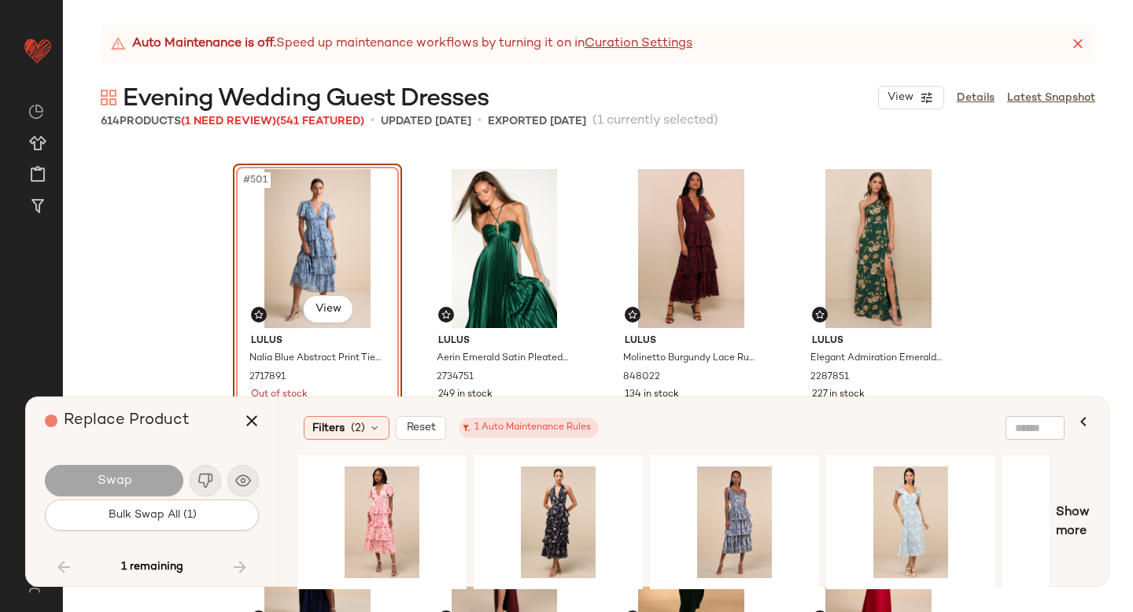
click at [321, 263] on div "#501 View" at bounding box center [317, 248] width 158 height 159
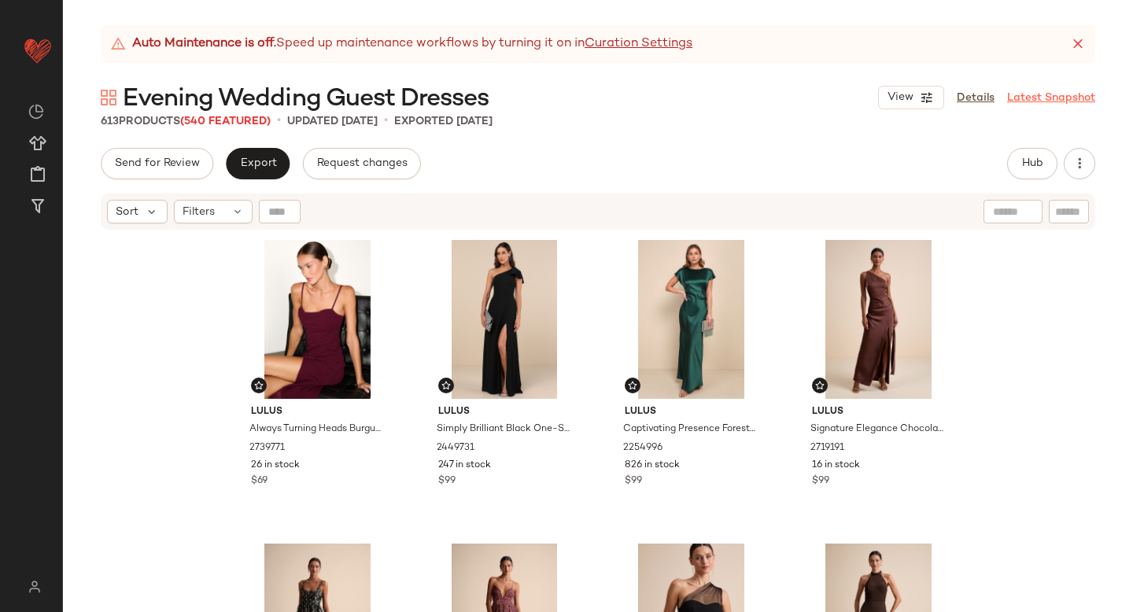
click at [1043, 95] on link "Latest Snapshot" at bounding box center [1051, 98] width 88 height 17
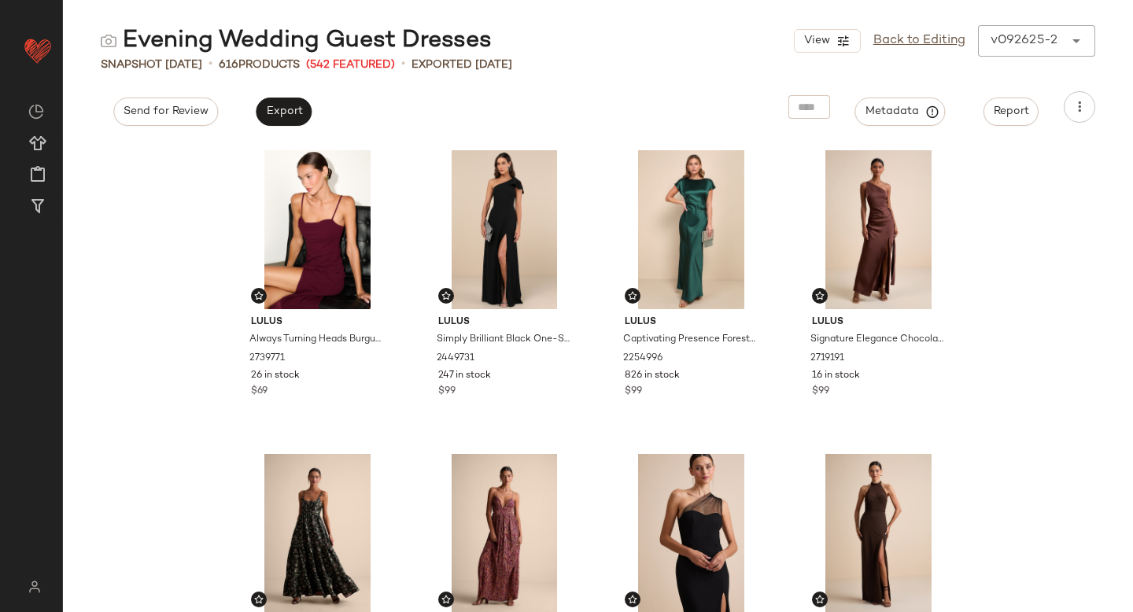
click at [1019, 26] on div "View Back to Editing v092625-2 ******" at bounding box center [944, 40] width 301 height 31
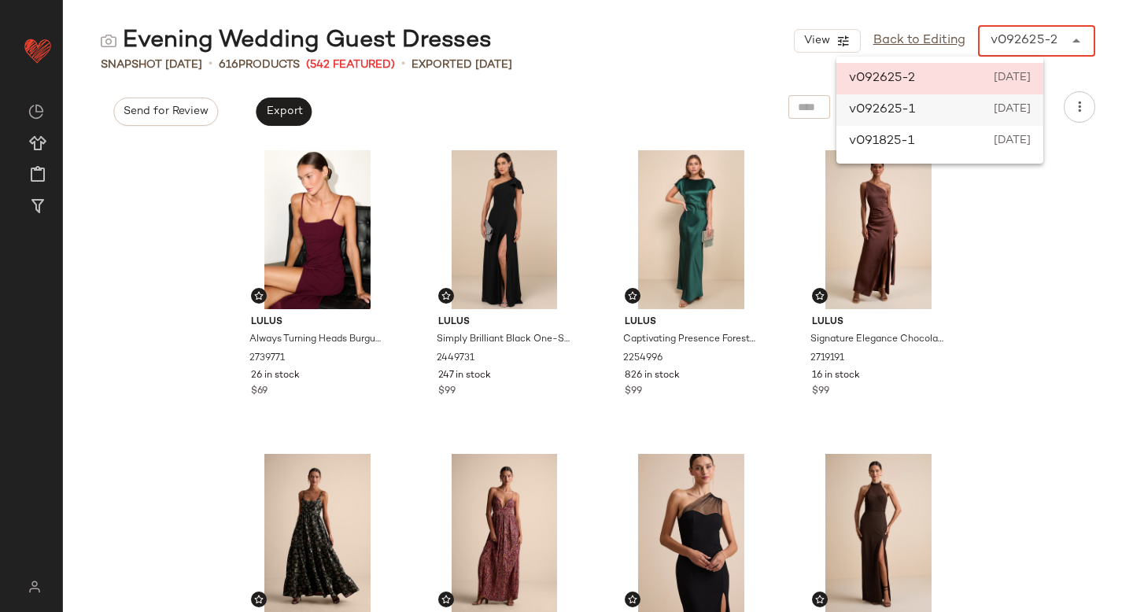
click at [994, 106] on span "[DATE]" at bounding box center [1012, 110] width 37 height 19
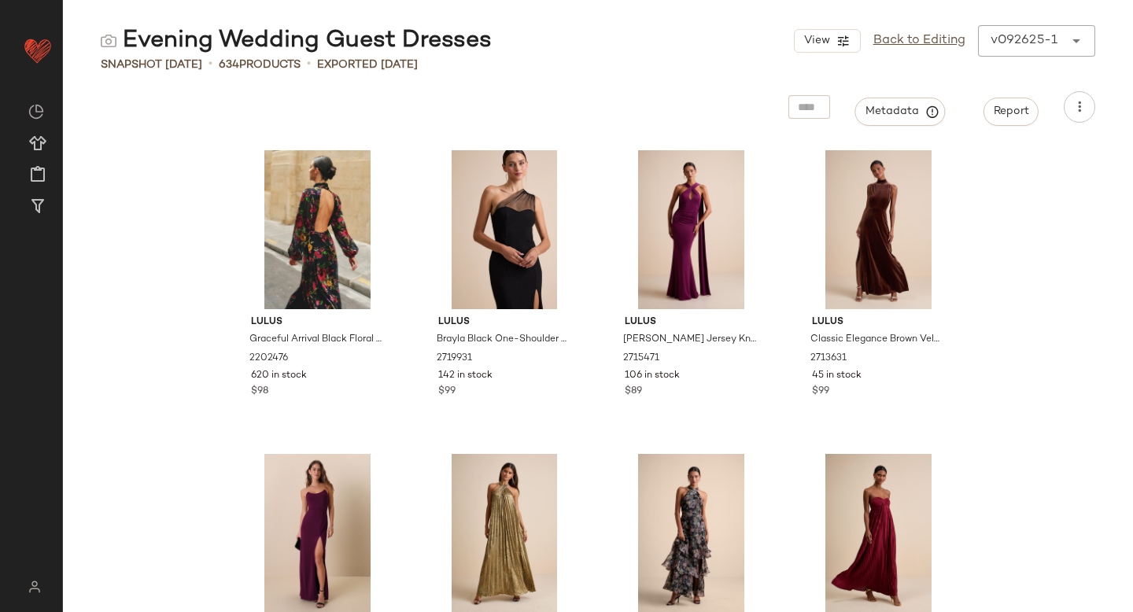
click at [1057, 26] on div "v092625-1 ******" at bounding box center [1021, 40] width 86 height 31
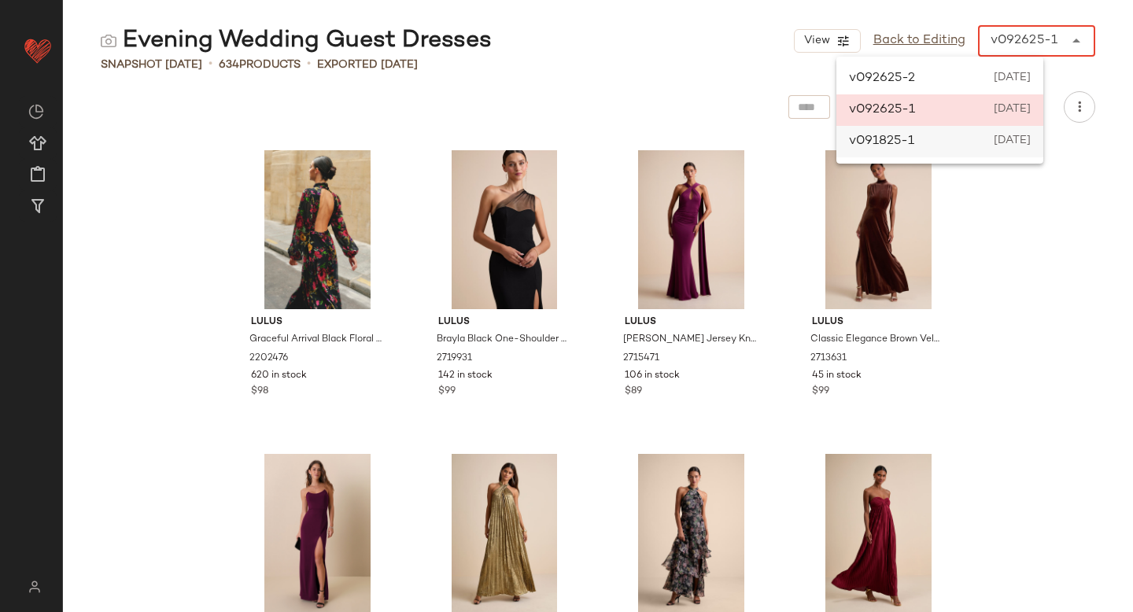
click at [991, 140] on div "v091825-1 [DATE]" at bounding box center [939, 141] width 207 height 31
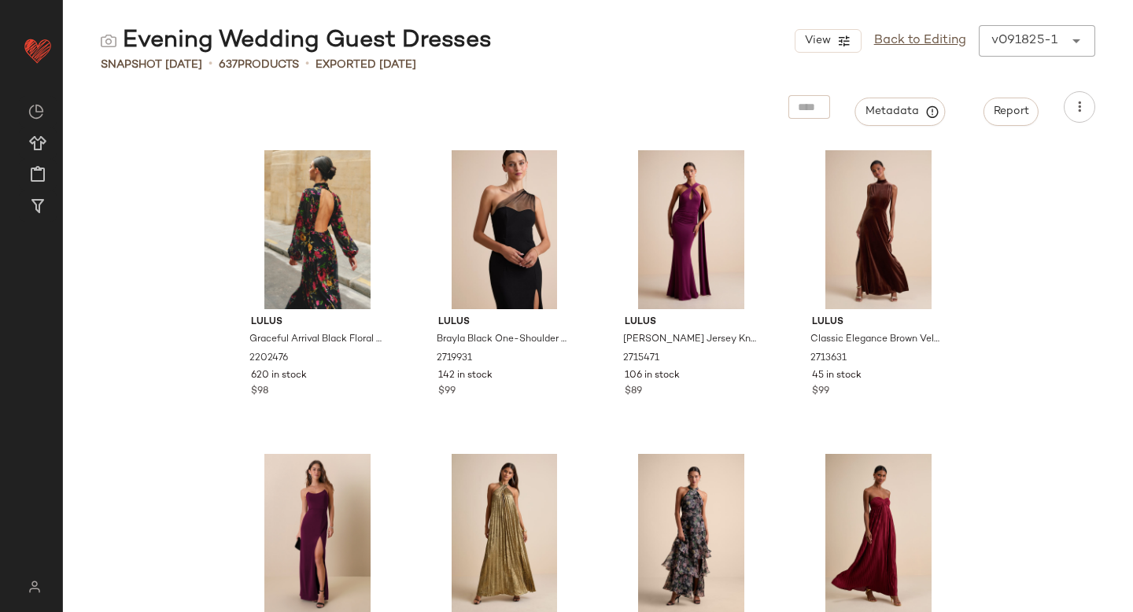
click at [1030, 31] on div "v091825-1" at bounding box center [1024, 40] width 66 height 19
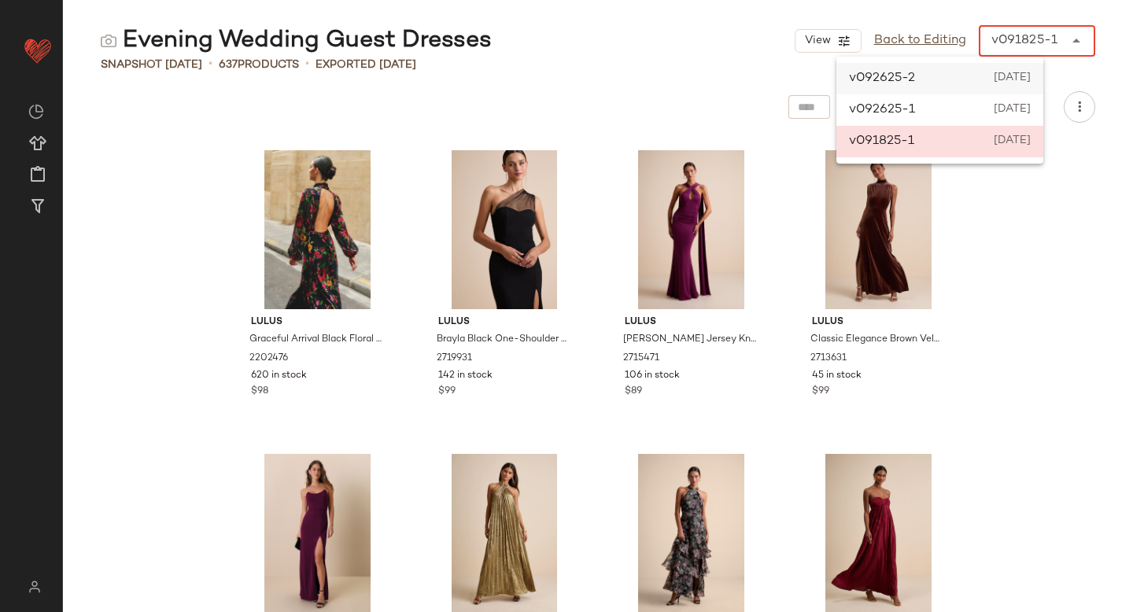
click at [973, 71] on div "v092625-2 [DATE]" at bounding box center [939, 78] width 207 height 31
type input "******"
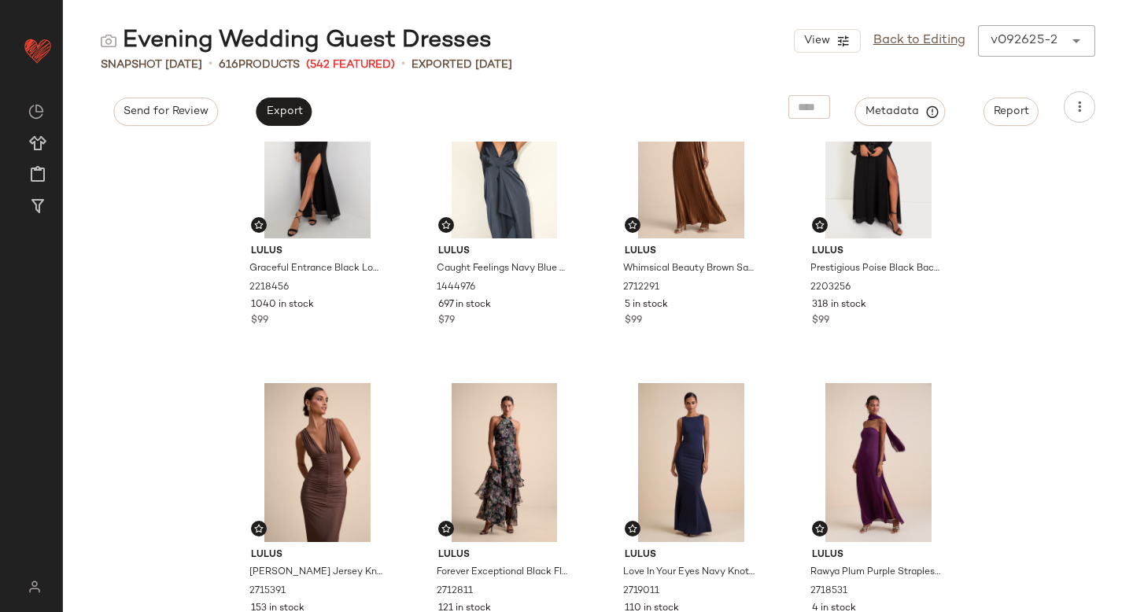
scroll to position [1065, 0]
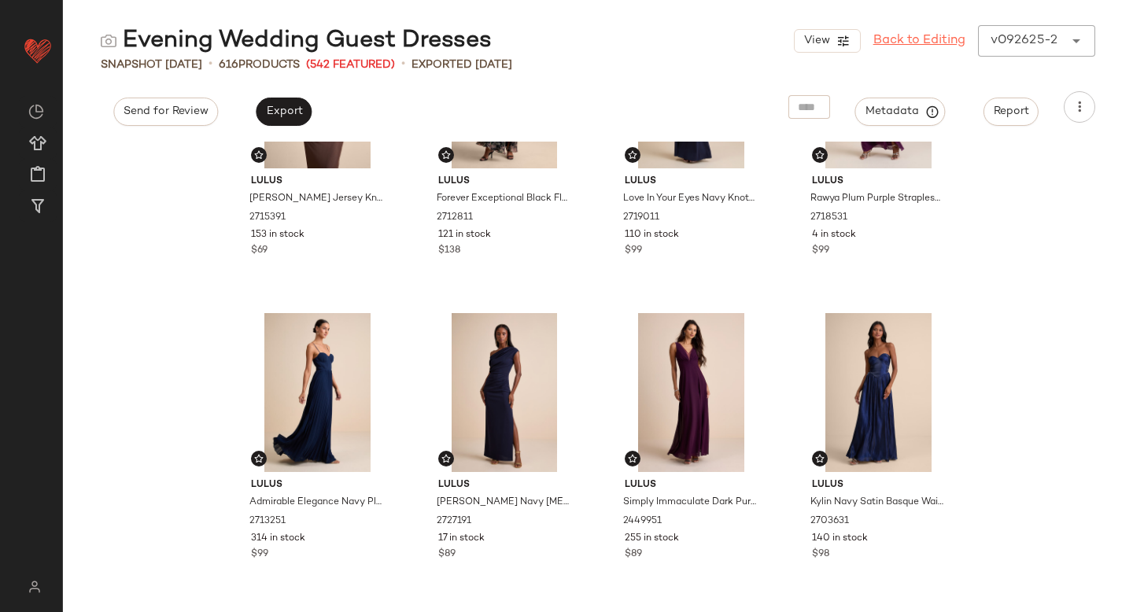
click at [913, 40] on link "Back to Editing" at bounding box center [919, 40] width 92 height 19
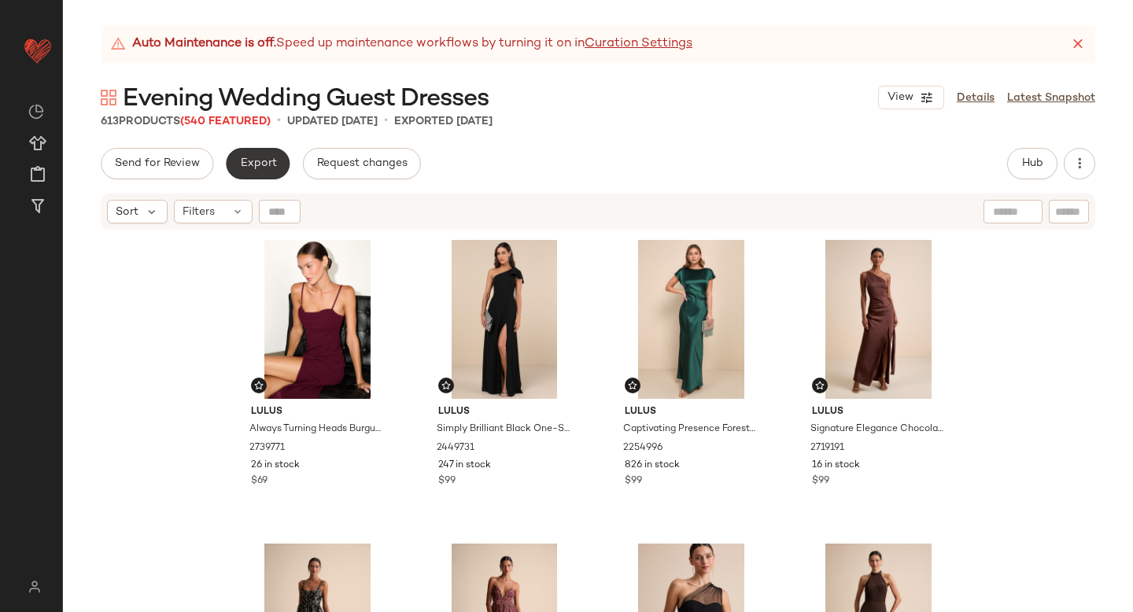
click at [250, 163] on span "Export" at bounding box center [257, 163] width 37 height 13
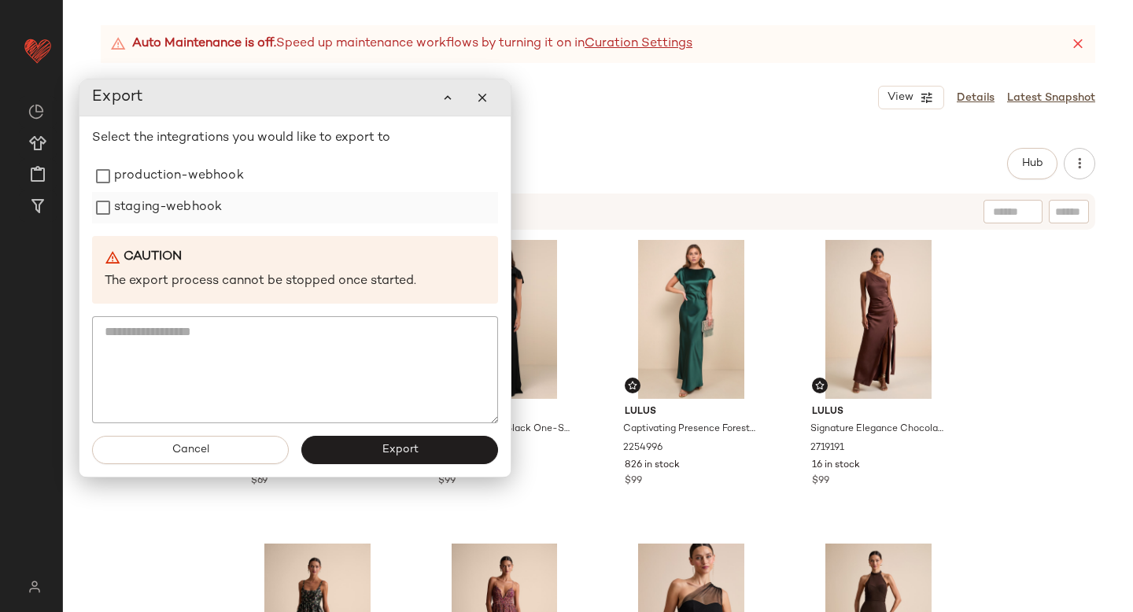
click at [198, 206] on label "staging-webhook" at bounding box center [168, 207] width 108 height 31
click at [186, 183] on label "production-webhook" at bounding box center [179, 176] width 130 height 31
click at [348, 441] on button "Export" at bounding box center [399, 450] width 197 height 28
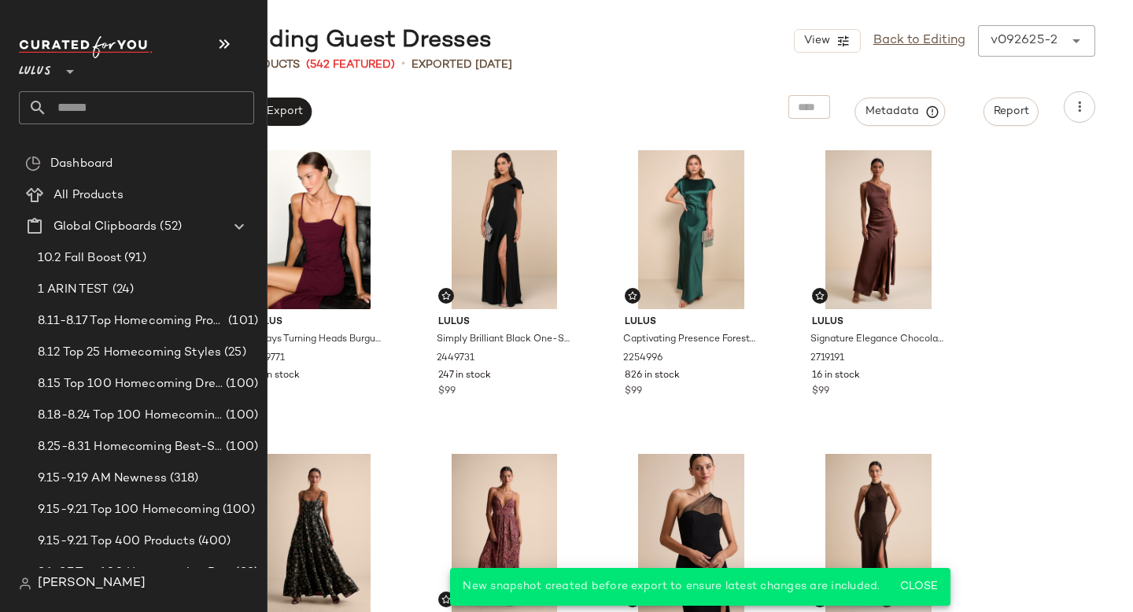
click at [98, 99] on input "text" at bounding box center [150, 107] width 207 height 33
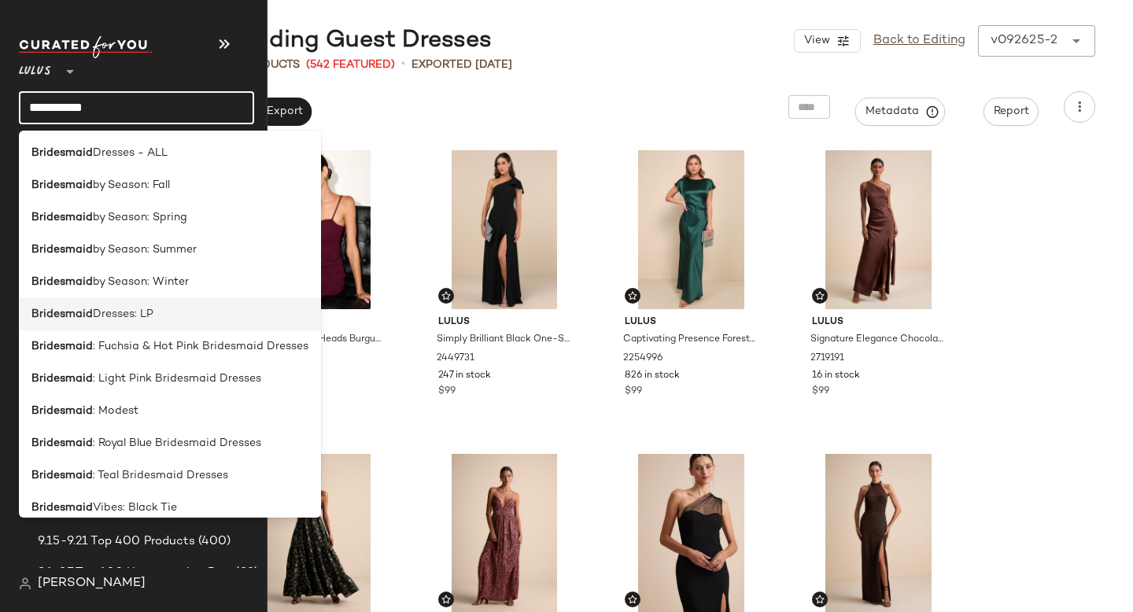
type input "**********"
click at [146, 306] on span "Dresses: LP" at bounding box center [123, 314] width 61 height 17
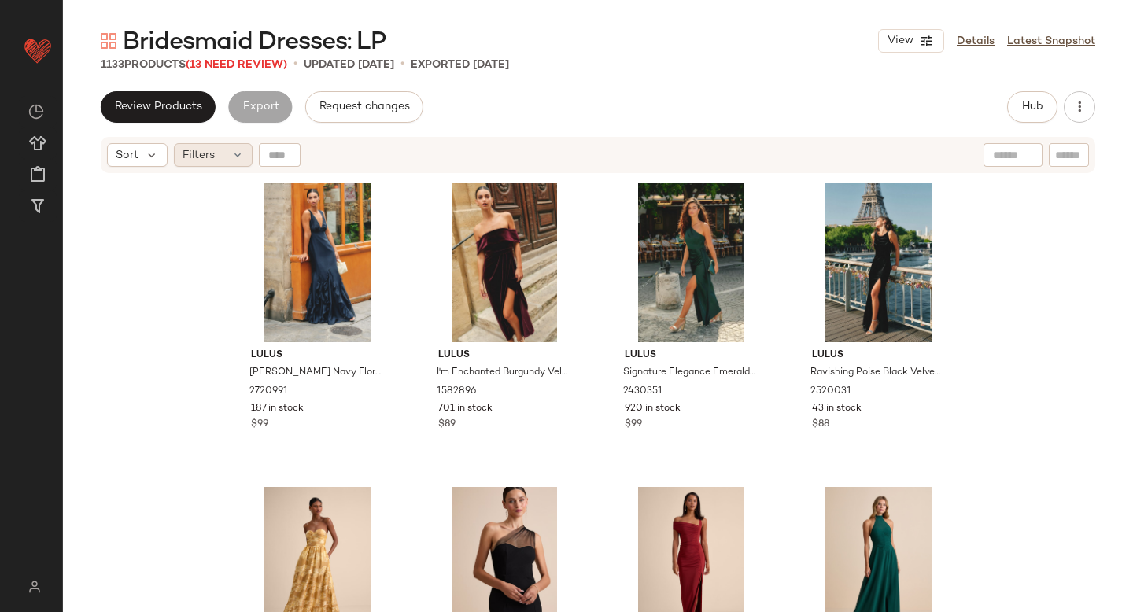
click at [240, 155] on icon at bounding box center [237, 155] width 13 height 13
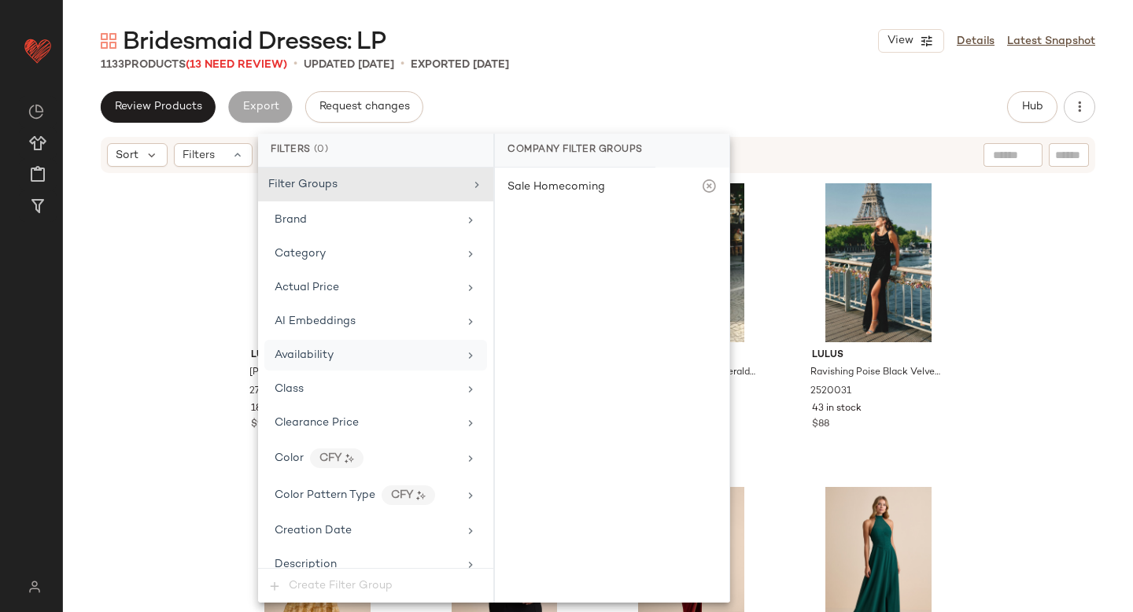
click at [308, 349] on span "Availability" at bounding box center [304, 355] width 59 height 12
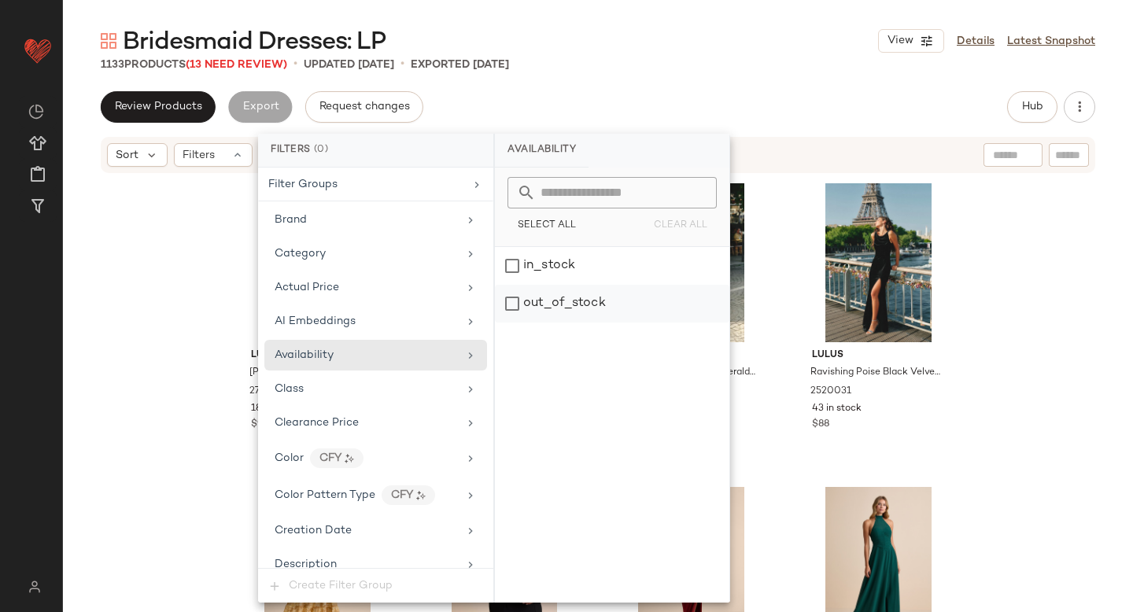
click at [538, 308] on div "out_of_stock" at bounding box center [612, 304] width 234 height 38
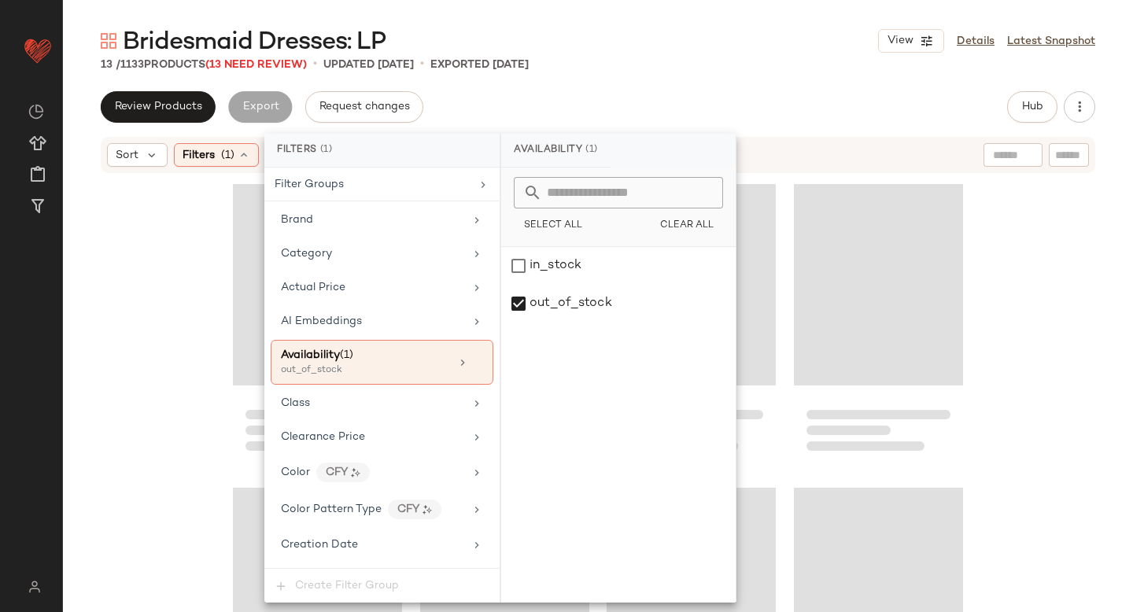
click at [628, 50] on div "Bridesmaid Dresses: LP View Details Latest Snapshot" at bounding box center [598, 40] width 1070 height 31
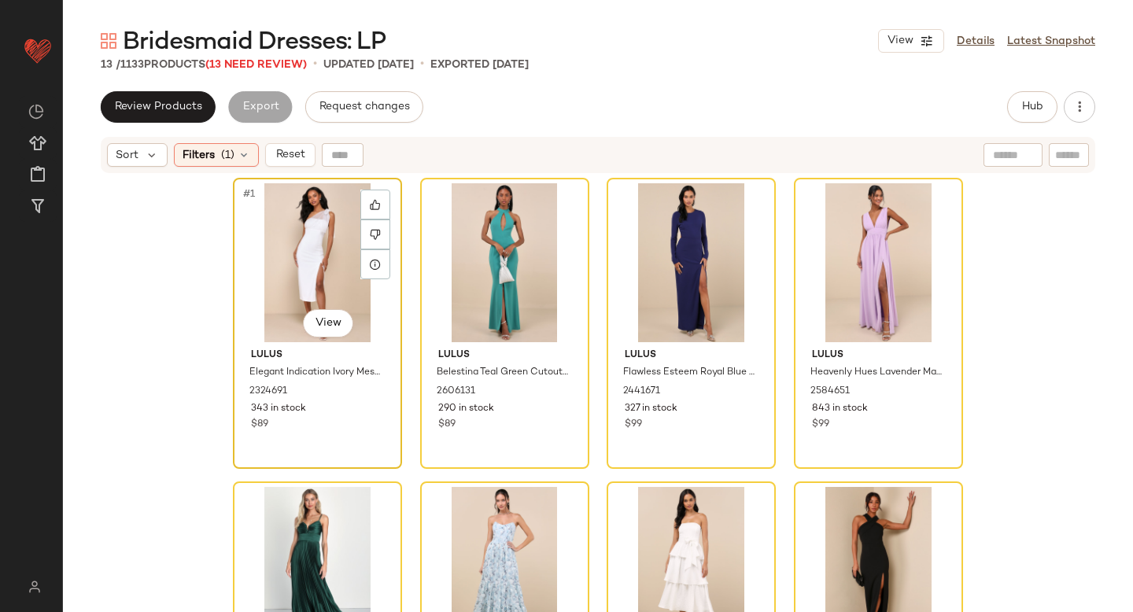
click at [296, 244] on div "#1 View" at bounding box center [317, 262] width 158 height 159
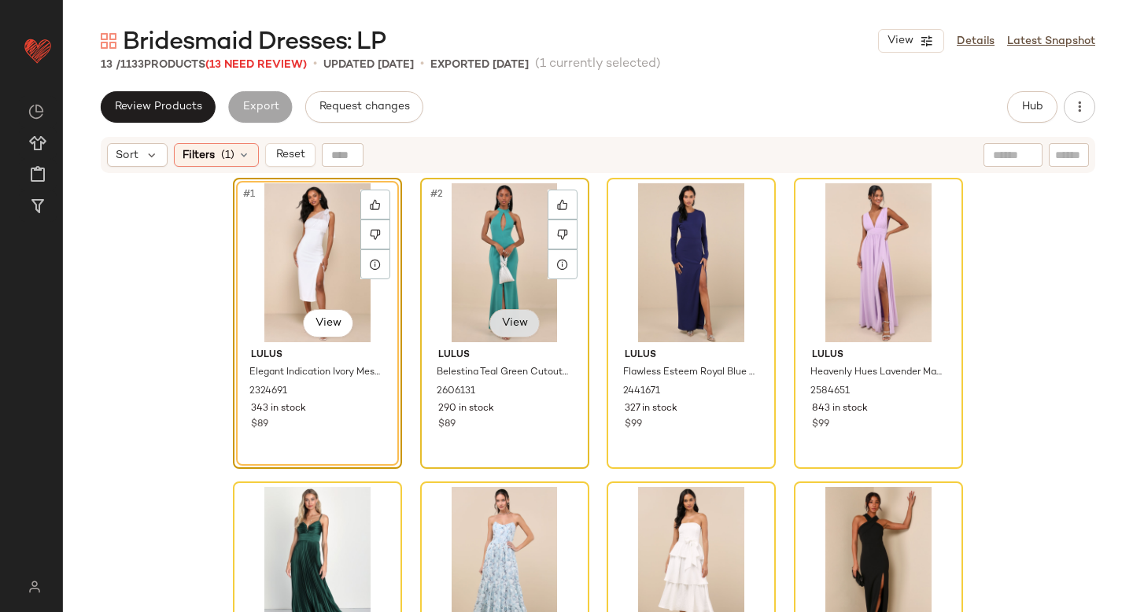
scroll to position [741, 0]
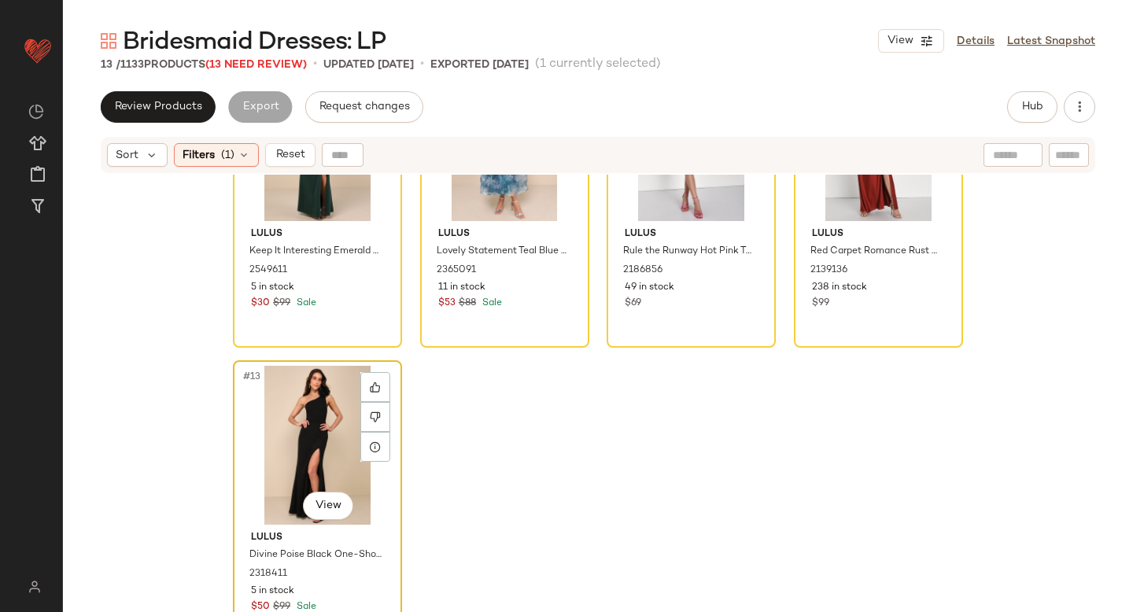
click at [324, 434] on div "#13 View" at bounding box center [317, 445] width 158 height 159
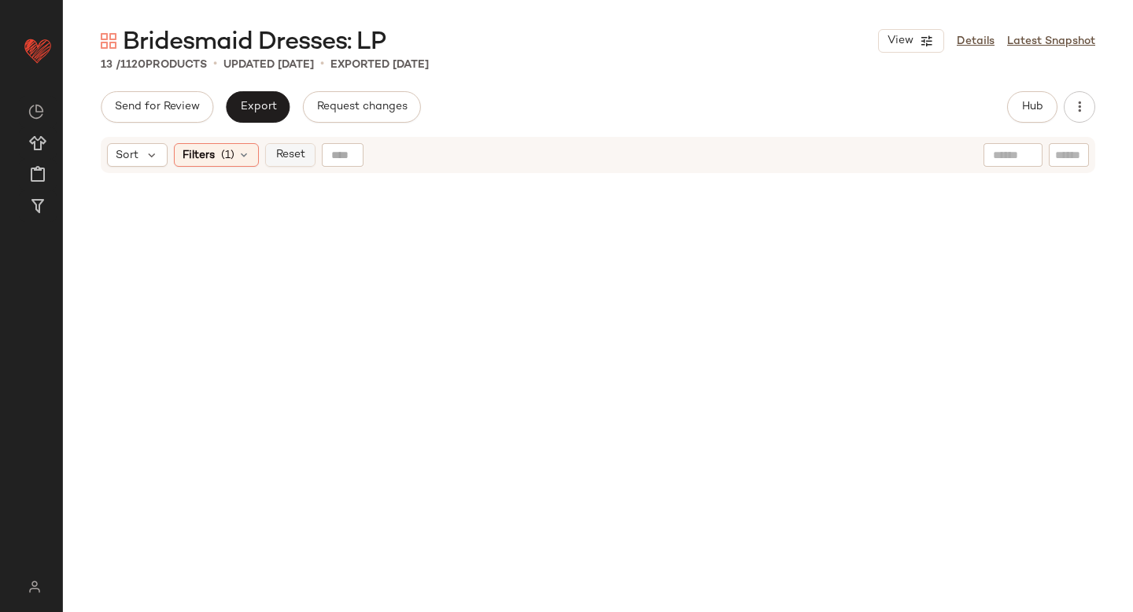
click at [286, 149] on span "Reset" at bounding box center [290, 155] width 30 height 13
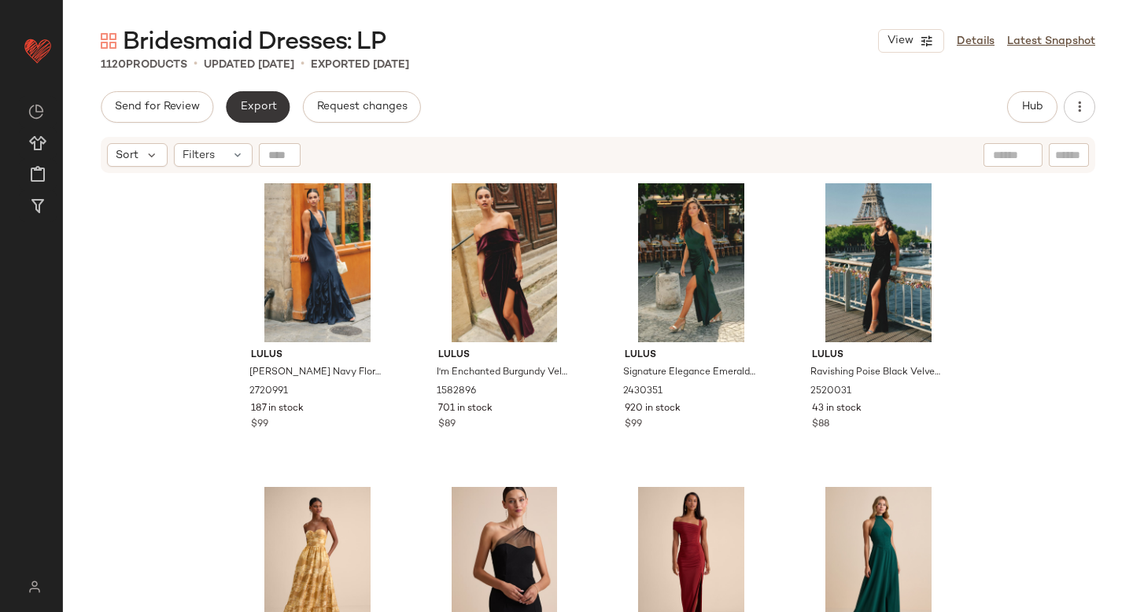
click at [254, 109] on span "Export" at bounding box center [257, 107] width 37 height 13
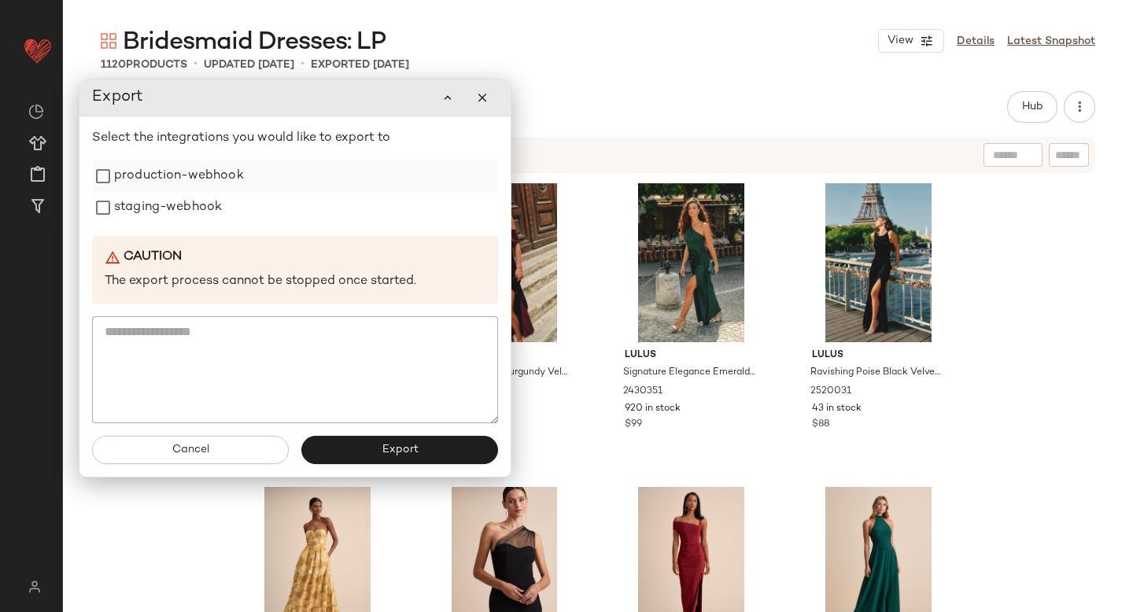
click at [198, 169] on label "production-webhook" at bounding box center [179, 176] width 130 height 31
click at [186, 202] on label "staging-webhook" at bounding box center [168, 207] width 108 height 31
click at [428, 439] on button "Export" at bounding box center [399, 450] width 197 height 28
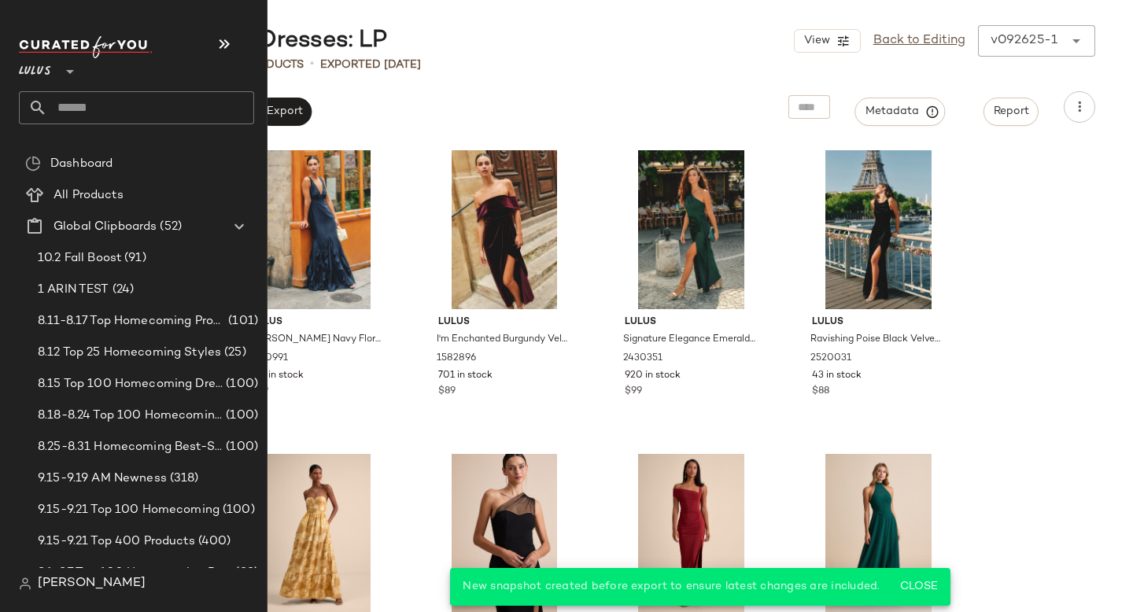
click at [89, 98] on input "text" at bounding box center [150, 107] width 207 height 33
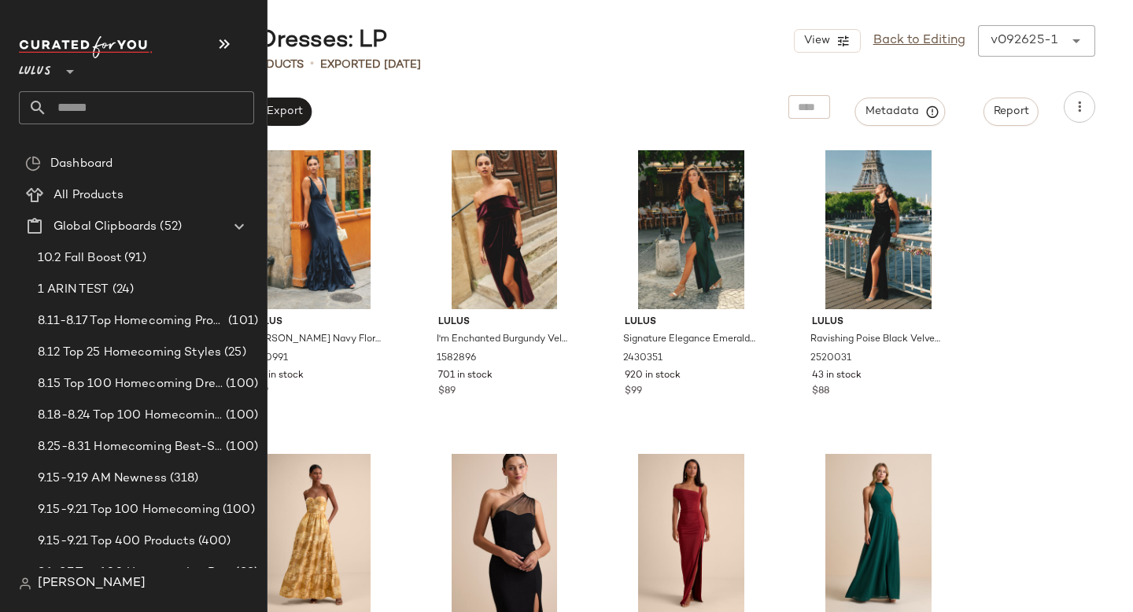
click at [101, 120] on input "text" at bounding box center [150, 107] width 207 height 33
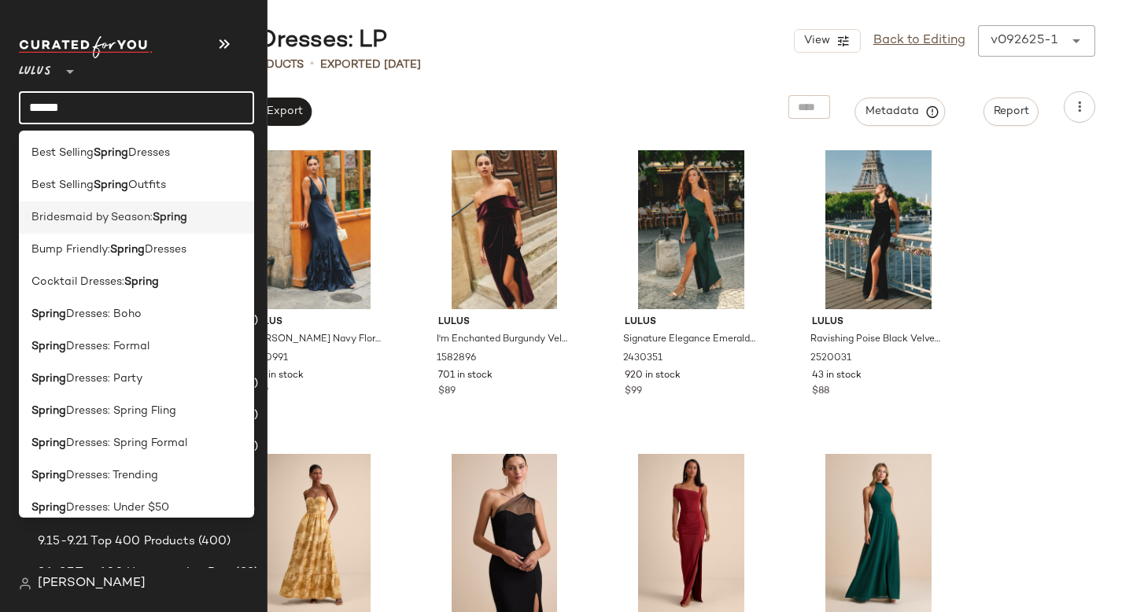
type input "******"
click at [123, 223] on span "Bridesmaid by Season:" at bounding box center [91, 217] width 121 height 17
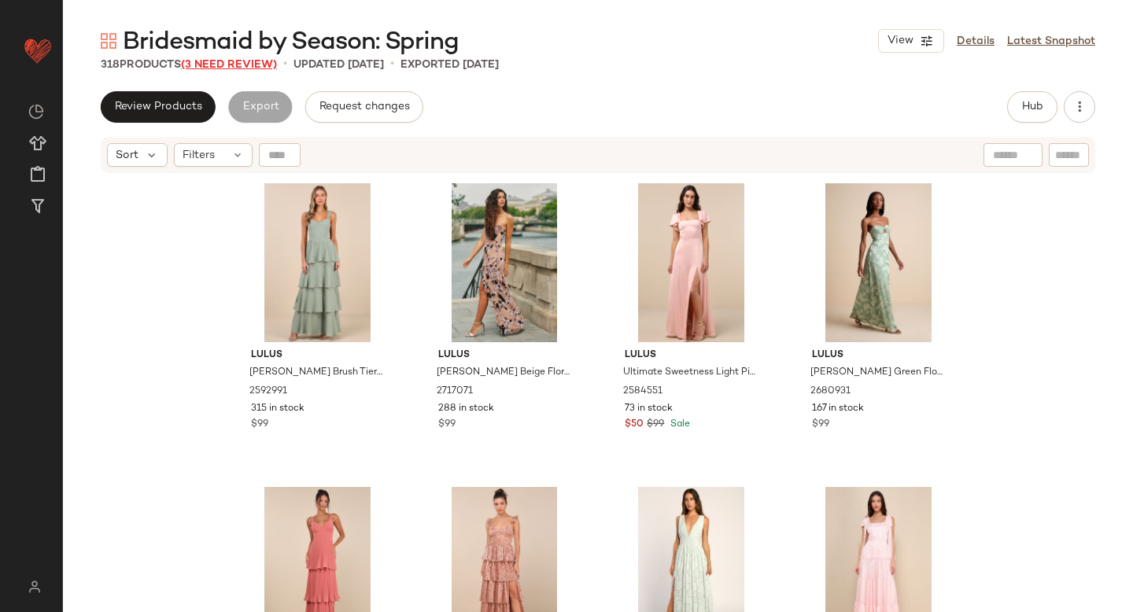
click at [223, 65] on span "(3 Need Review)" at bounding box center [229, 65] width 96 height 12
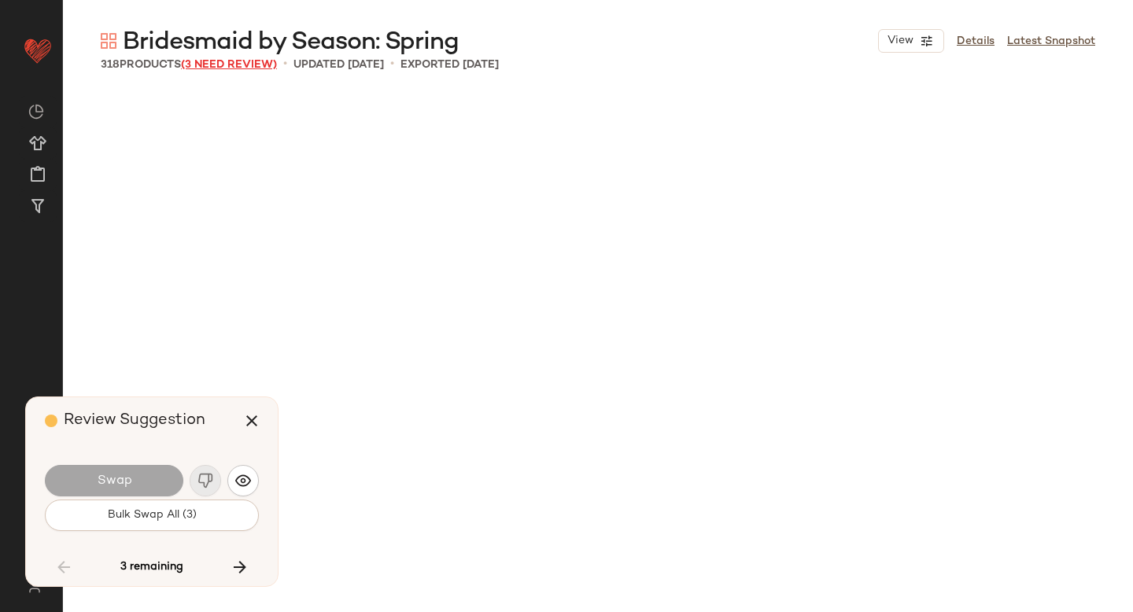
scroll to position [15186, 0]
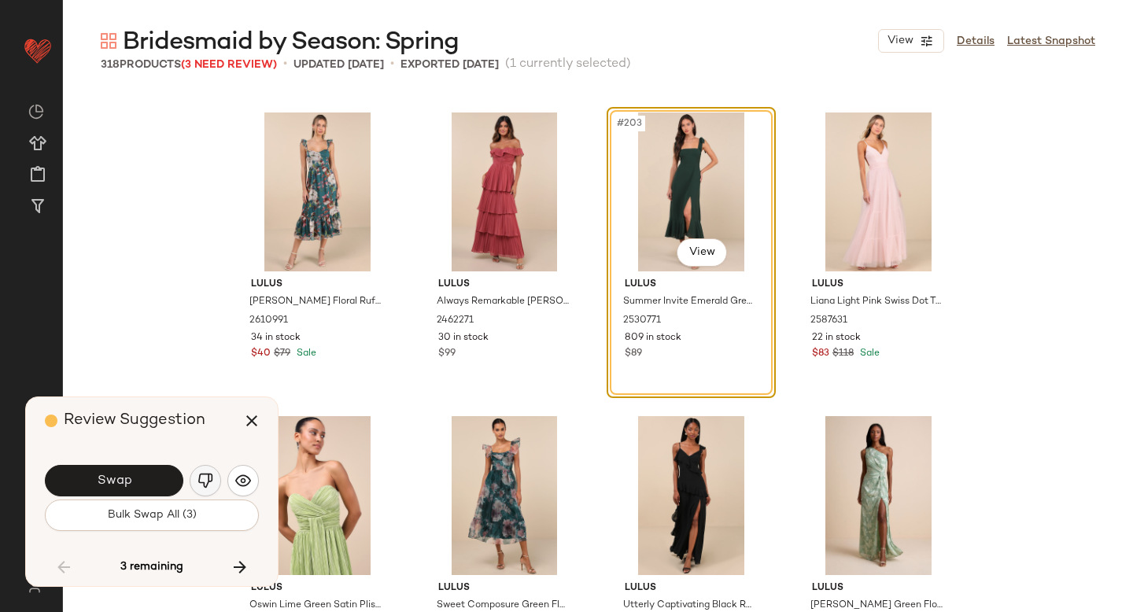
click at [207, 482] on img "button" at bounding box center [205, 481] width 16 height 16
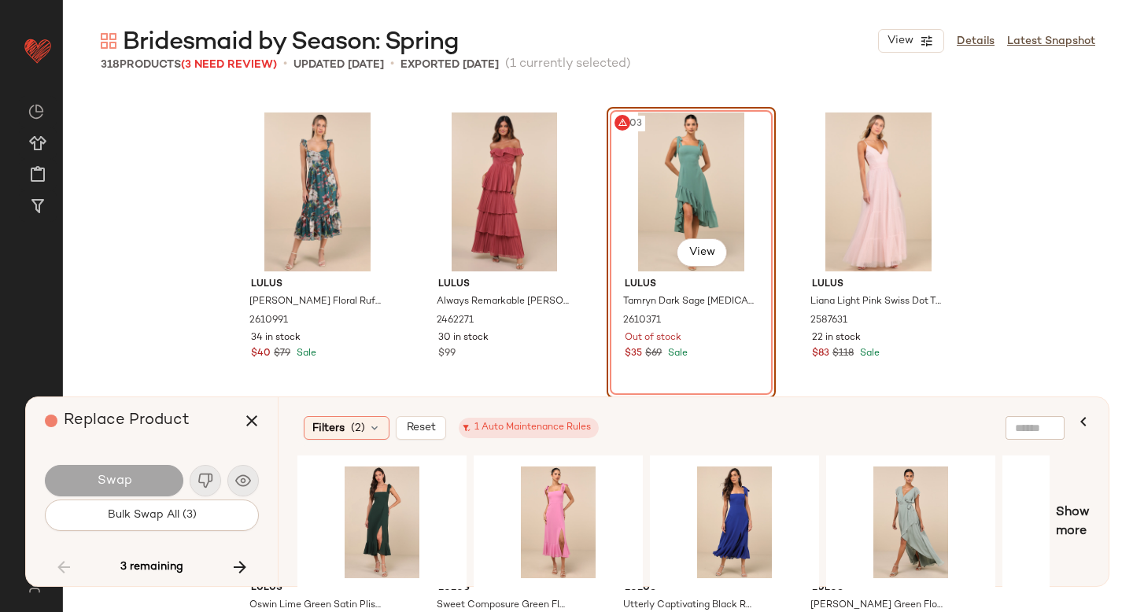
click at [760, 219] on div "#203 View" at bounding box center [691, 192] width 158 height 159
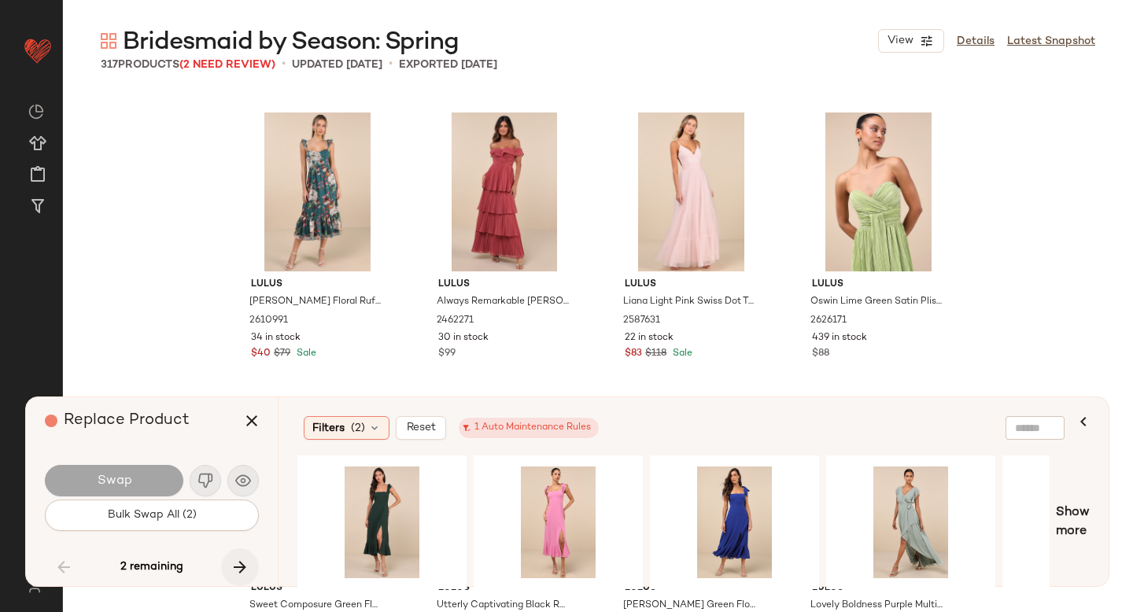
click at [231, 567] on icon "button" at bounding box center [240, 567] width 19 height 19
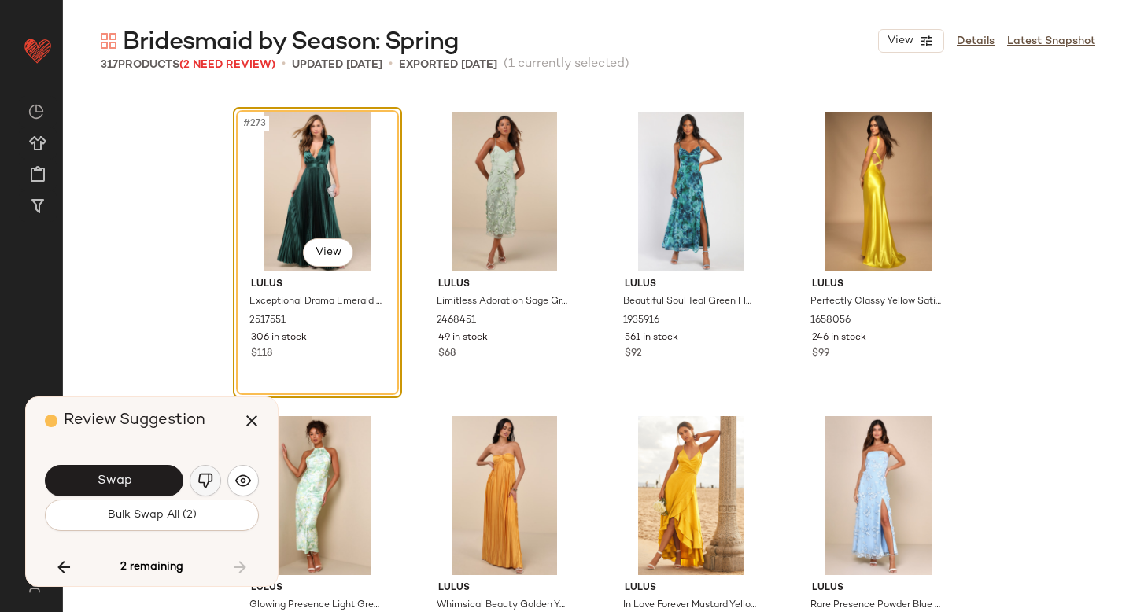
click at [201, 473] on img "button" at bounding box center [205, 481] width 16 height 16
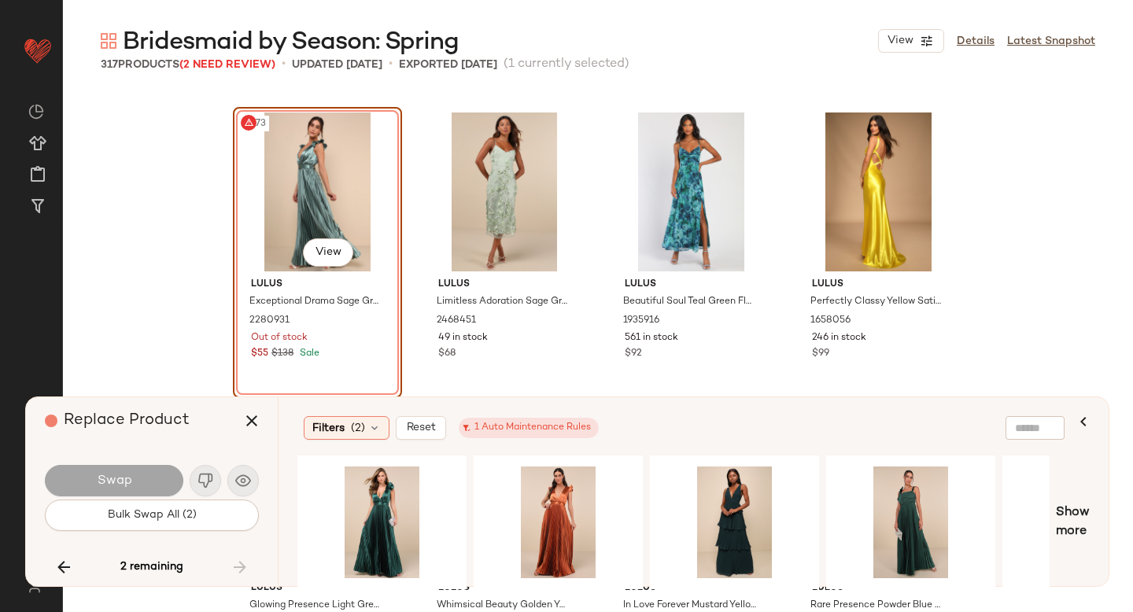
click at [308, 198] on div "#273 View" at bounding box center [317, 192] width 158 height 159
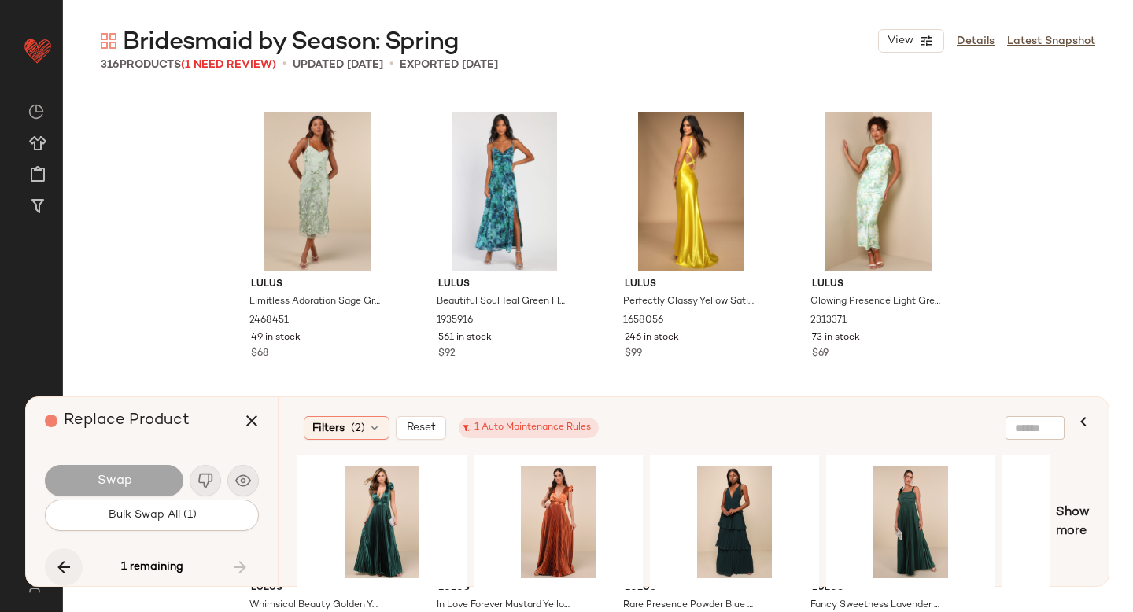
click at [68, 564] on icon "button" at bounding box center [63, 567] width 19 height 19
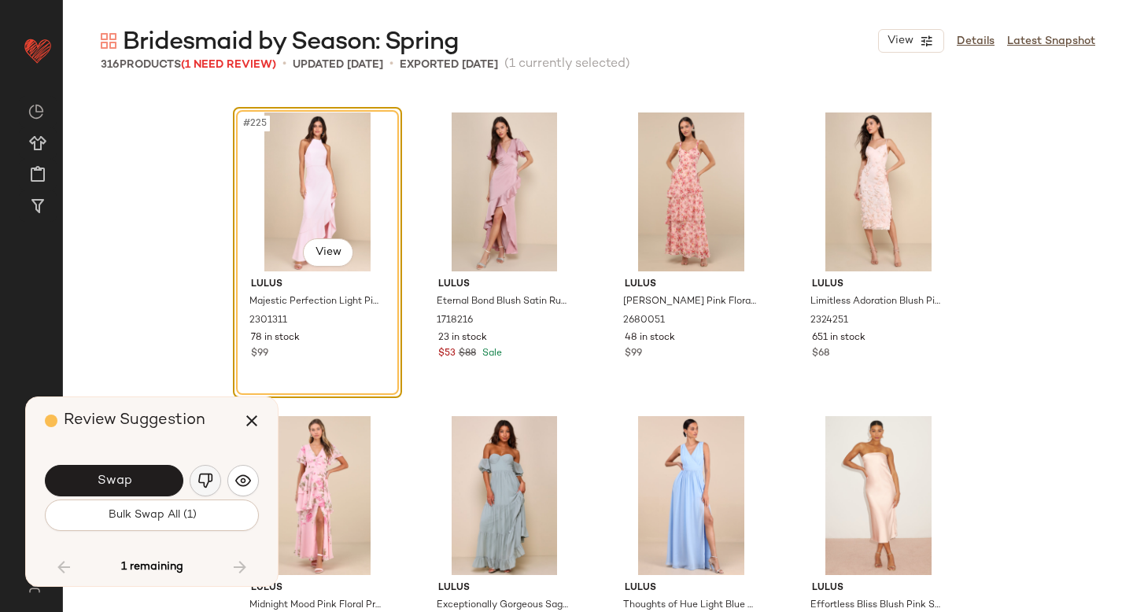
click at [200, 481] on img "button" at bounding box center [205, 481] width 16 height 16
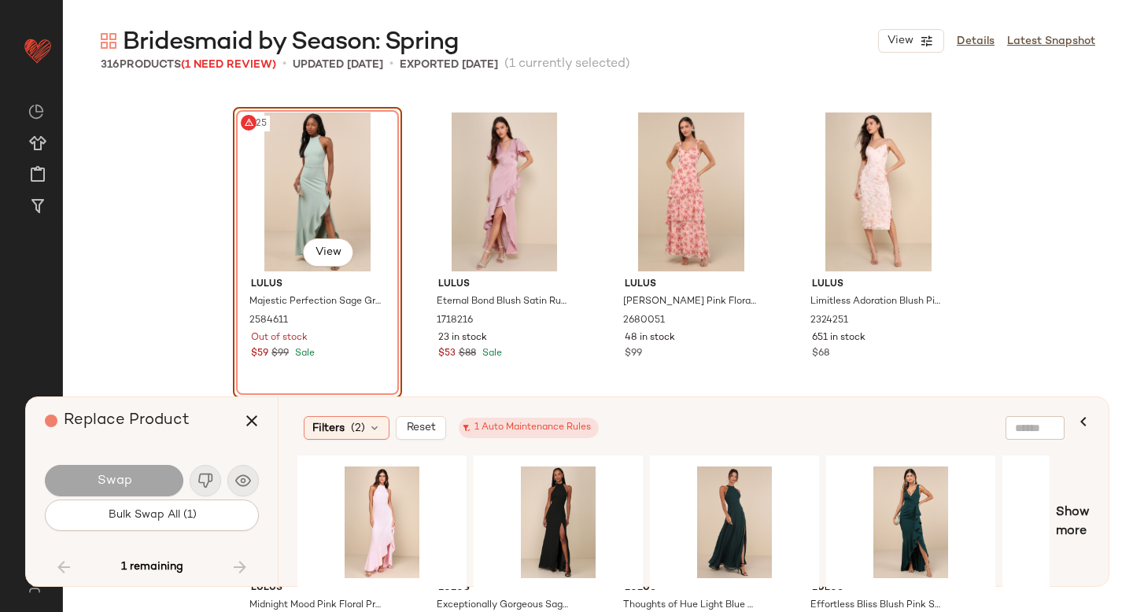
click at [261, 179] on div "#225 View" at bounding box center [317, 192] width 158 height 159
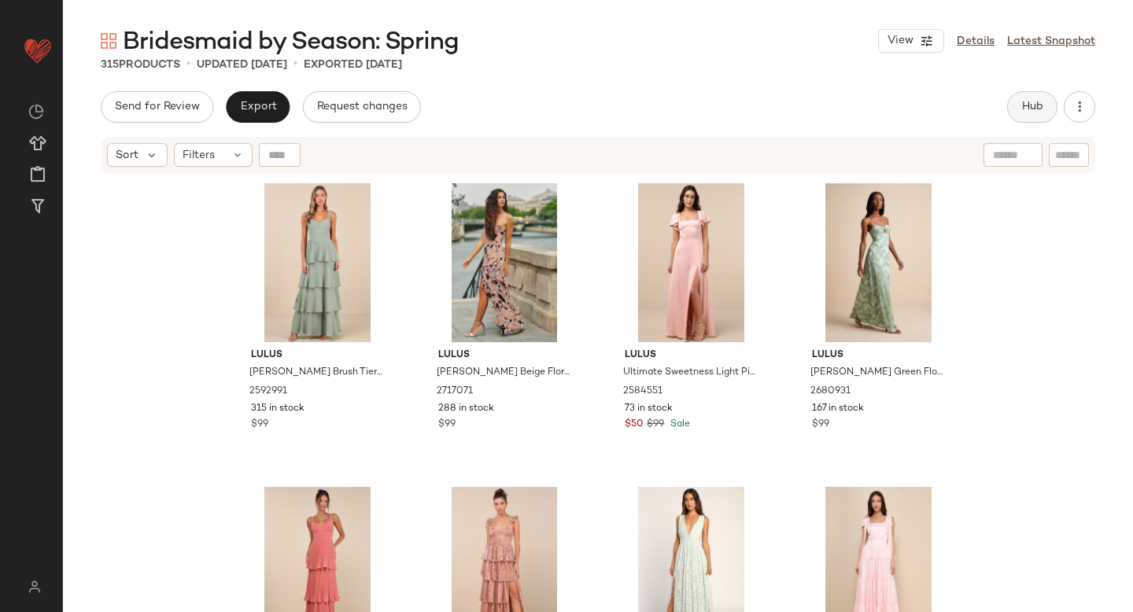
click at [1032, 105] on span "Hub" at bounding box center [1032, 107] width 22 height 13
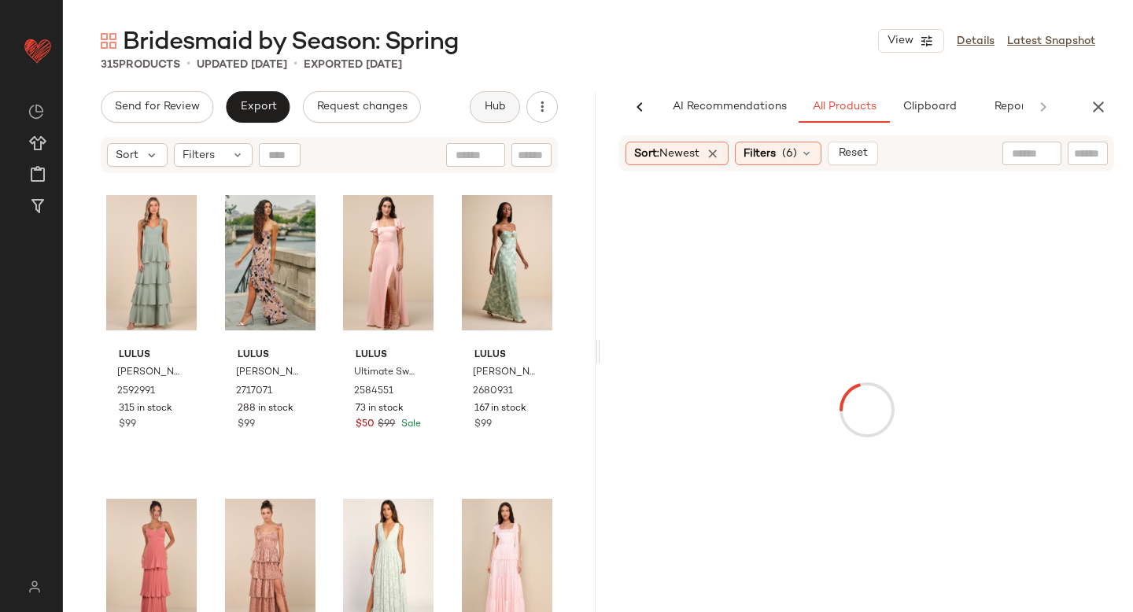
scroll to position [0, 37]
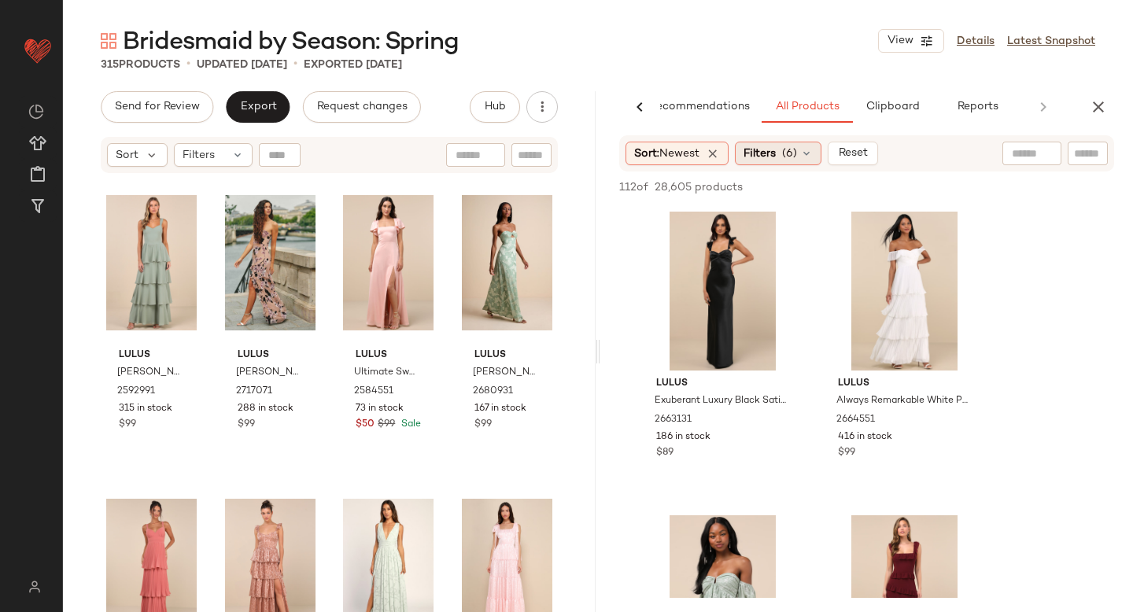
click at [783, 151] on div "Filters (6)" at bounding box center [778, 154] width 87 height 24
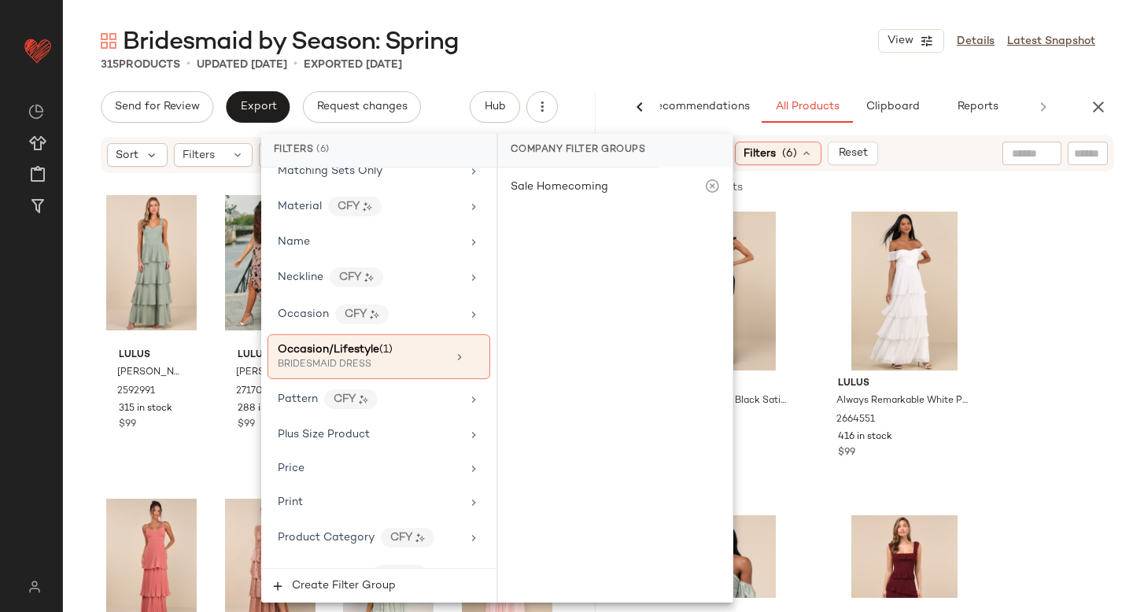
scroll to position [1270, 0]
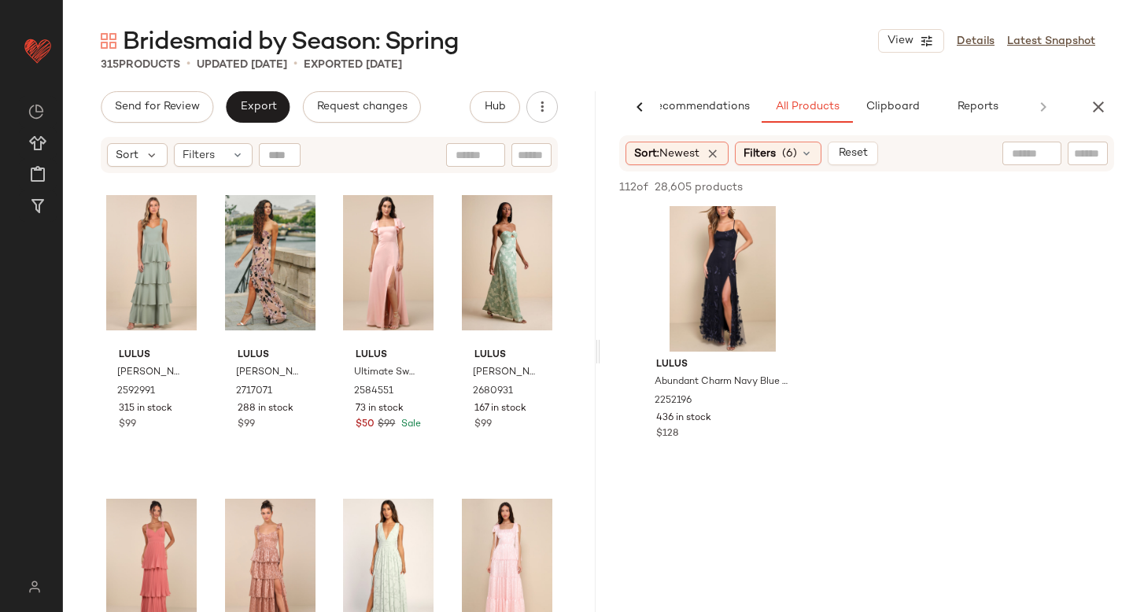
scroll to position [1321, 0]
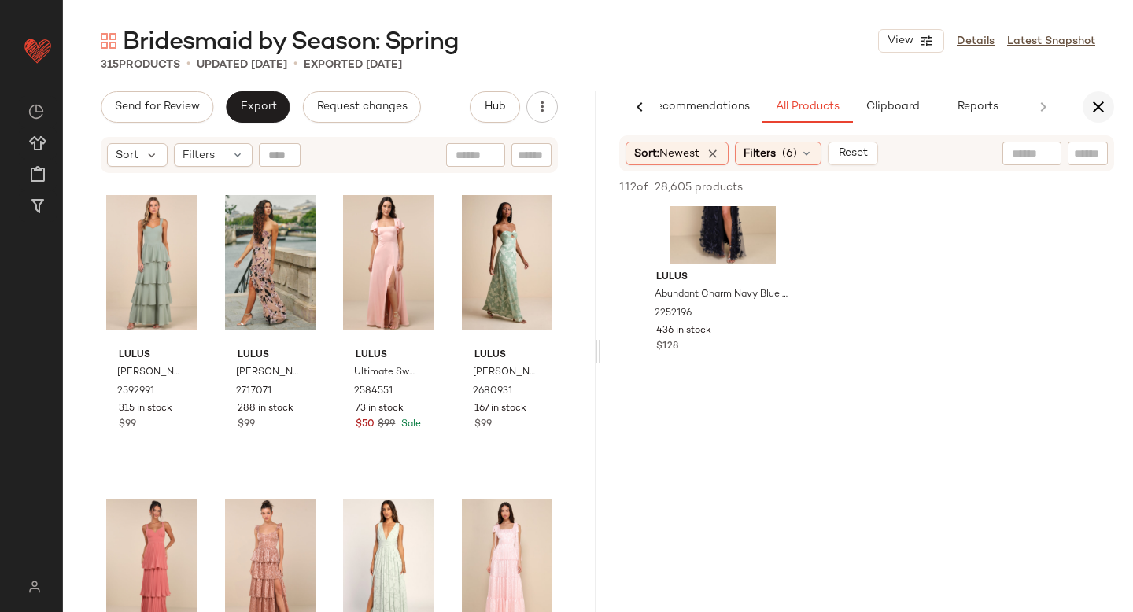
click at [1101, 105] on icon "button" at bounding box center [1098, 107] width 19 height 19
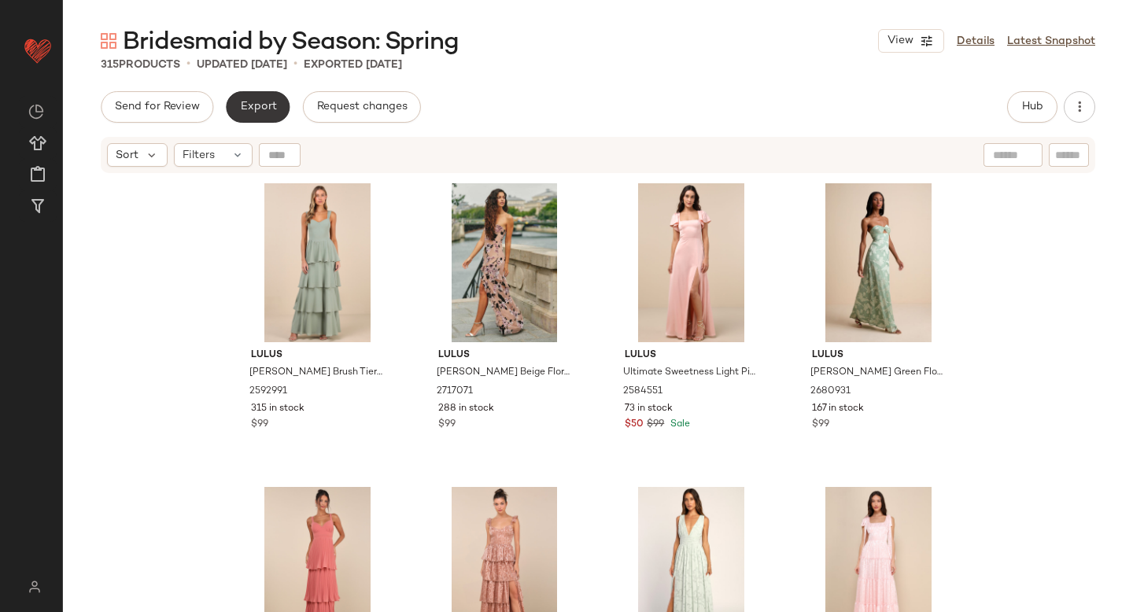
click at [258, 105] on span "Export" at bounding box center [257, 107] width 37 height 13
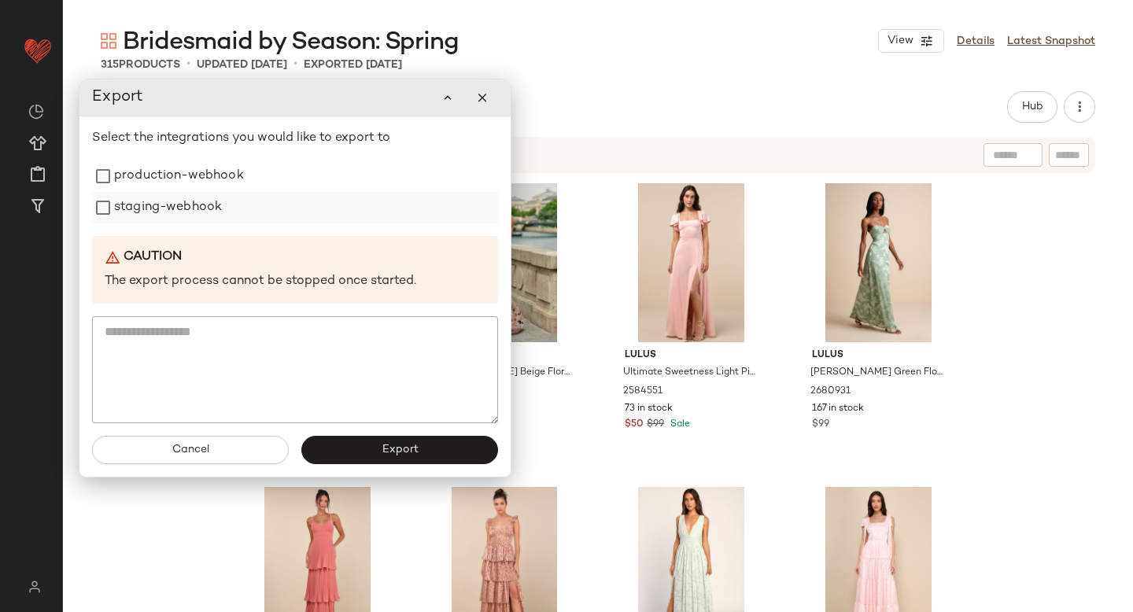
click at [160, 192] on label "staging-webhook" at bounding box center [168, 207] width 108 height 31
click at [154, 169] on label "production-webhook" at bounding box center [179, 176] width 130 height 31
click at [375, 444] on button "Export" at bounding box center [399, 450] width 197 height 28
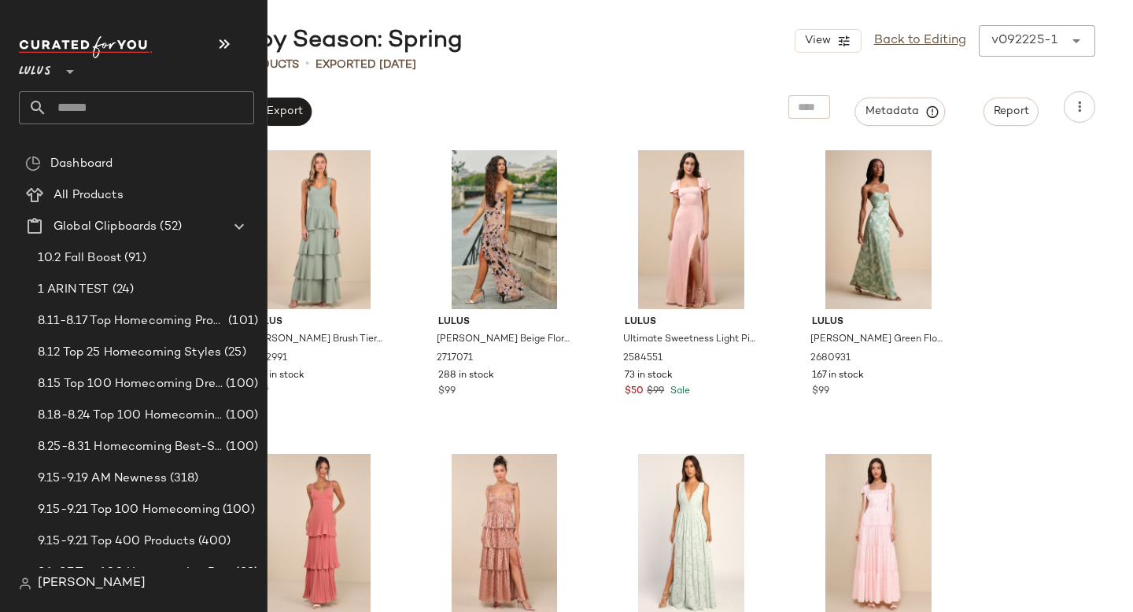
click at [55, 109] on input "text" at bounding box center [150, 107] width 207 height 33
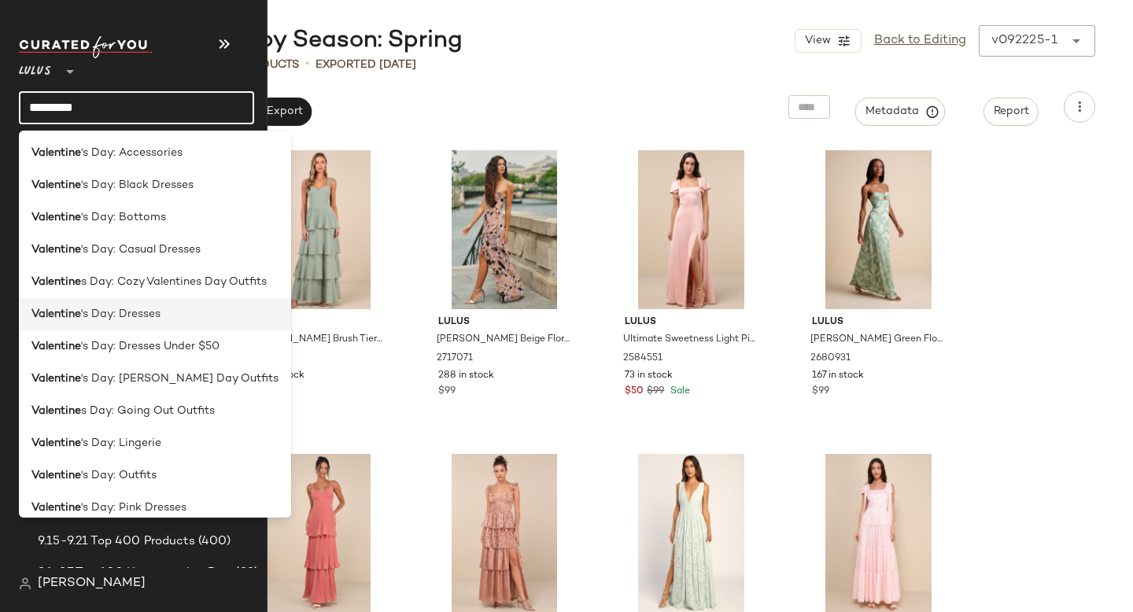
type input "*********"
click at [127, 312] on span "'s Day: Dresses" at bounding box center [120, 314] width 79 height 17
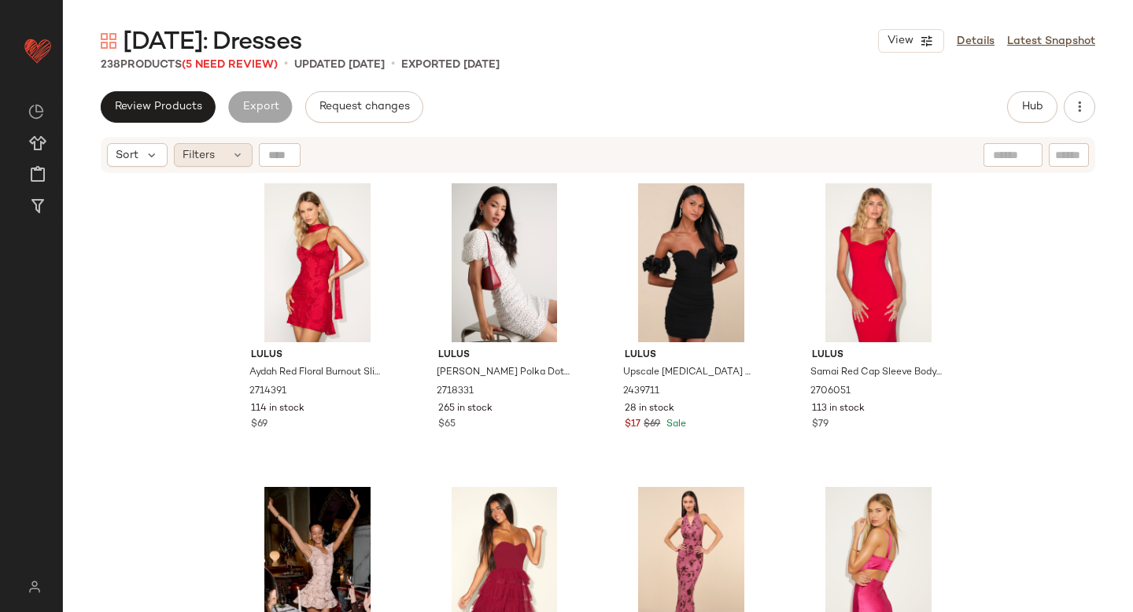
click at [223, 154] on div "Filters" at bounding box center [213, 155] width 79 height 24
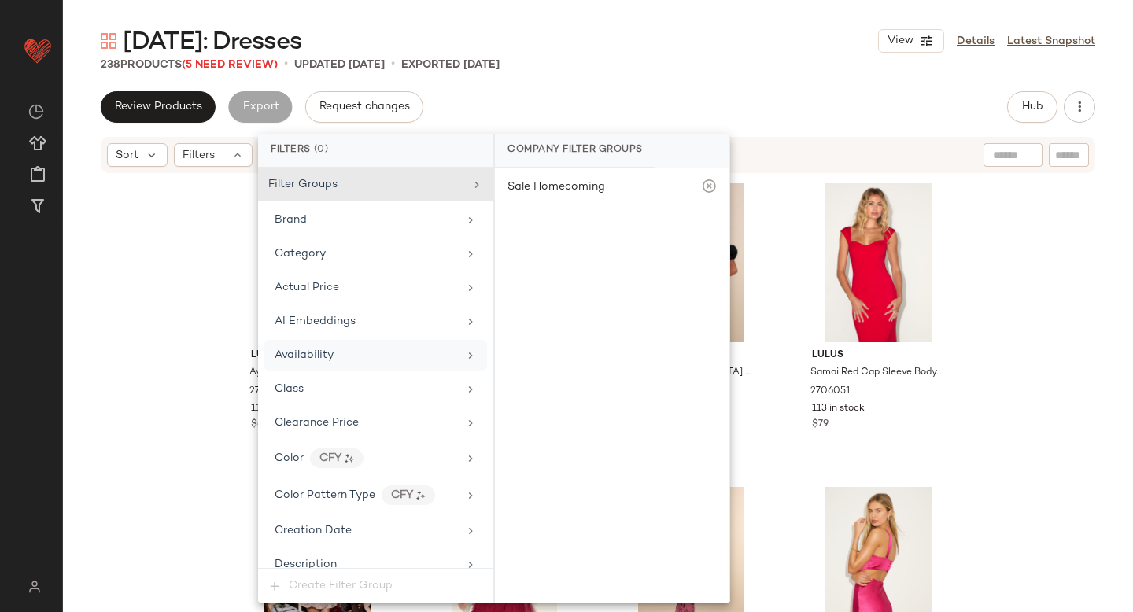
click at [312, 361] on div "Availability" at bounding box center [304, 355] width 59 height 17
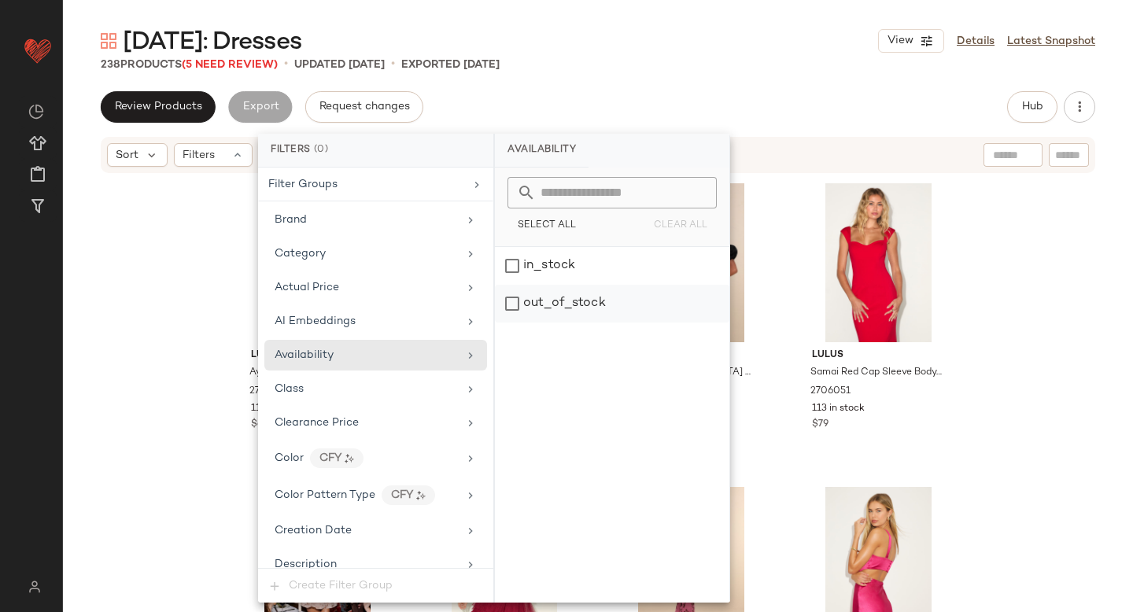
click at [563, 300] on div "out_of_stock" at bounding box center [612, 304] width 234 height 38
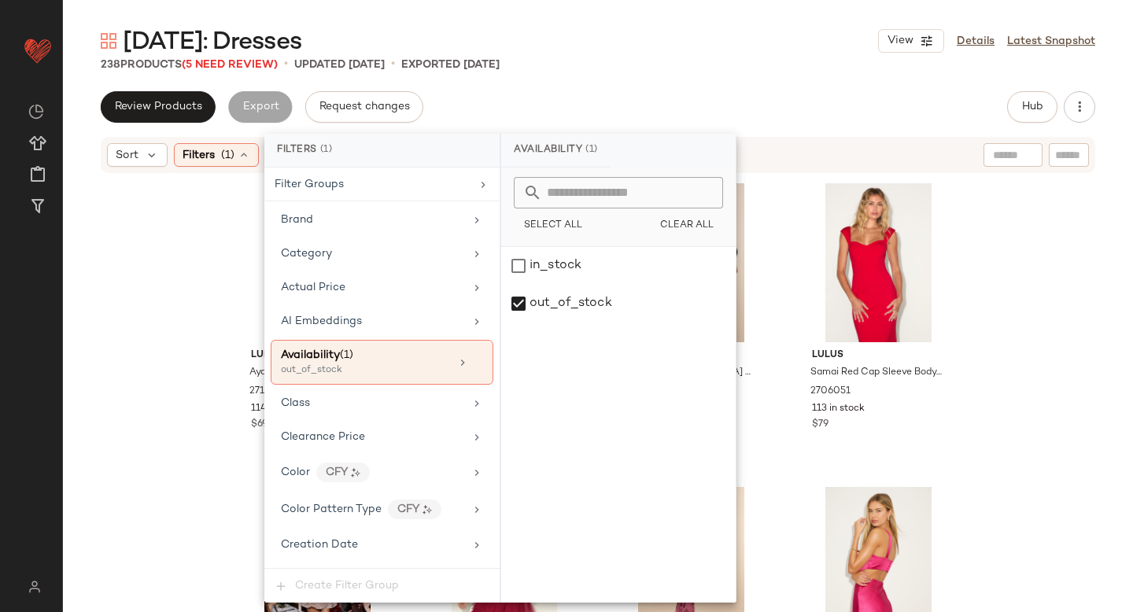
click at [648, 41] on div "[DATE]: Dresses View Details Latest Snapshot" at bounding box center [598, 40] width 1070 height 31
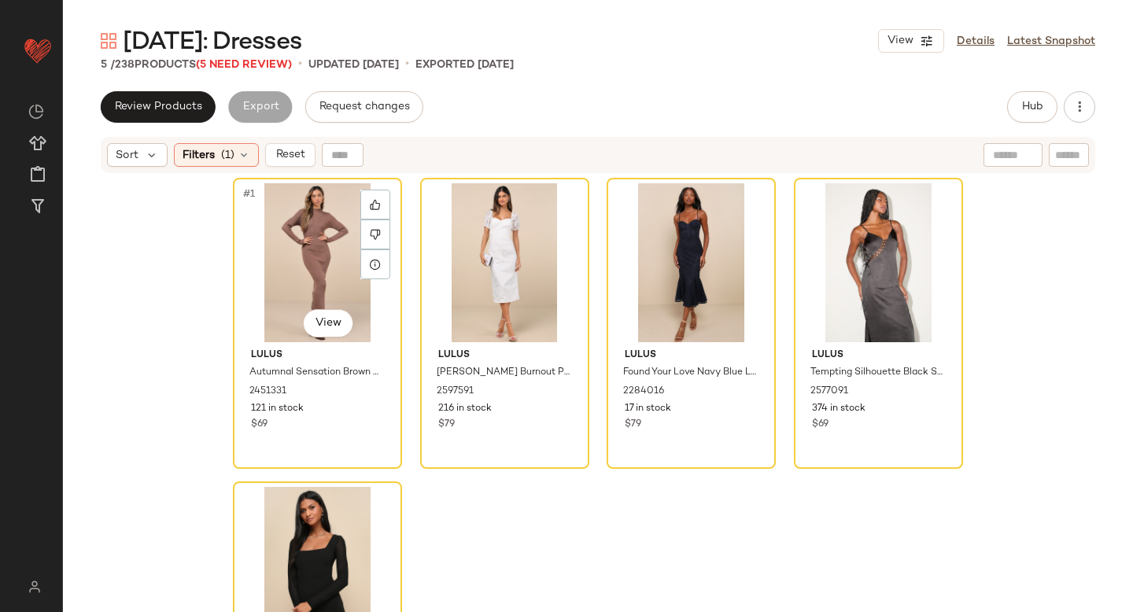
click at [323, 280] on div "#1 View" at bounding box center [317, 262] width 158 height 159
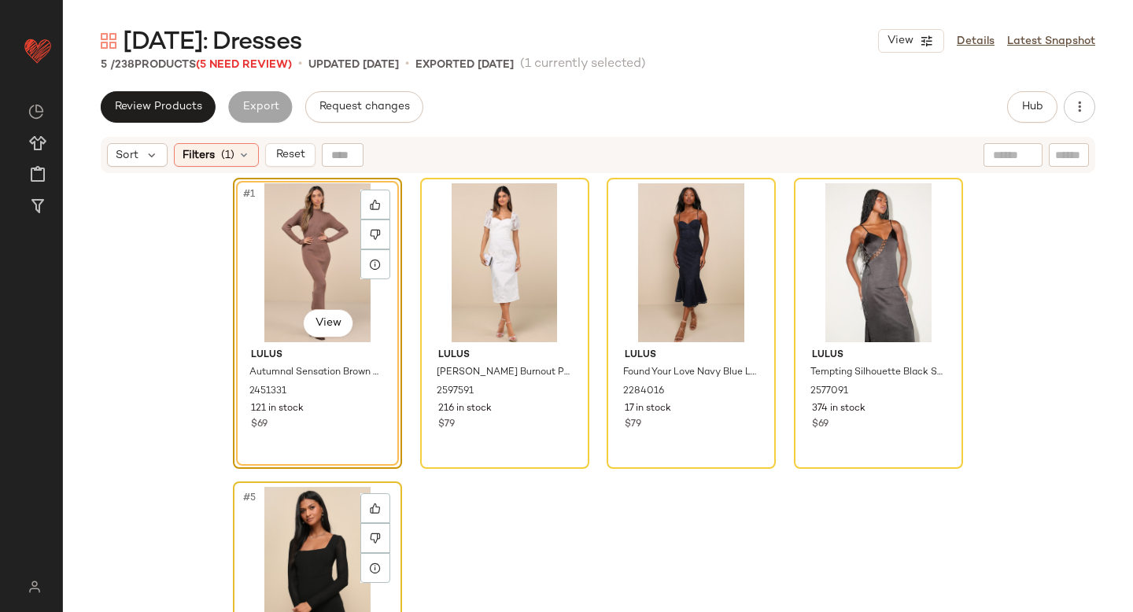
click at [313, 557] on div "#5 View" at bounding box center [317, 566] width 158 height 159
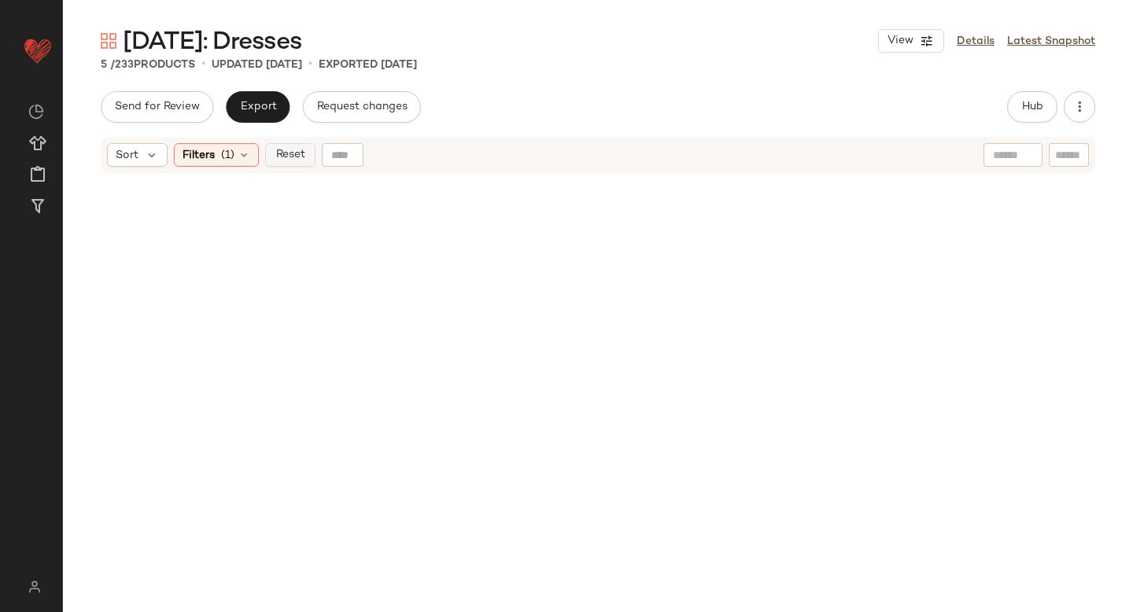
click at [283, 149] on span "Reset" at bounding box center [290, 155] width 30 height 13
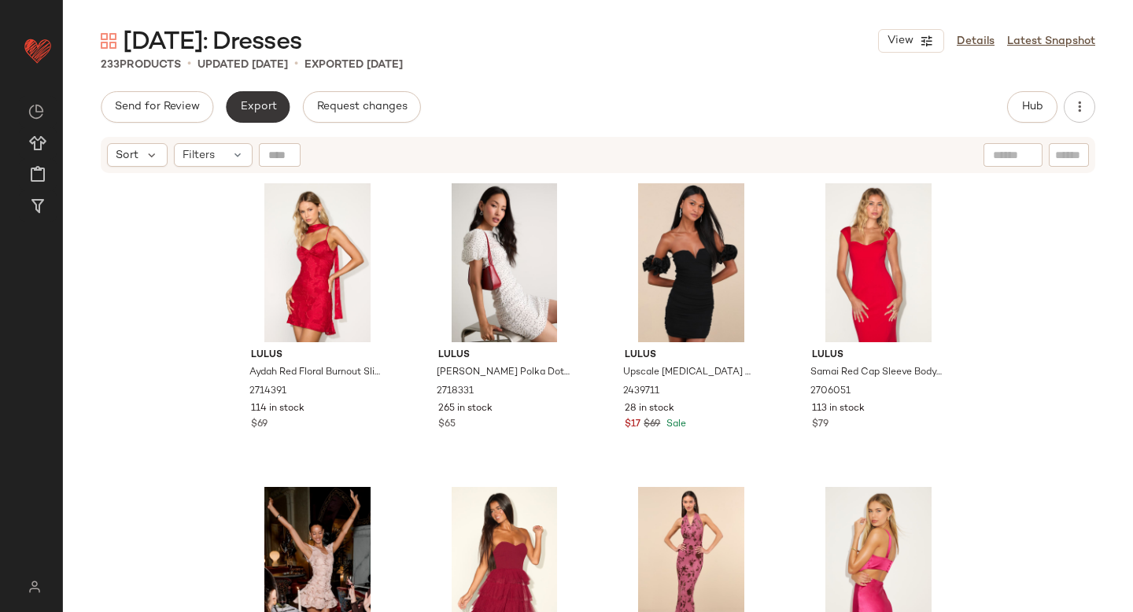
click at [265, 91] on button "Export" at bounding box center [258, 106] width 64 height 31
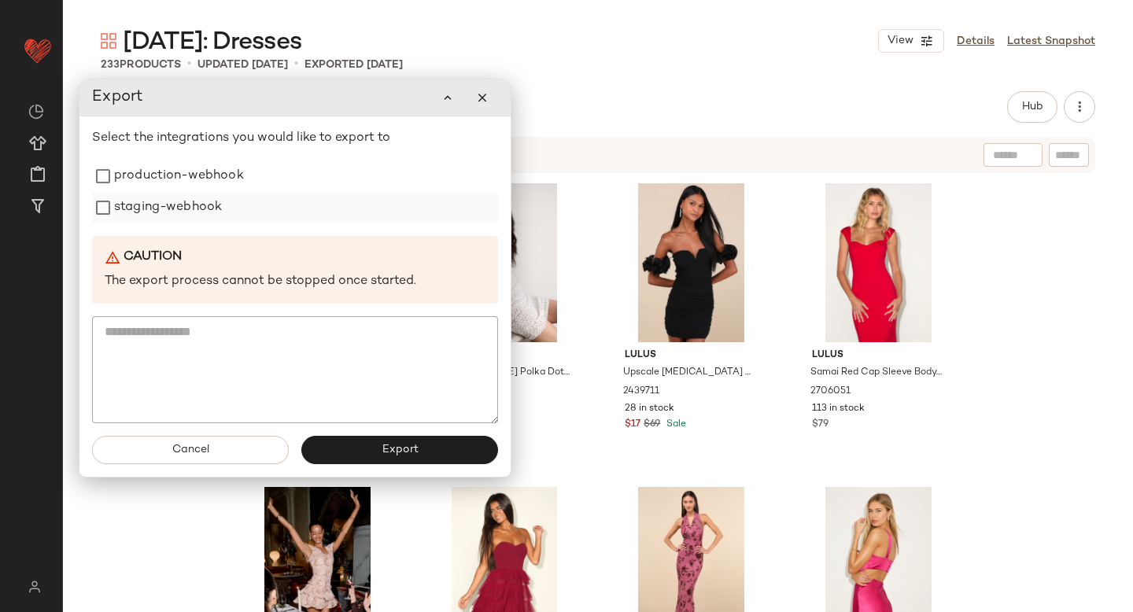
click at [188, 197] on label "staging-webhook" at bounding box center [168, 207] width 108 height 31
click at [184, 179] on label "production-webhook" at bounding box center [179, 176] width 130 height 31
click at [345, 441] on button "Export" at bounding box center [399, 450] width 197 height 28
